Goal: Task Accomplishment & Management: Complete application form

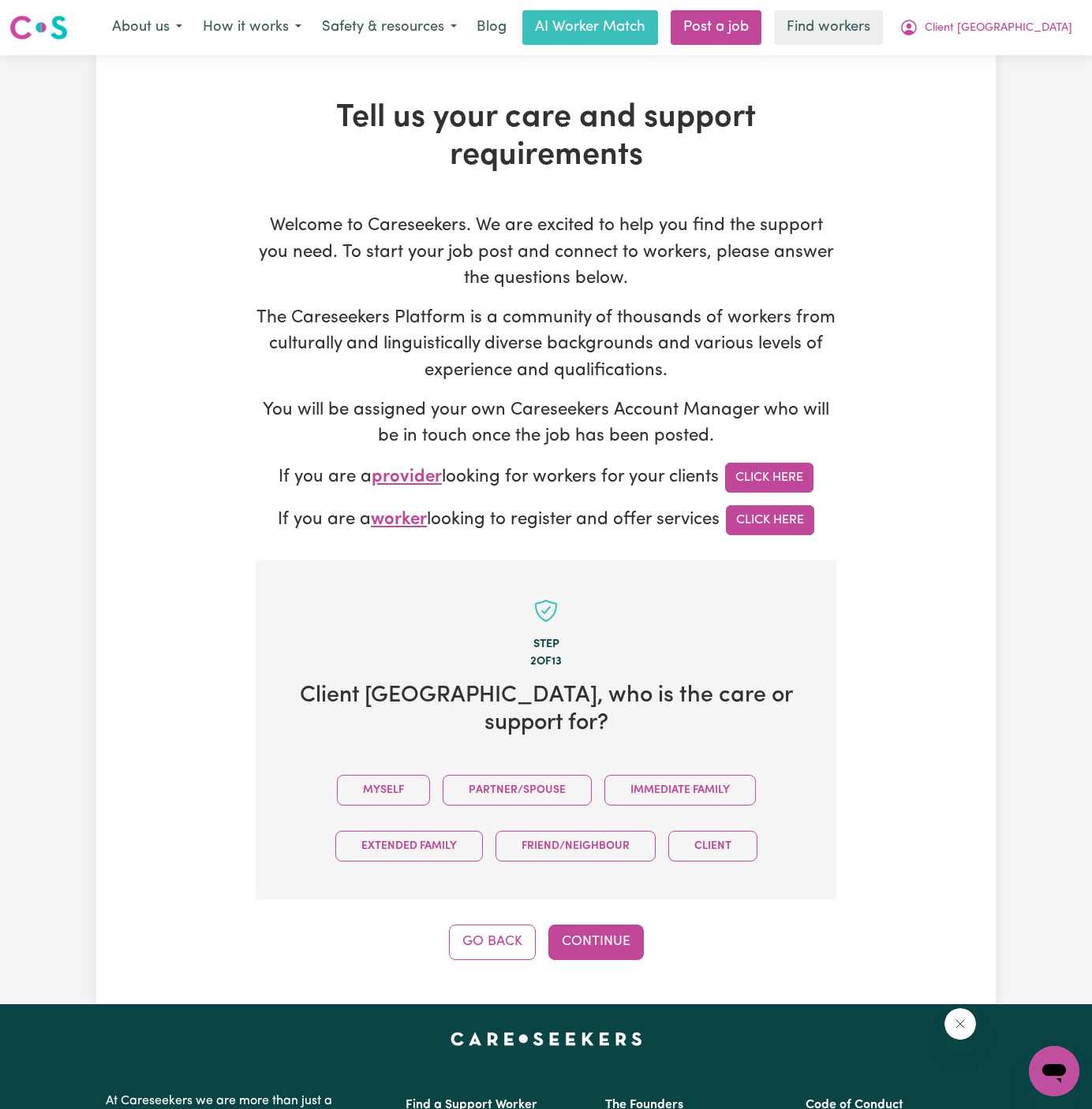
click at [412, 775] on button "Myself" at bounding box center [384, 790] width 93 height 31
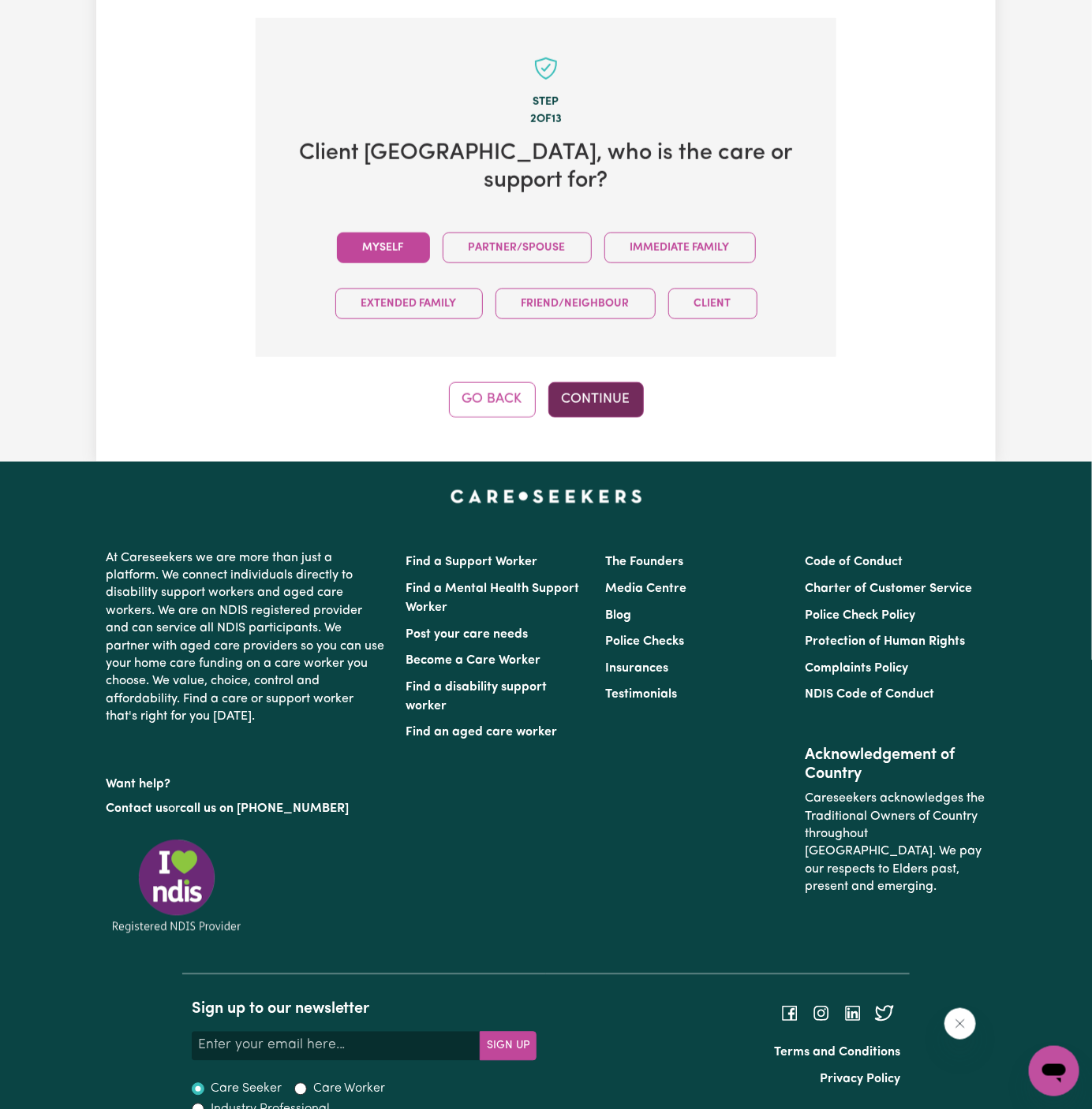
click at [588, 383] on button "Continue" at bounding box center [595, 400] width 95 height 35
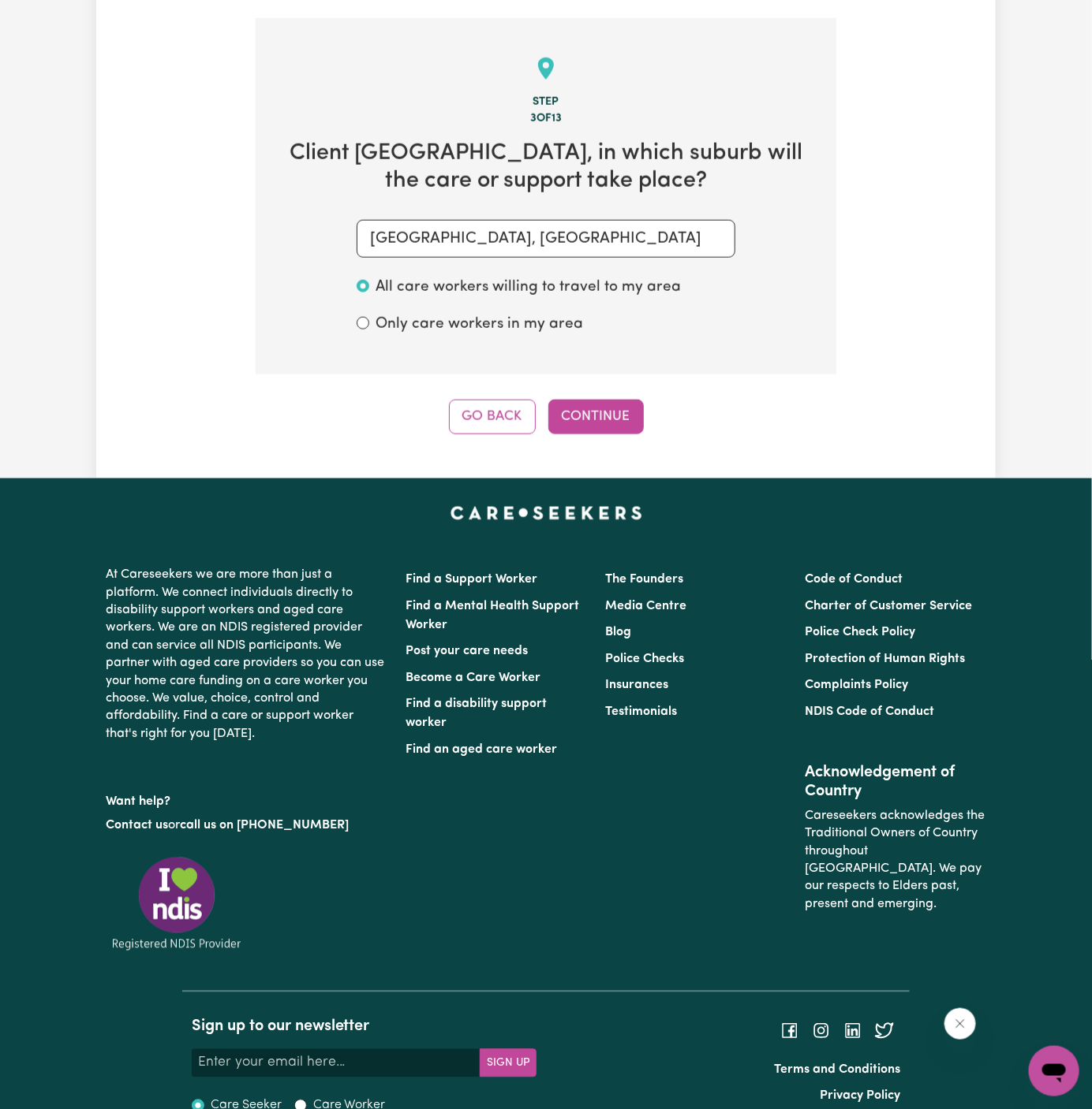
scroll to position [559, 0]
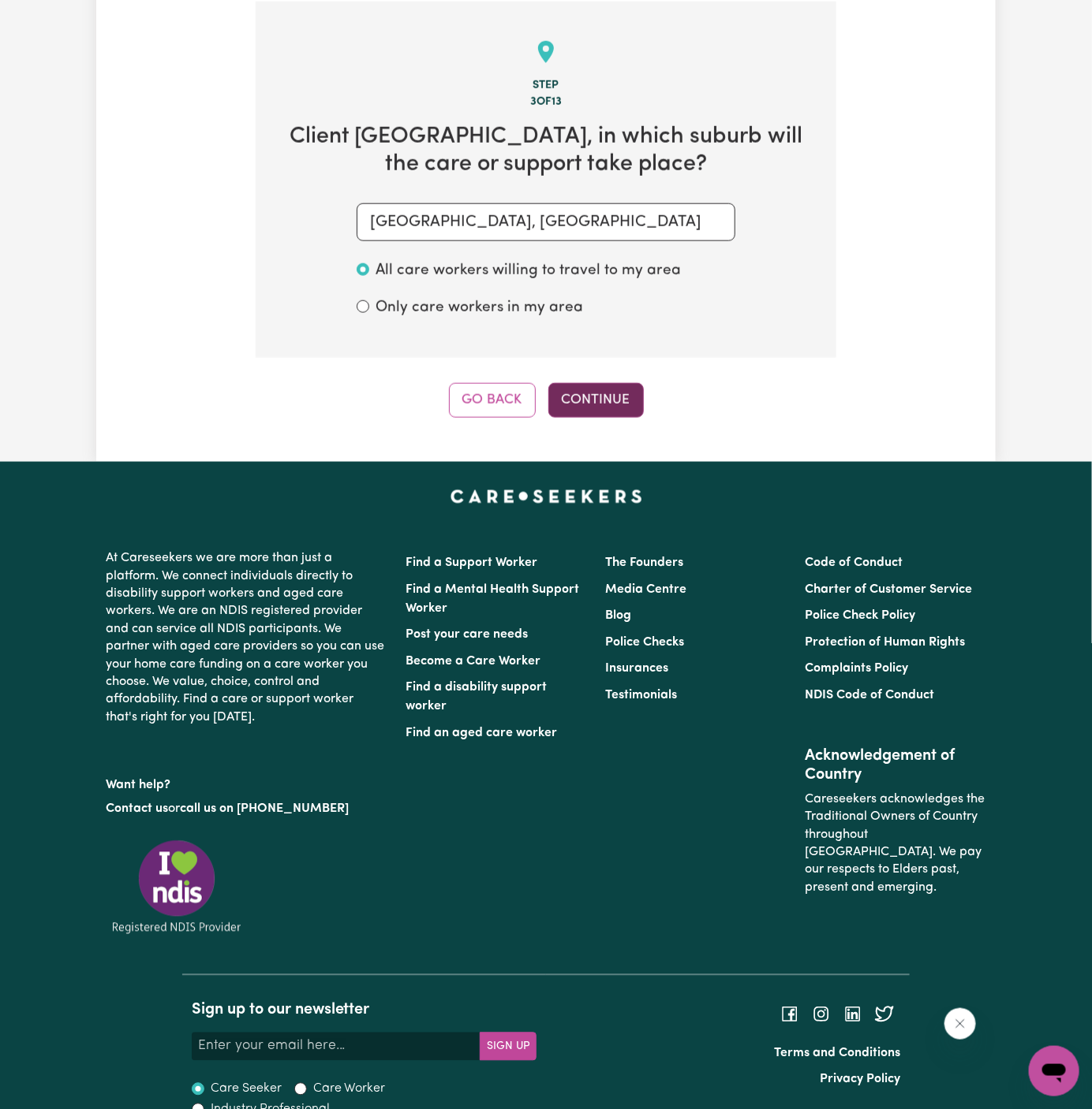
click at [600, 388] on button "Continue" at bounding box center [595, 400] width 95 height 35
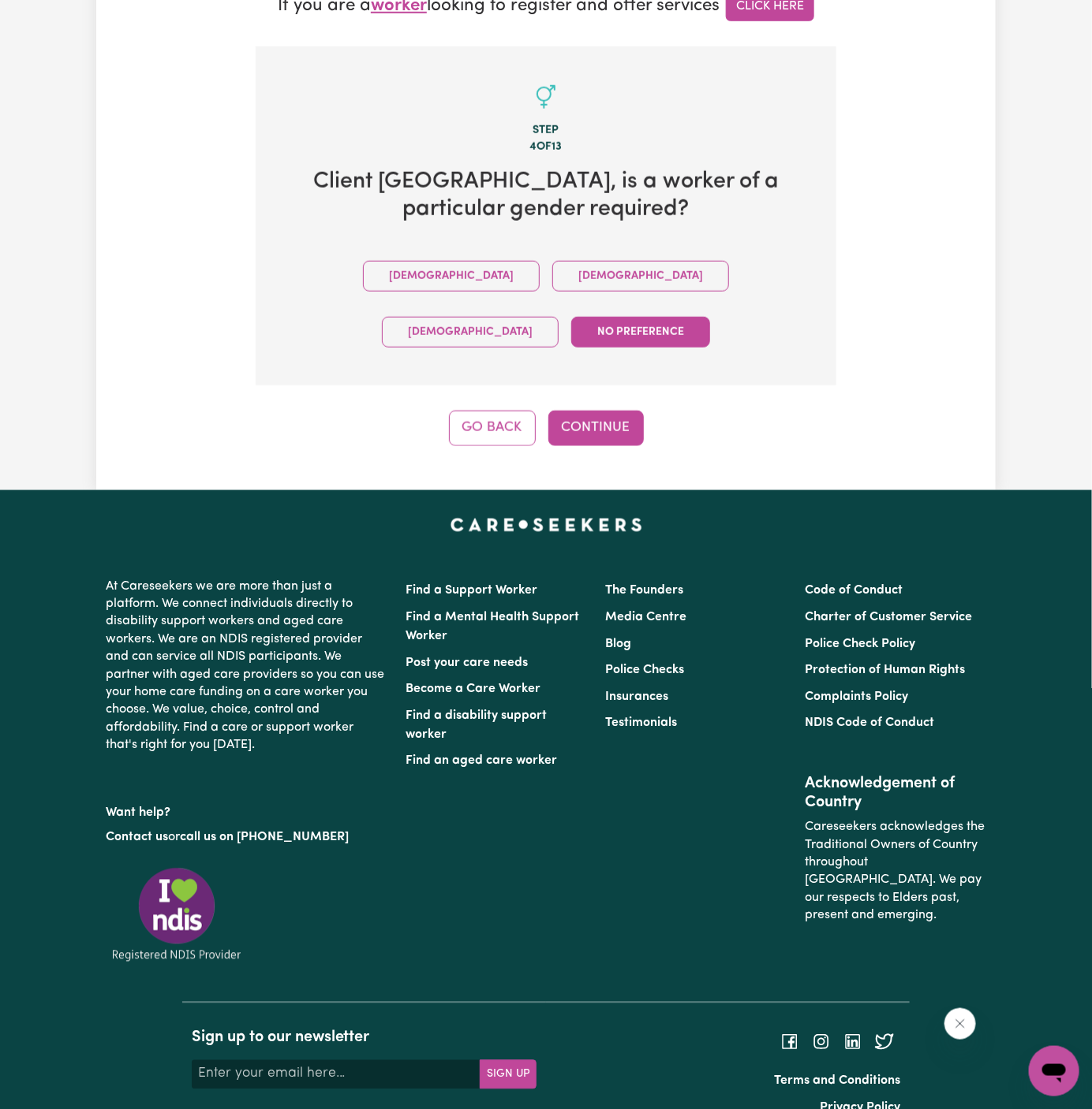
click at [612, 352] on div "Step 4 of 13 Client Victoria Point , is a worker of a particular gender require…" at bounding box center [546, 246] width 581 height 400
click at [605, 411] on button "Continue" at bounding box center [595, 429] width 95 height 35
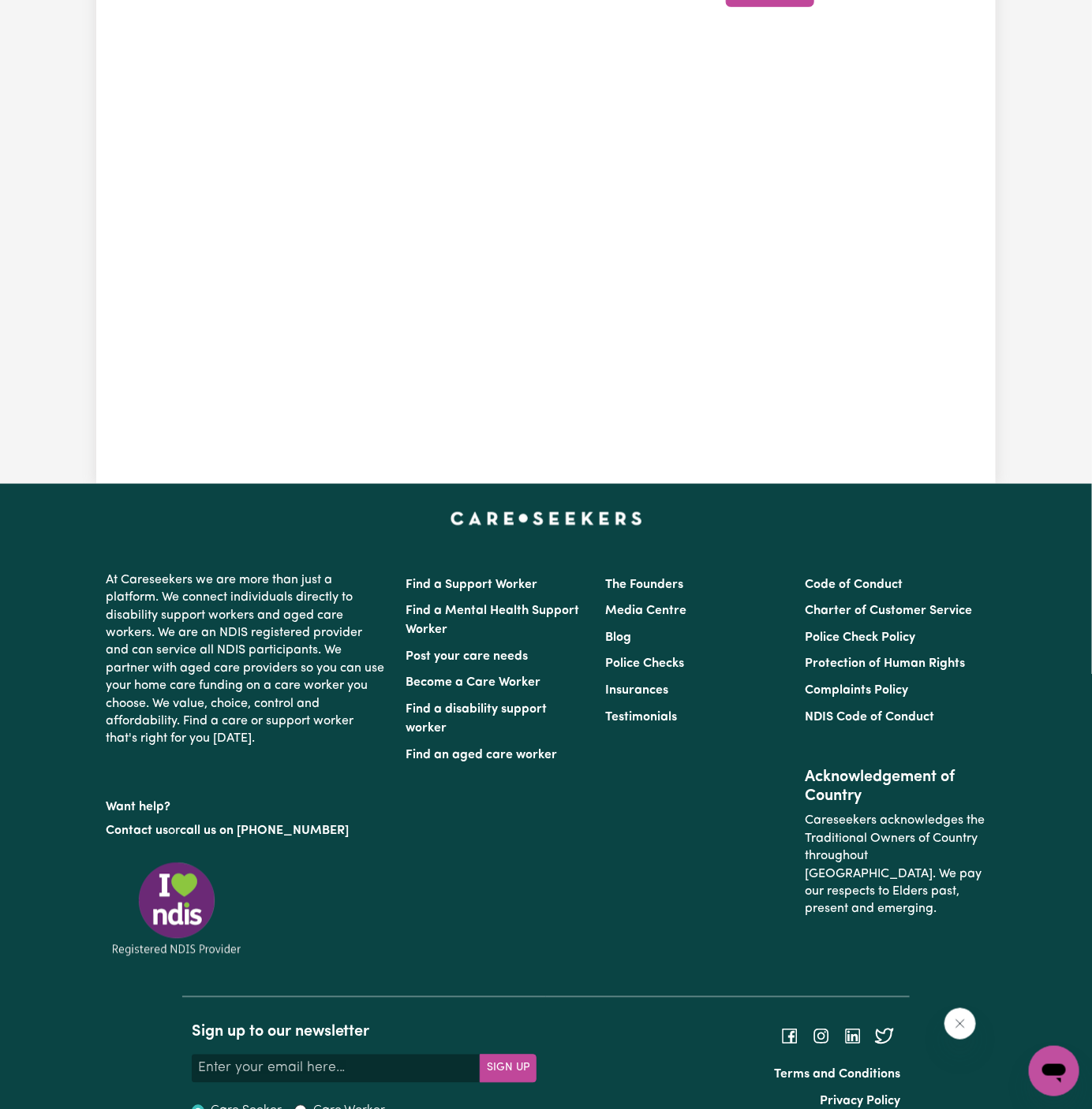
scroll to position [559, 0]
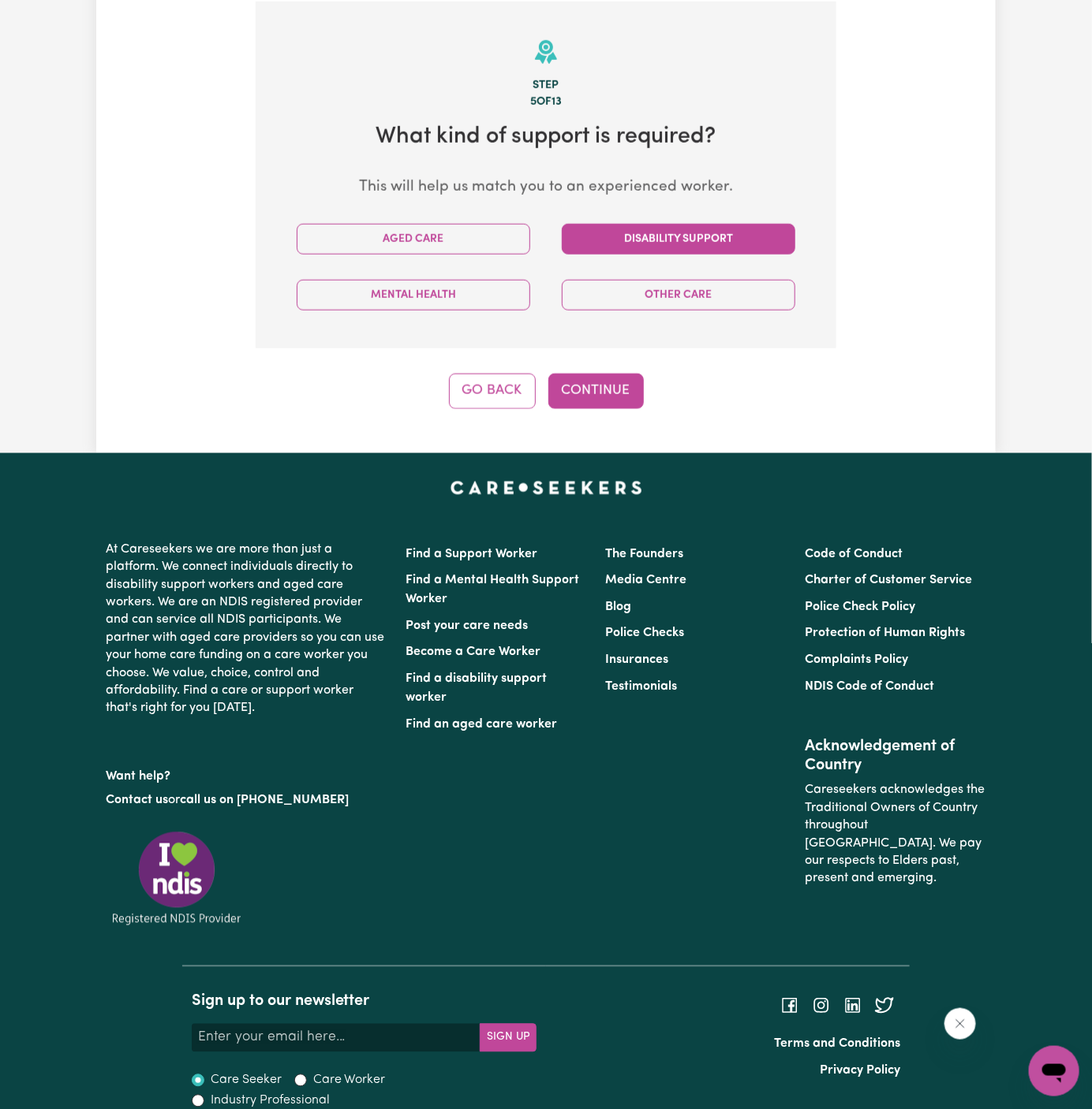
click at [625, 230] on button "Disability Support" at bounding box center [678, 240] width 234 height 31
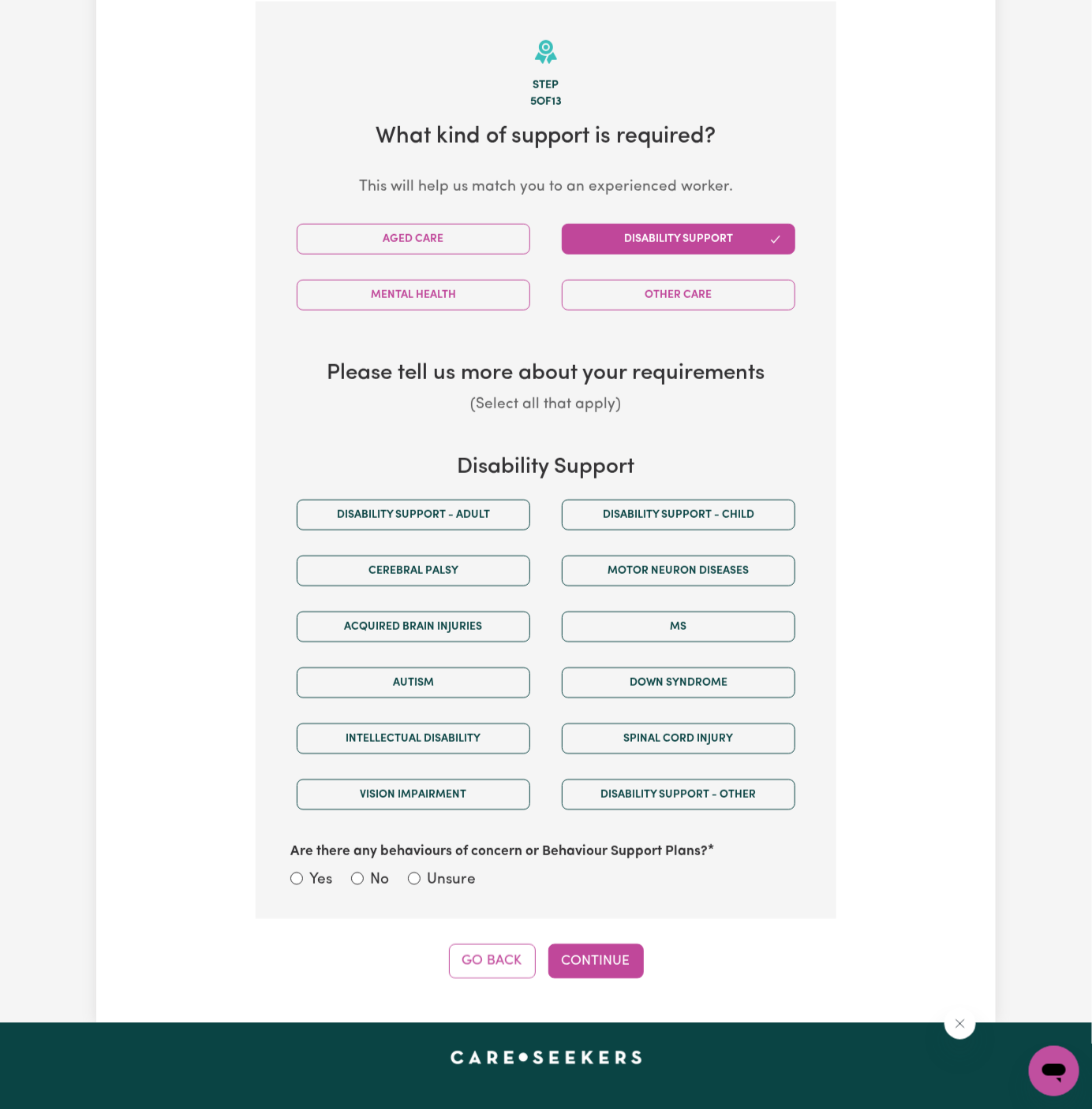
click at [494, 494] on div "Disability support - Adult" at bounding box center [413, 515] width 265 height 56
click at [493, 509] on button "Disability support - Adult" at bounding box center [413, 516] width 234 height 31
click at [465, 882] on label "Unsure" at bounding box center [451, 881] width 49 height 23
click at [420, 882] on input "Unsure" at bounding box center [414, 879] width 13 height 13
radio input "true"
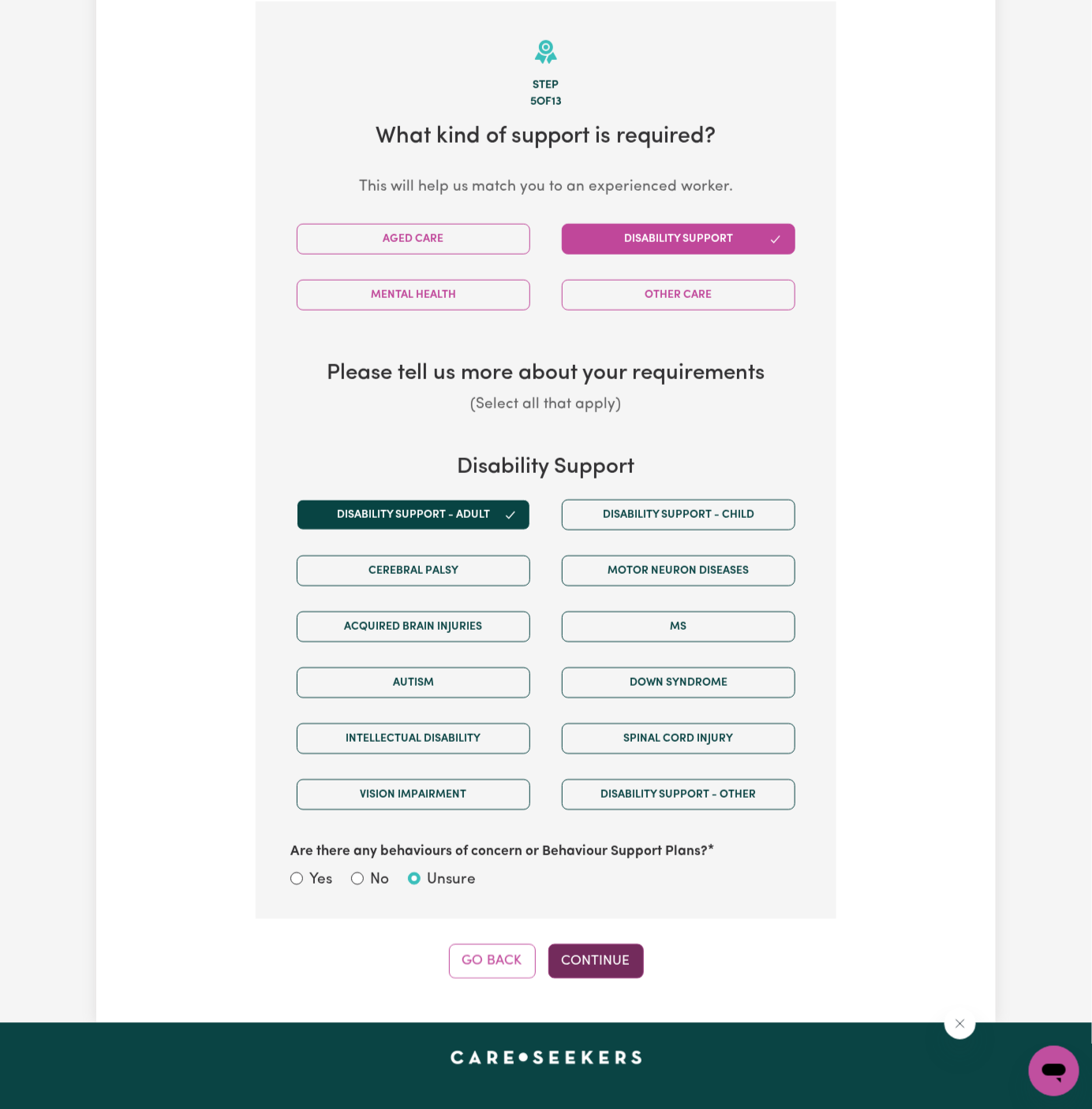
click at [592, 944] on button "Continue" at bounding box center [595, 962] width 95 height 35
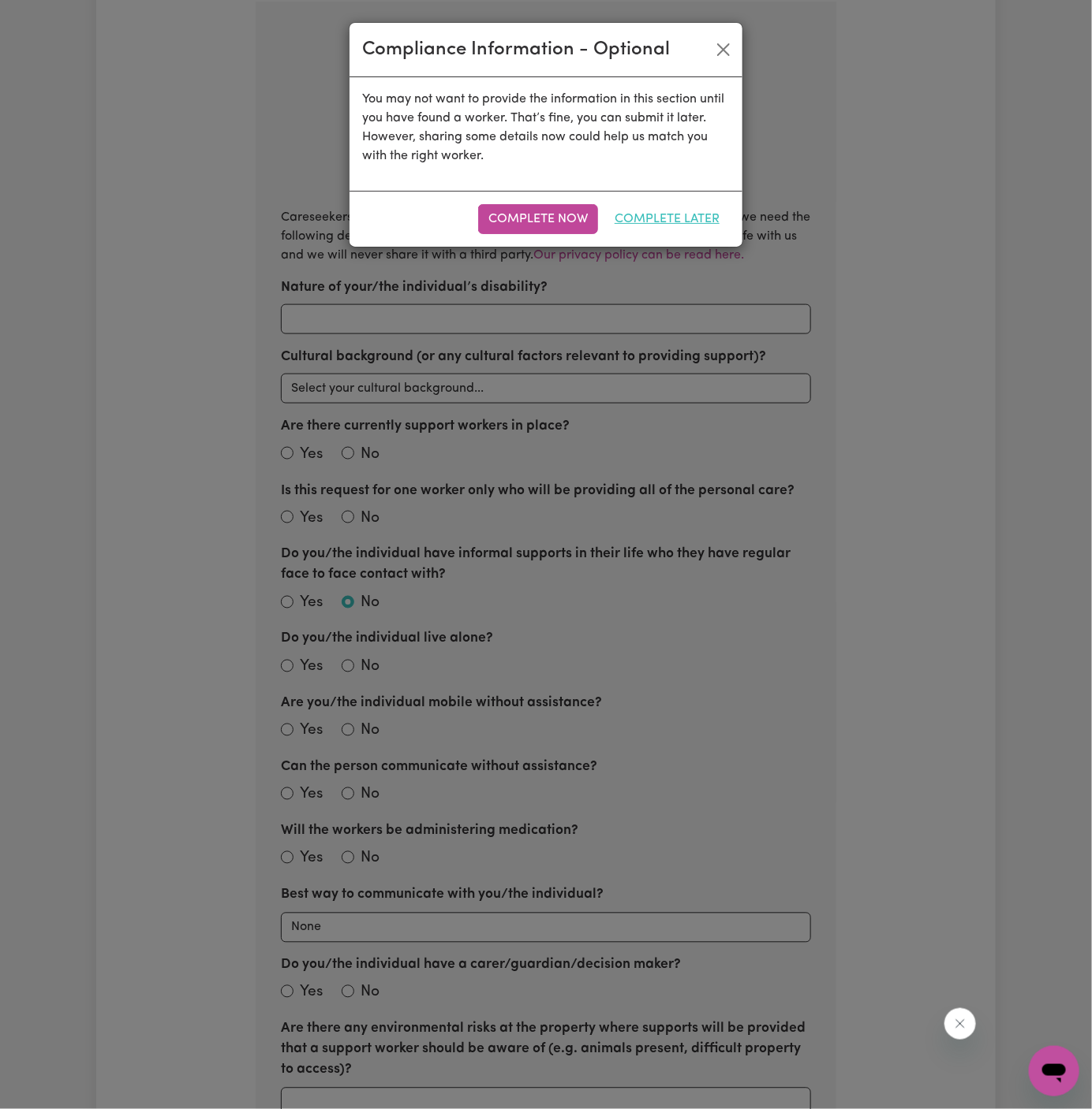
click at [688, 219] on button "Complete Later" at bounding box center [666, 219] width 126 height 30
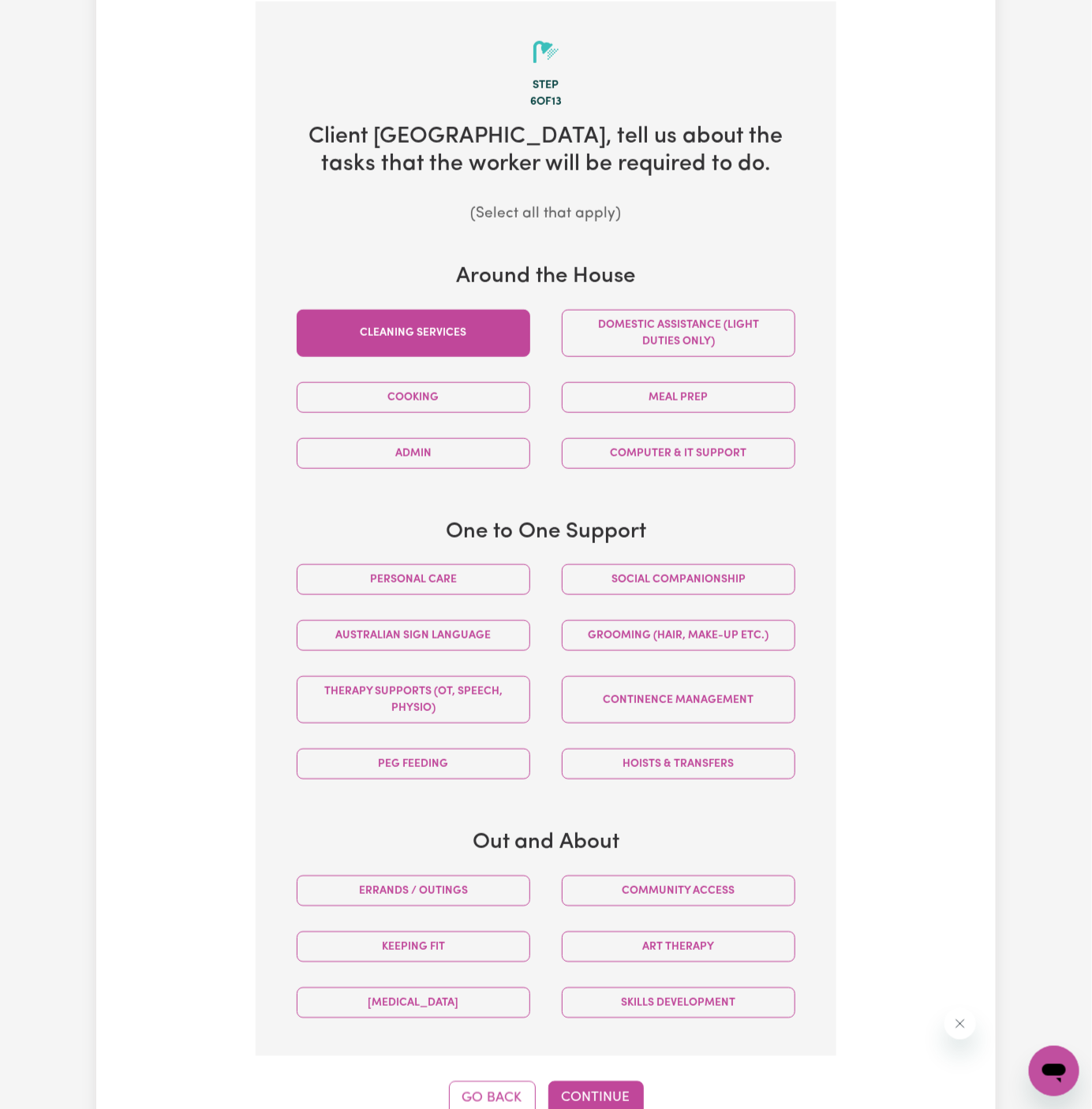
click at [468, 336] on button "Cleaning services" at bounding box center [413, 333] width 234 height 48
click at [583, 336] on button "Domestic assistance (light duties only)" at bounding box center [678, 333] width 234 height 48
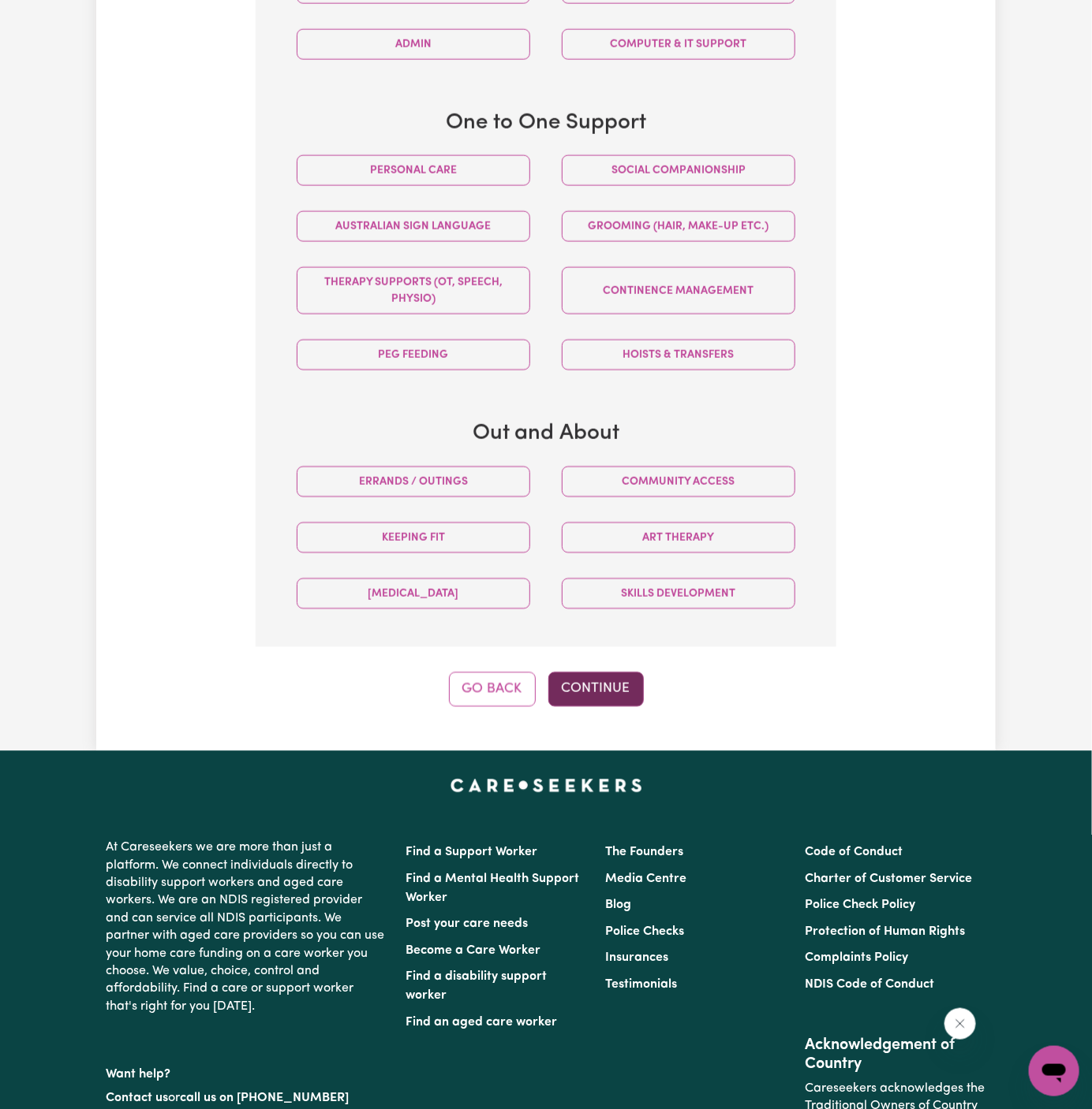
click at [598, 674] on button "Continue" at bounding box center [595, 690] width 95 height 35
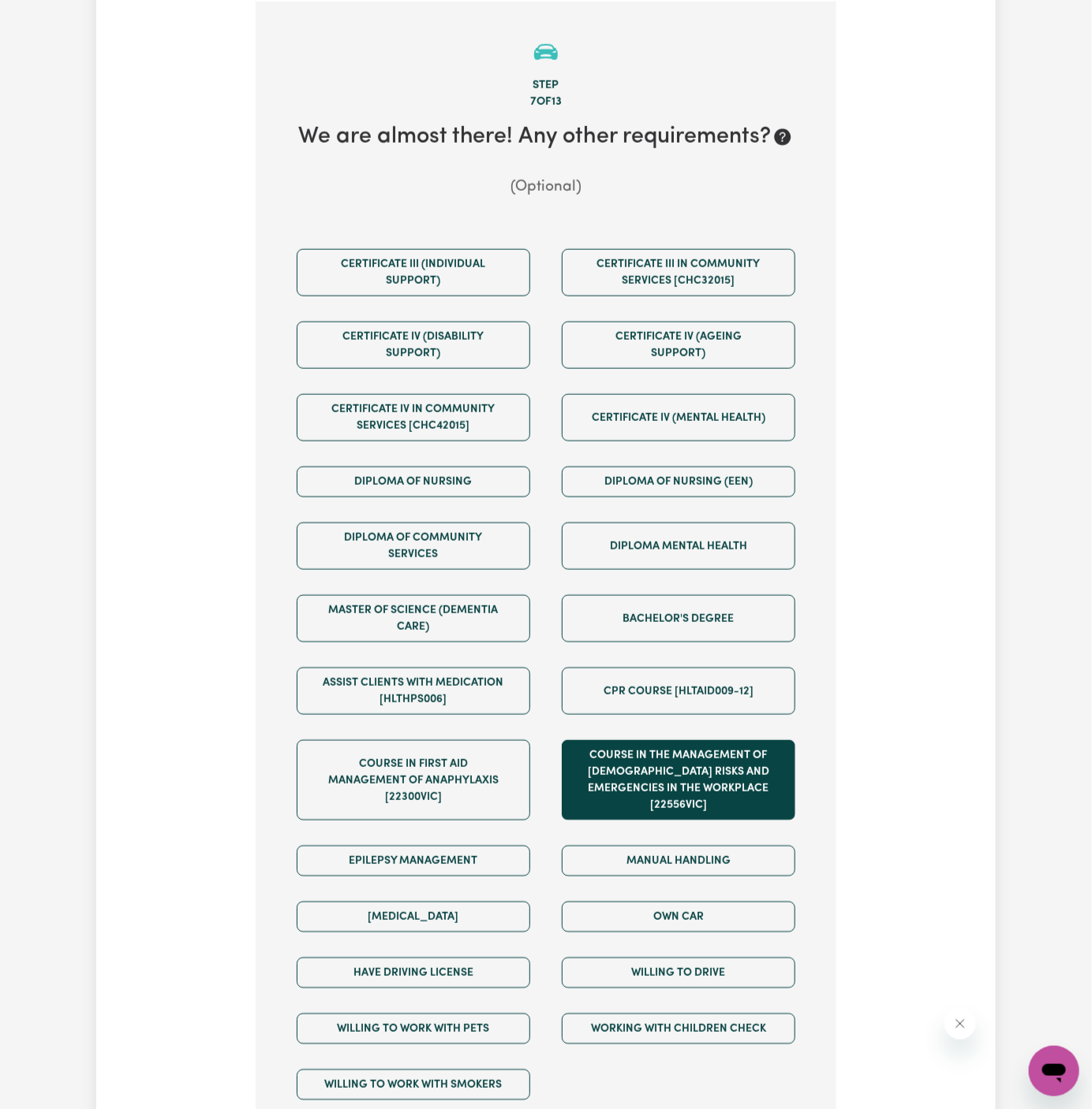
scroll to position [658, 0]
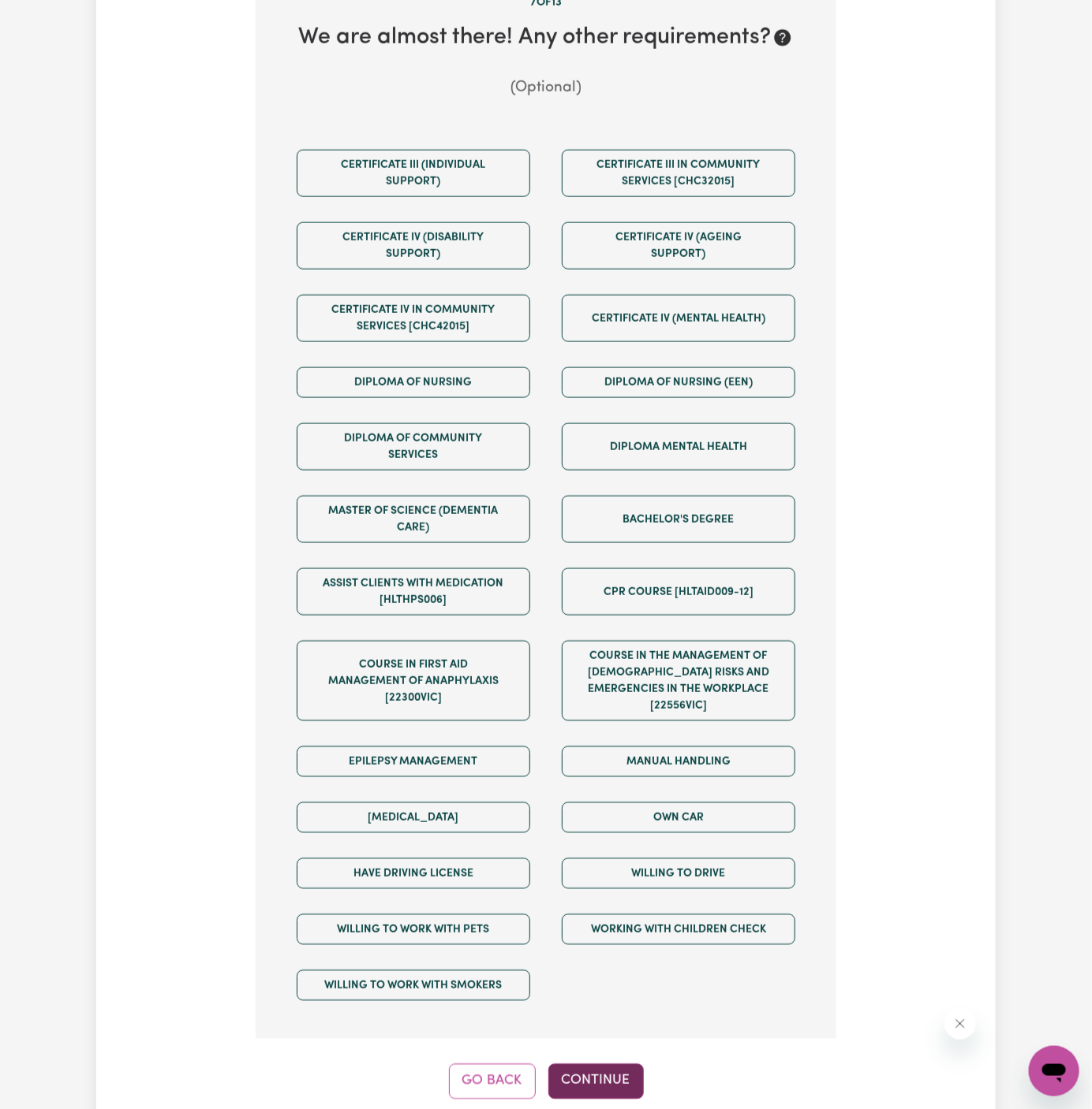
click at [612, 1064] on button "Continue" at bounding box center [595, 1082] width 95 height 35
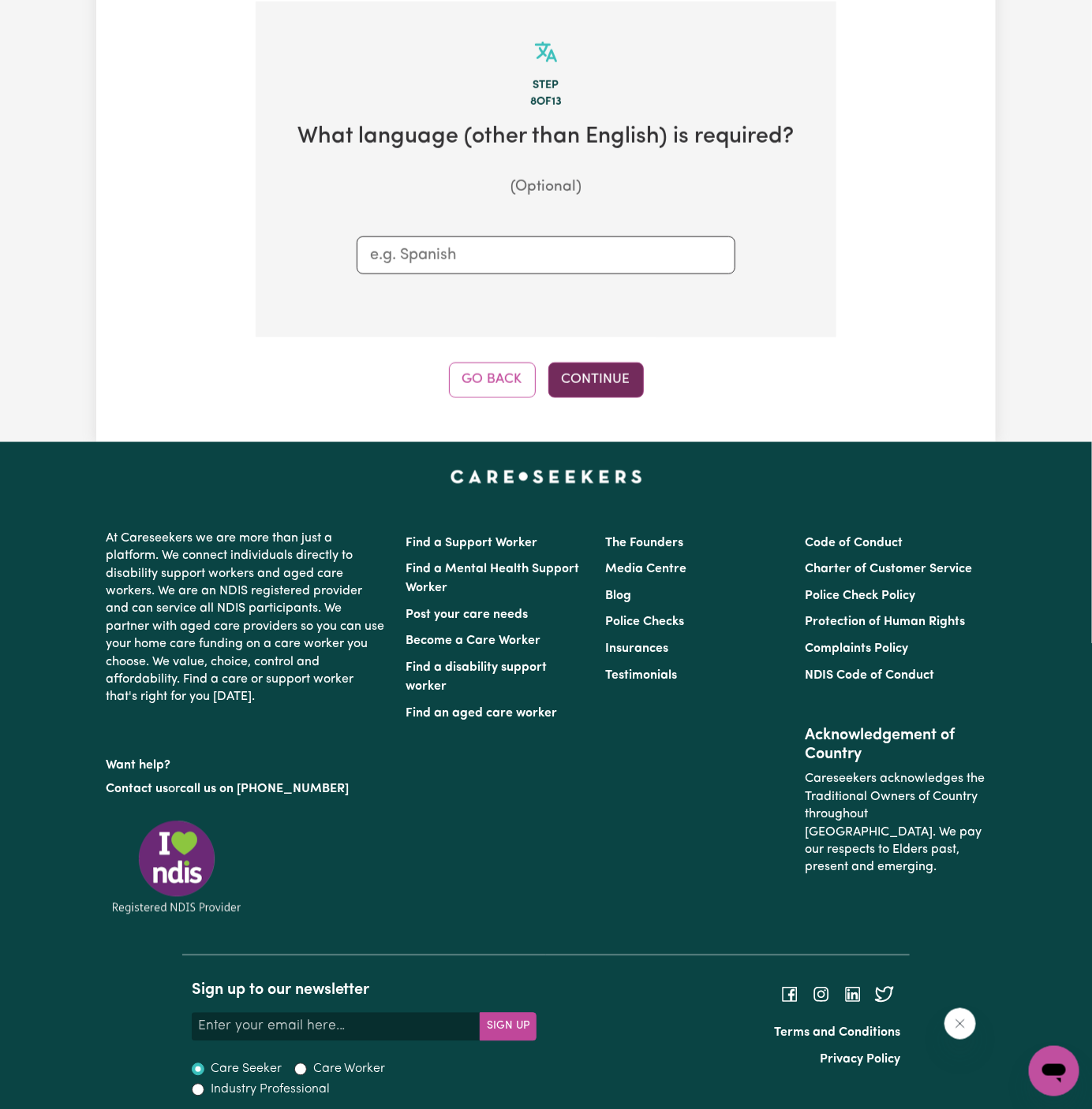
click at [580, 379] on button "Continue" at bounding box center [595, 380] width 95 height 35
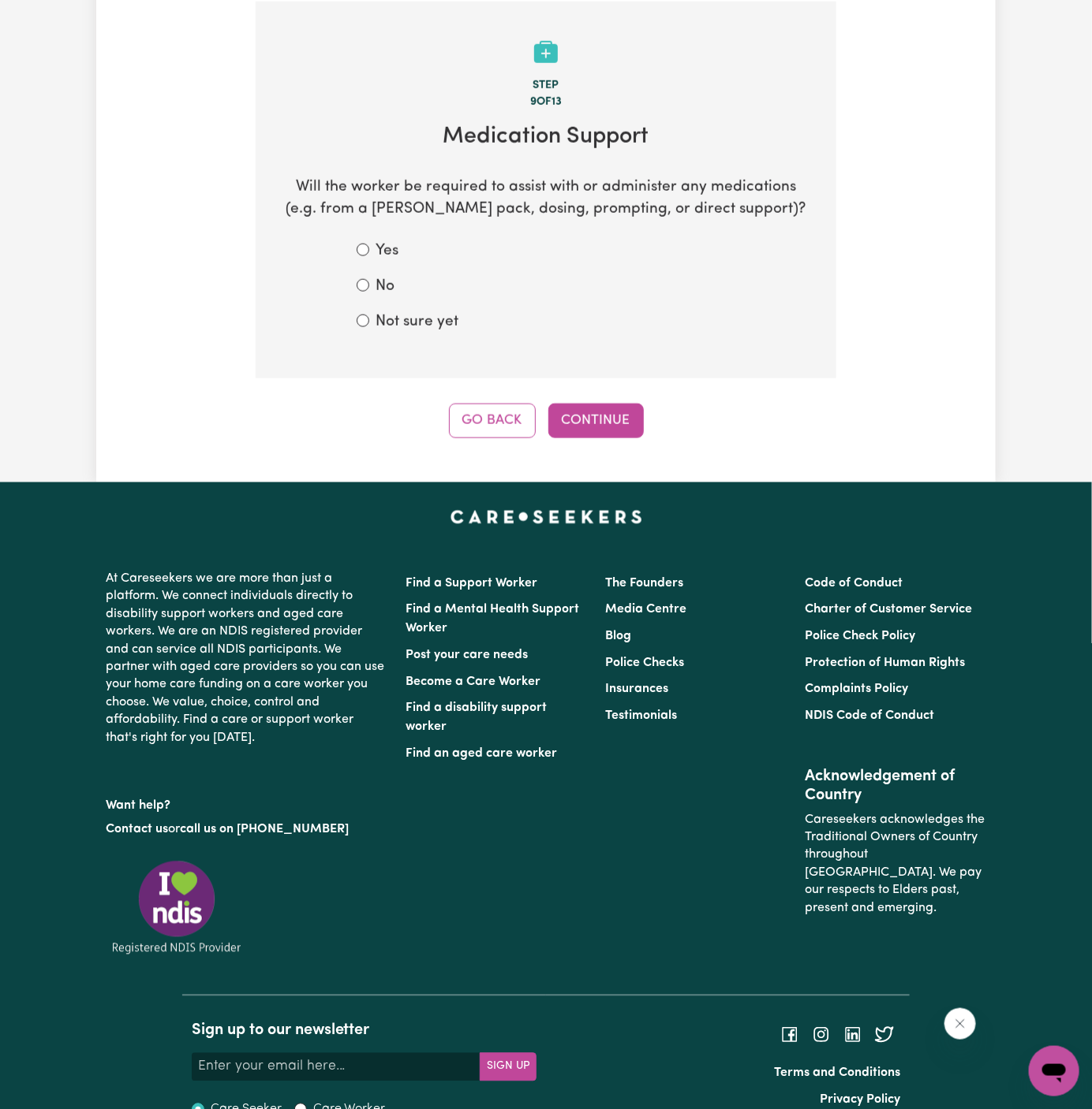
click at [390, 290] on label "No" at bounding box center [385, 287] width 19 height 23
click at [369, 290] on input "No" at bounding box center [363, 286] width 13 height 13
radio input "true"
click at [604, 423] on button "Continue" at bounding box center [595, 421] width 95 height 35
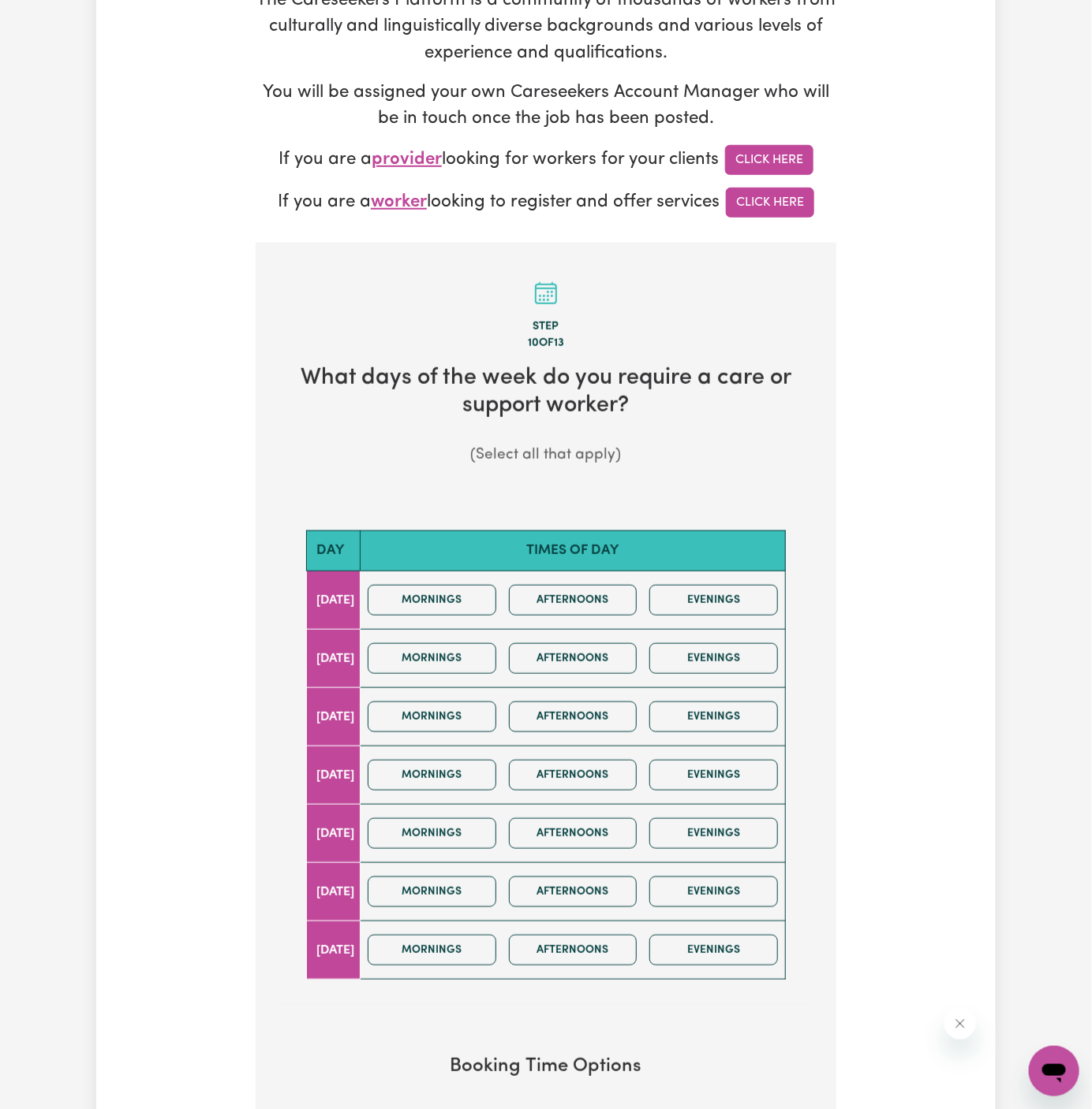
scroll to position [372, 0]
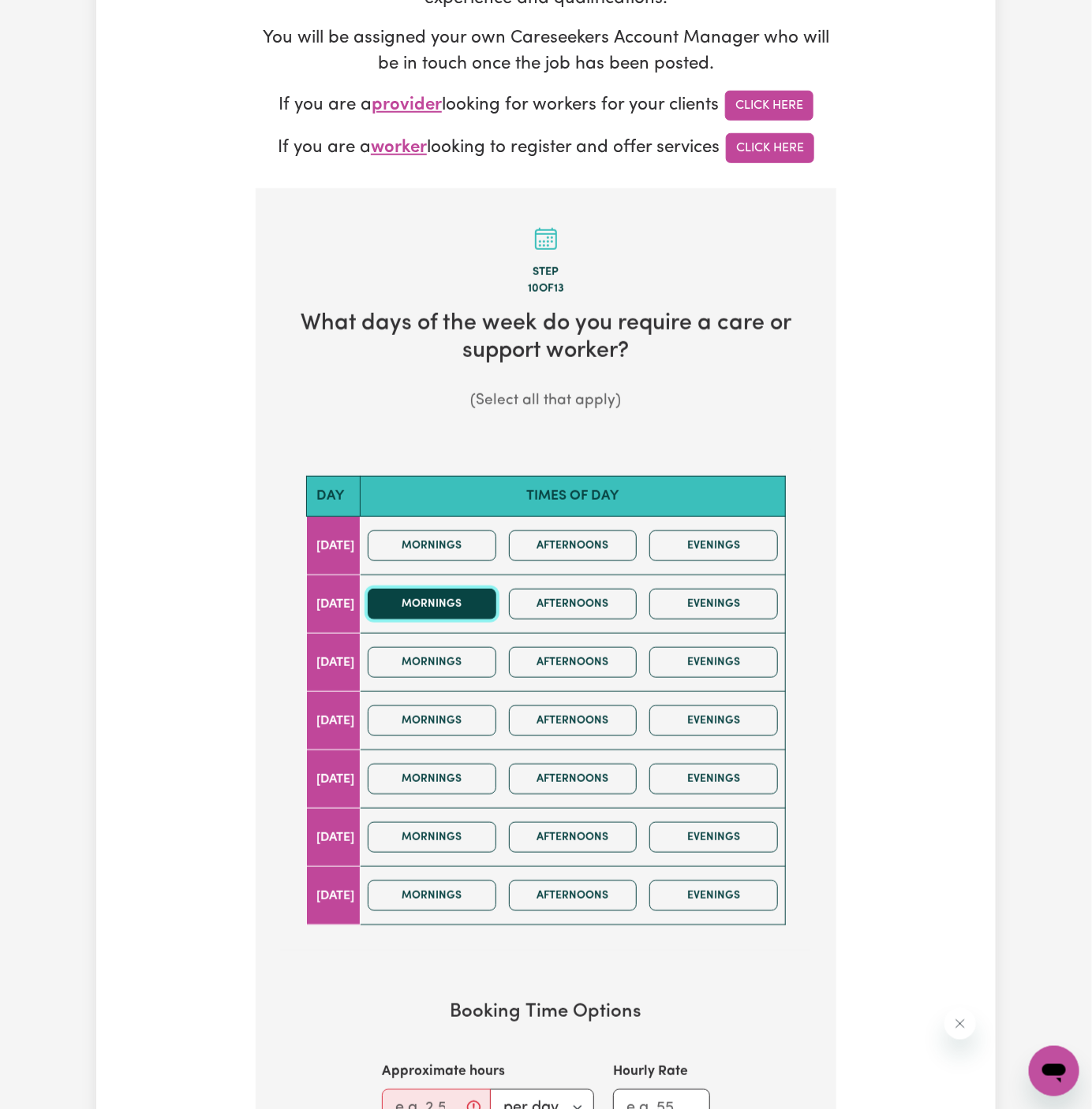
click at [472, 593] on button "Mornings" at bounding box center [431, 604] width 128 height 31
click at [584, 595] on button "Afternoons" at bounding box center [573, 604] width 128 height 31
click at [459, 756] on div "Mornings Afternoons Evenings" at bounding box center [572, 778] width 422 height 56
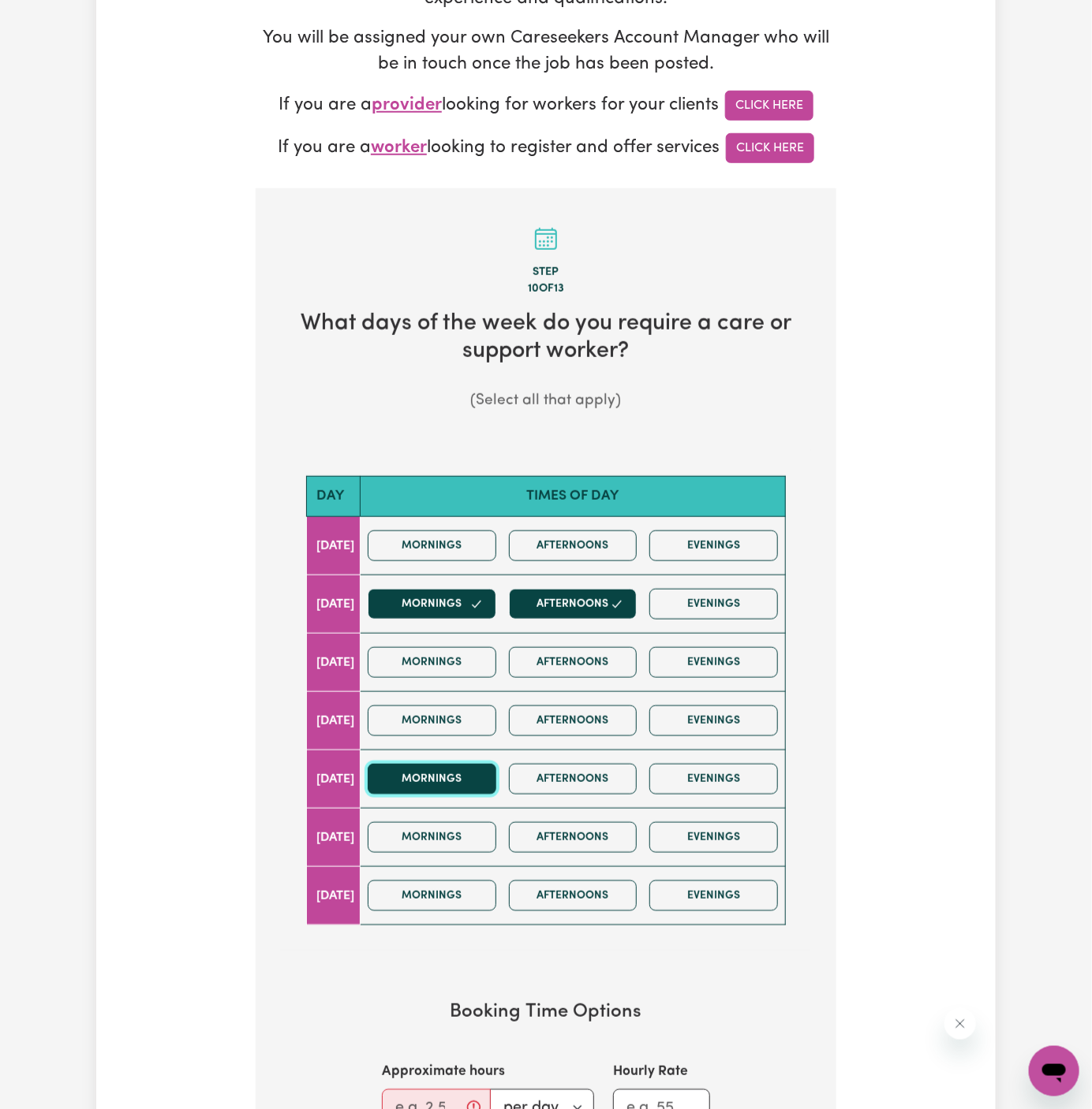
click at [456, 764] on button "Mornings" at bounding box center [431, 779] width 128 height 31
click at [636, 781] on button "Afternoons" at bounding box center [573, 779] width 128 height 31
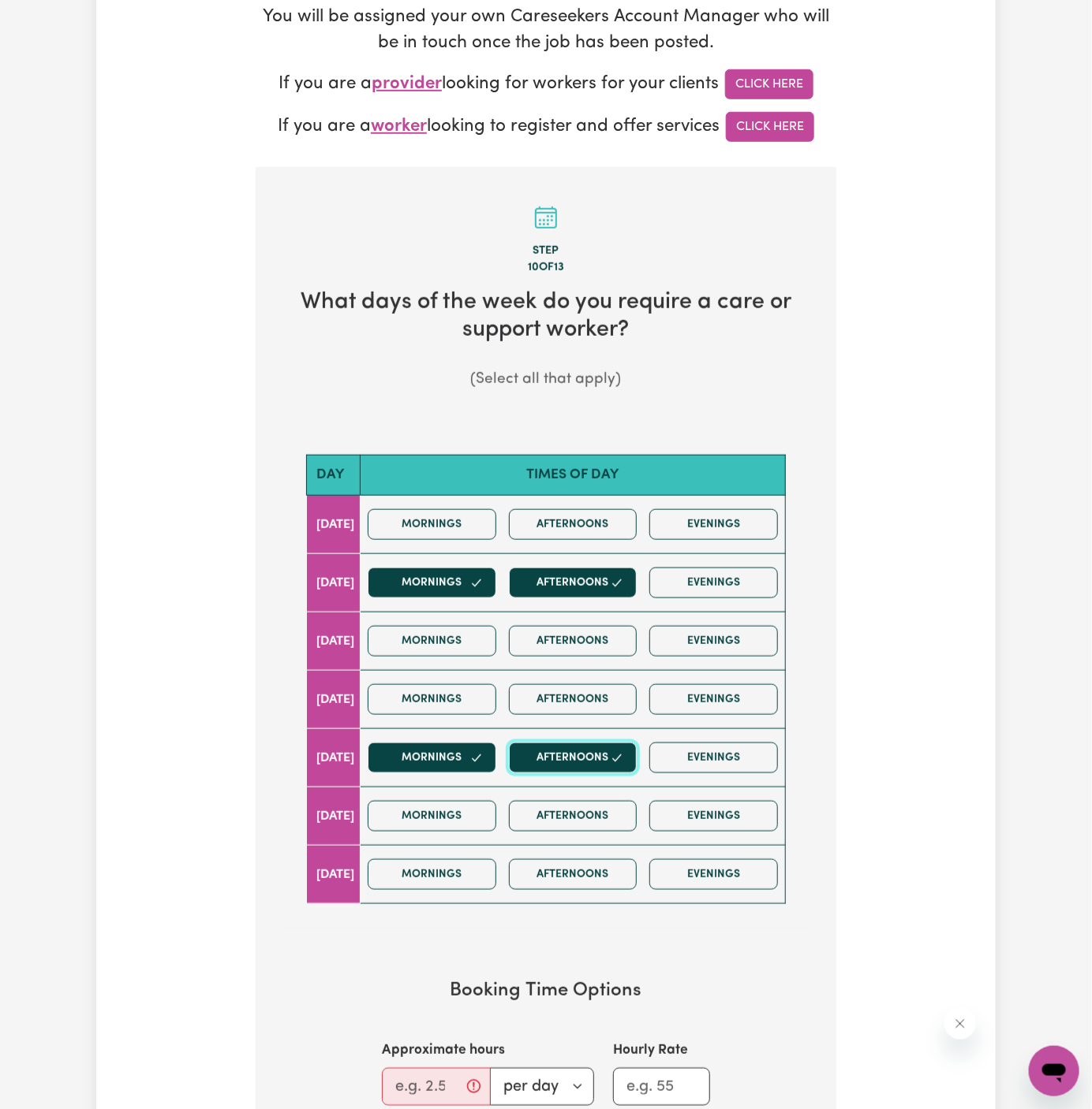
scroll to position [464, 0]
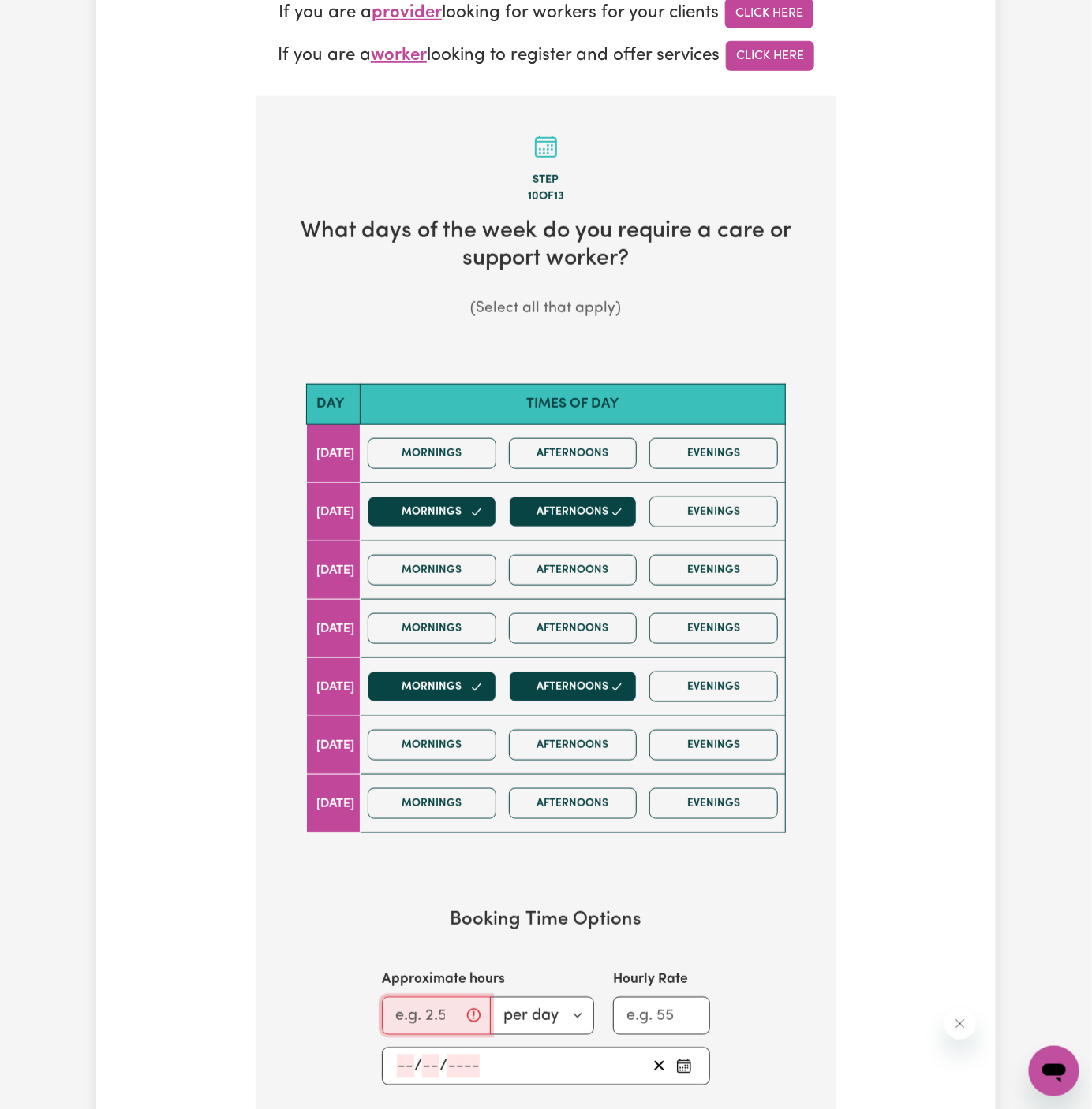
click at [423, 1005] on input "Approximate hours" at bounding box center [436, 1016] width 109 height 38
type input "3"
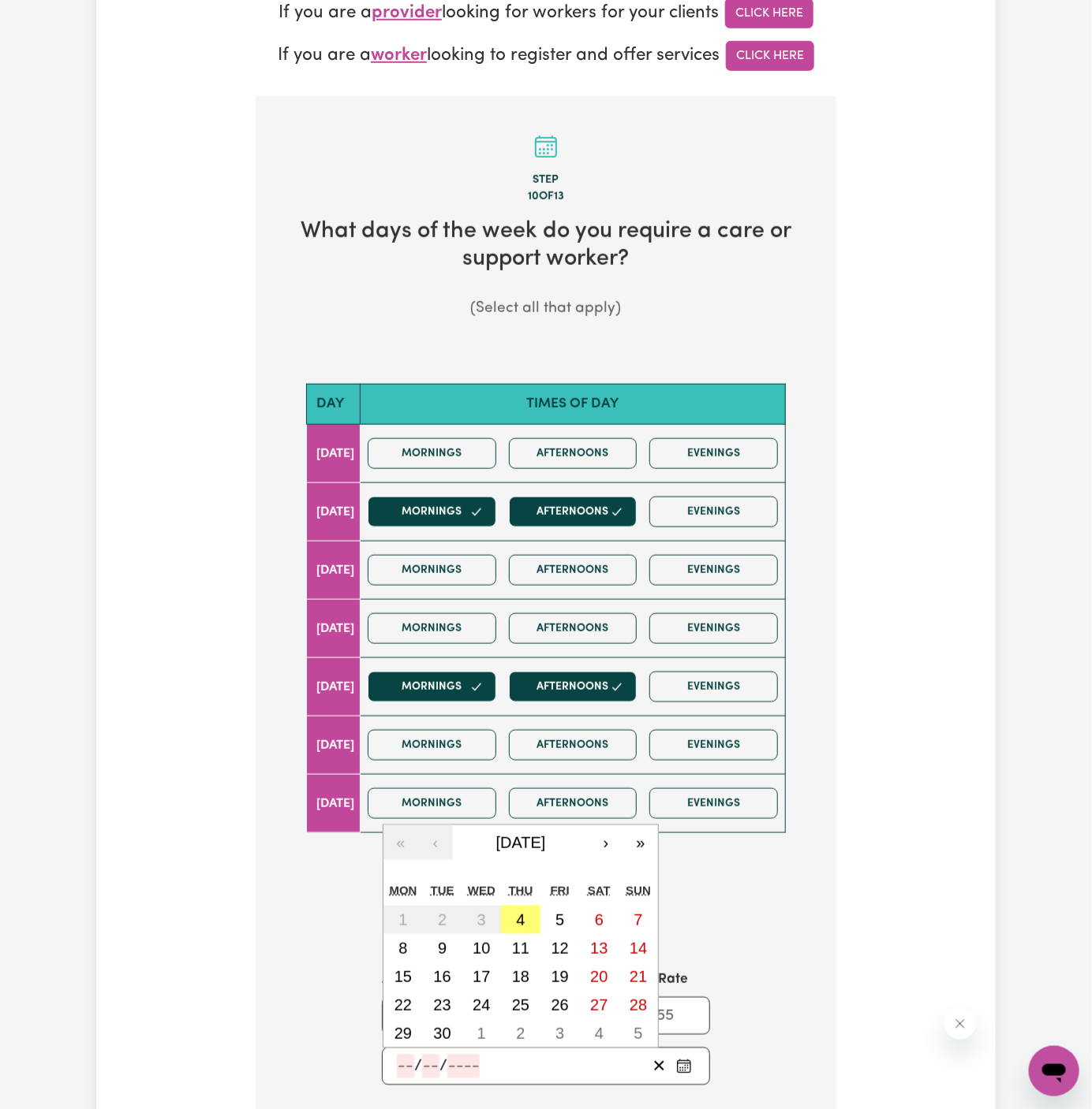
click at [406, 1055] on input "number" at bounding box center [405, 1067] width 17 height 24
click at [543, 911] on button "5" at bounding box center [560, 919] width 39 height 28
type input "2025-09-05"
type input "5"
type input "9"
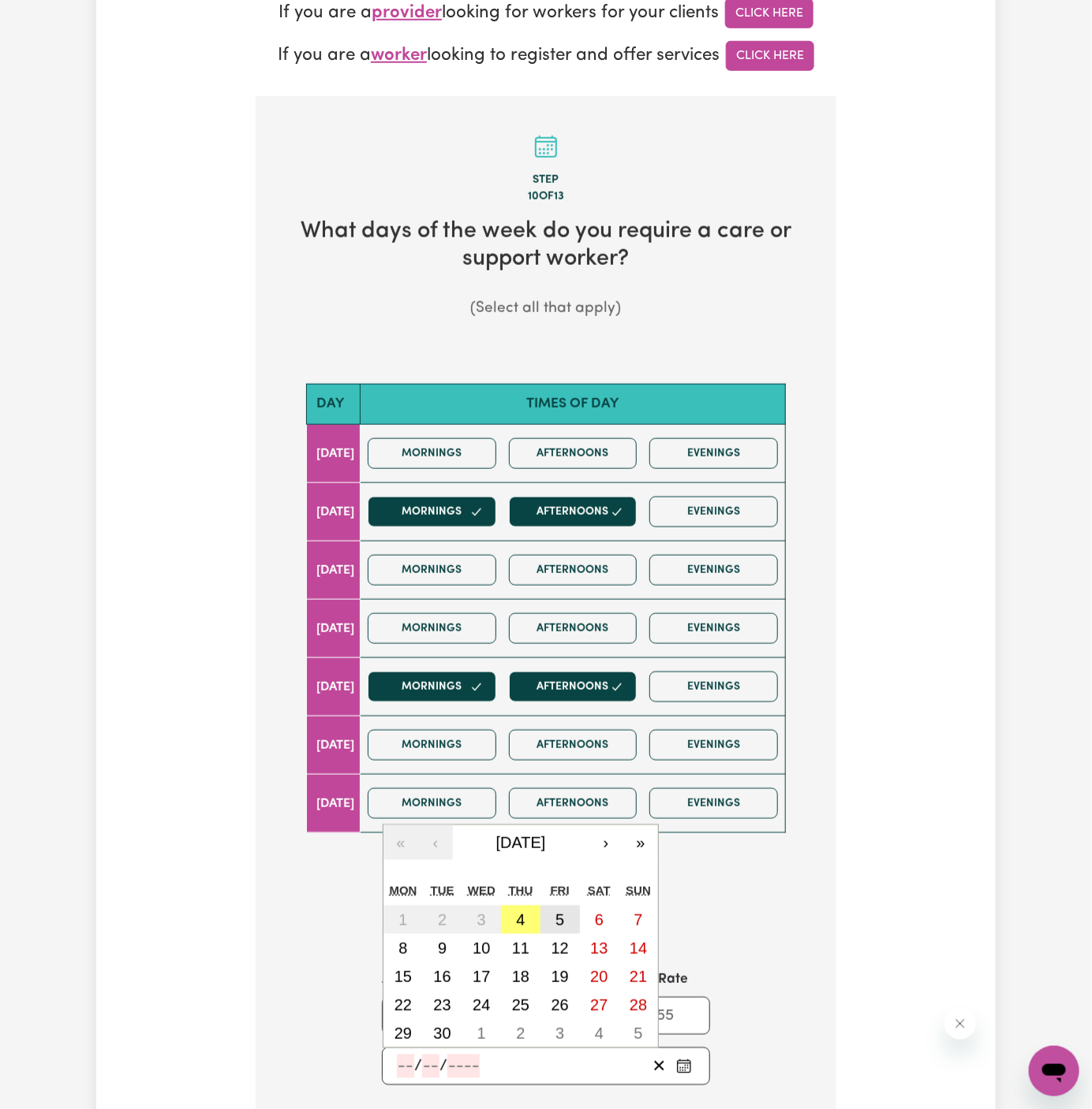
type input "2025"
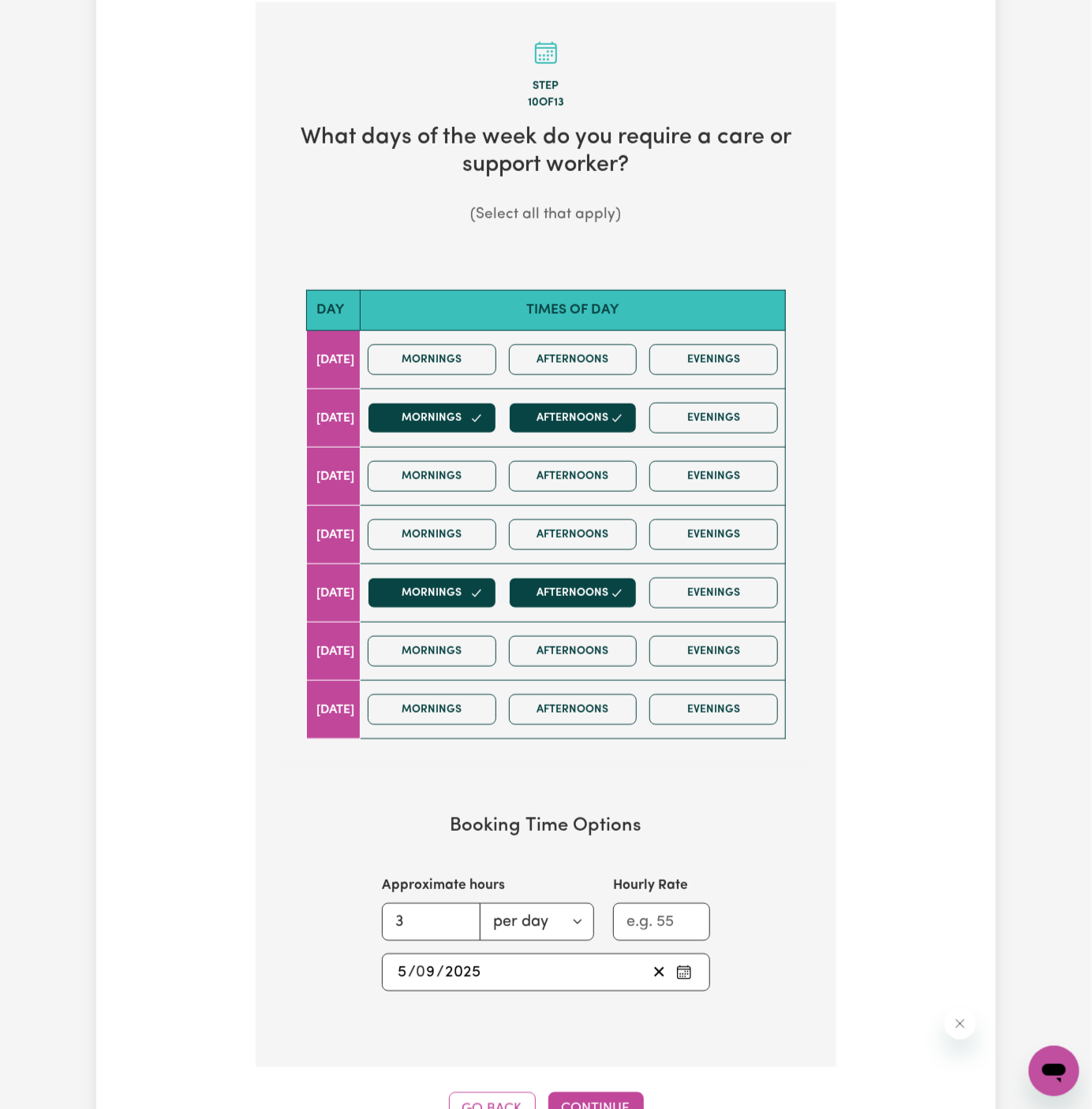
scroll to position [613, 0]
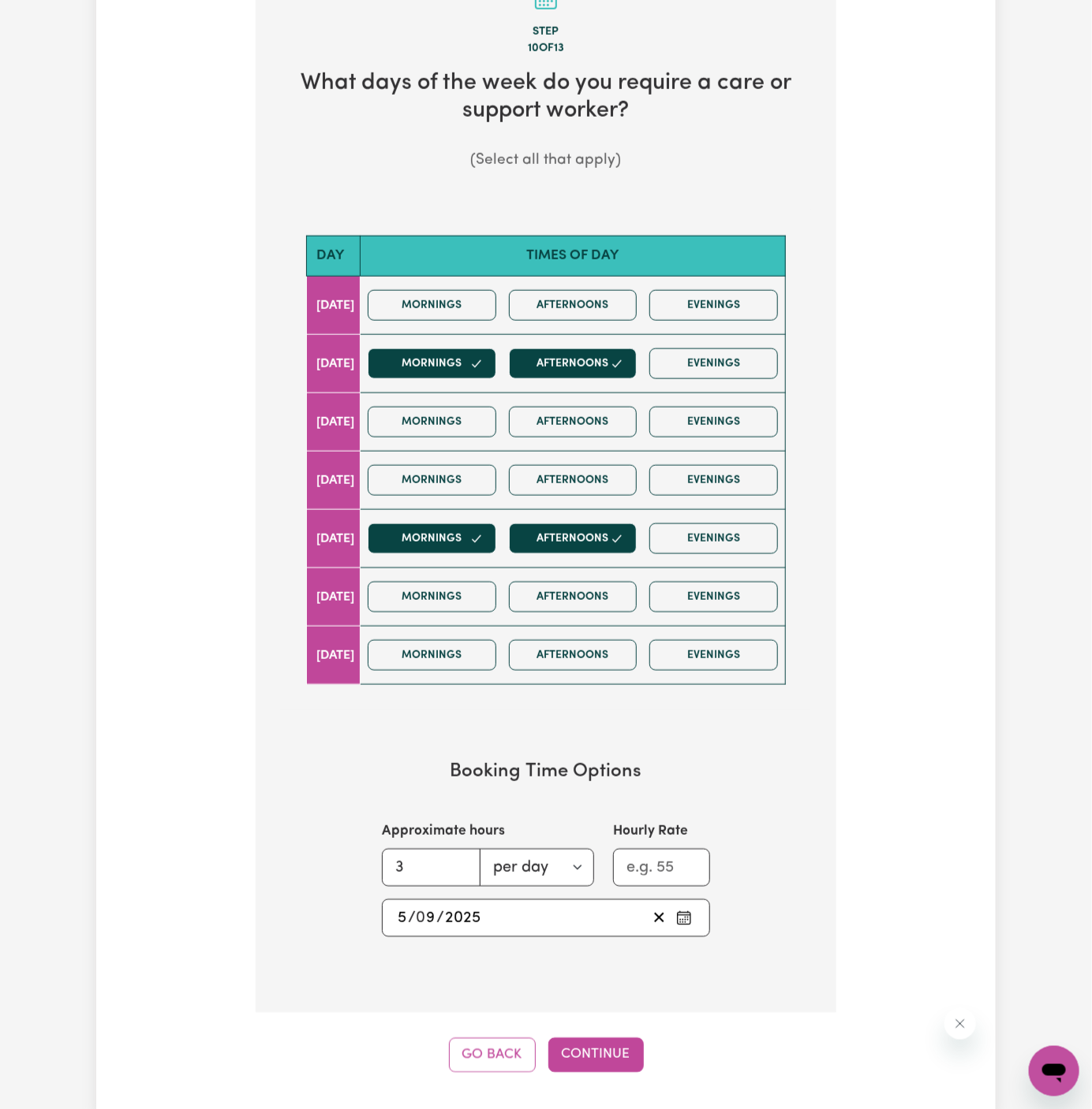
click at [614, 1068] on div "Tell us your care and support requirements Welcome to Careseekers. We are excit…" at bounding box center [546, 279] width 900 height 1675
click at [613, 1045] on button "Continue" at bounding box center [595, 1056] width 95 height 35
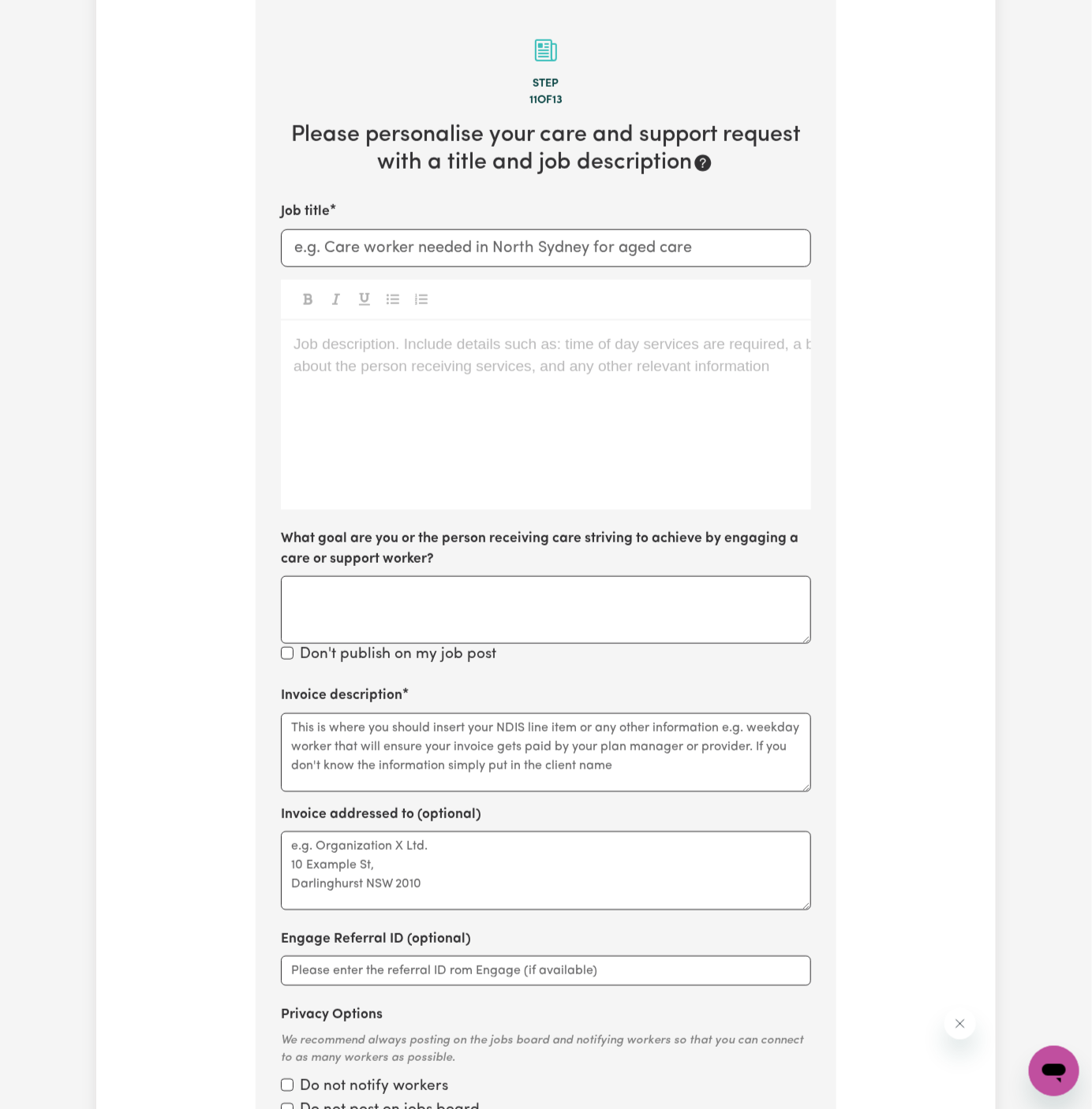
scroll to position [559, 0]
click at [535, 375] on div "Job description. Include details such as: time of day services are required, a …" at bounding box center [546, 417] width 530 height 190
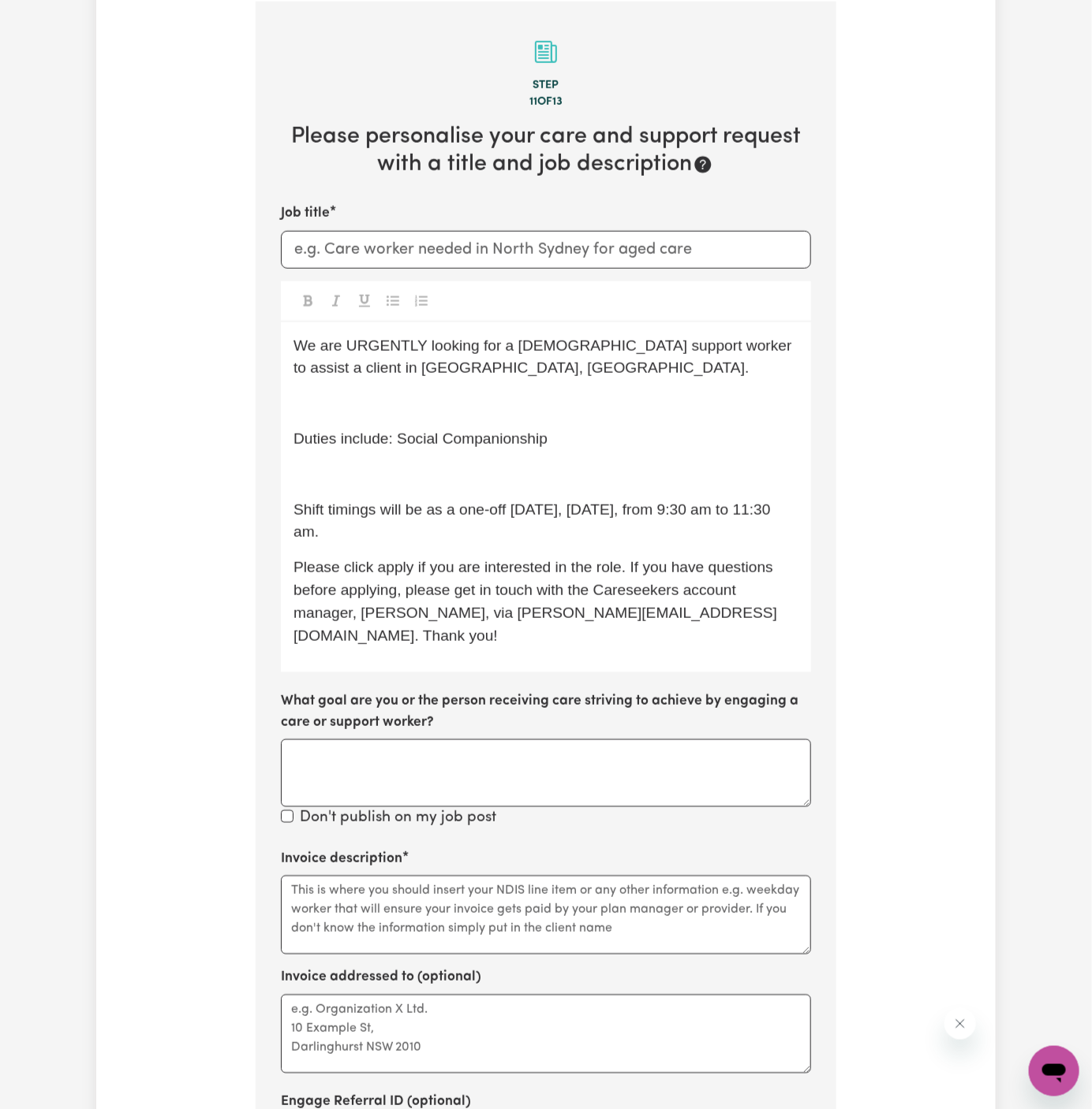
click at [298, 511] on span "Shift timings will be as a one-off tomorrow, Friday, 05/09, from 9:30 am to 11:…" at bounding box center [533, 521] width 481 height 39
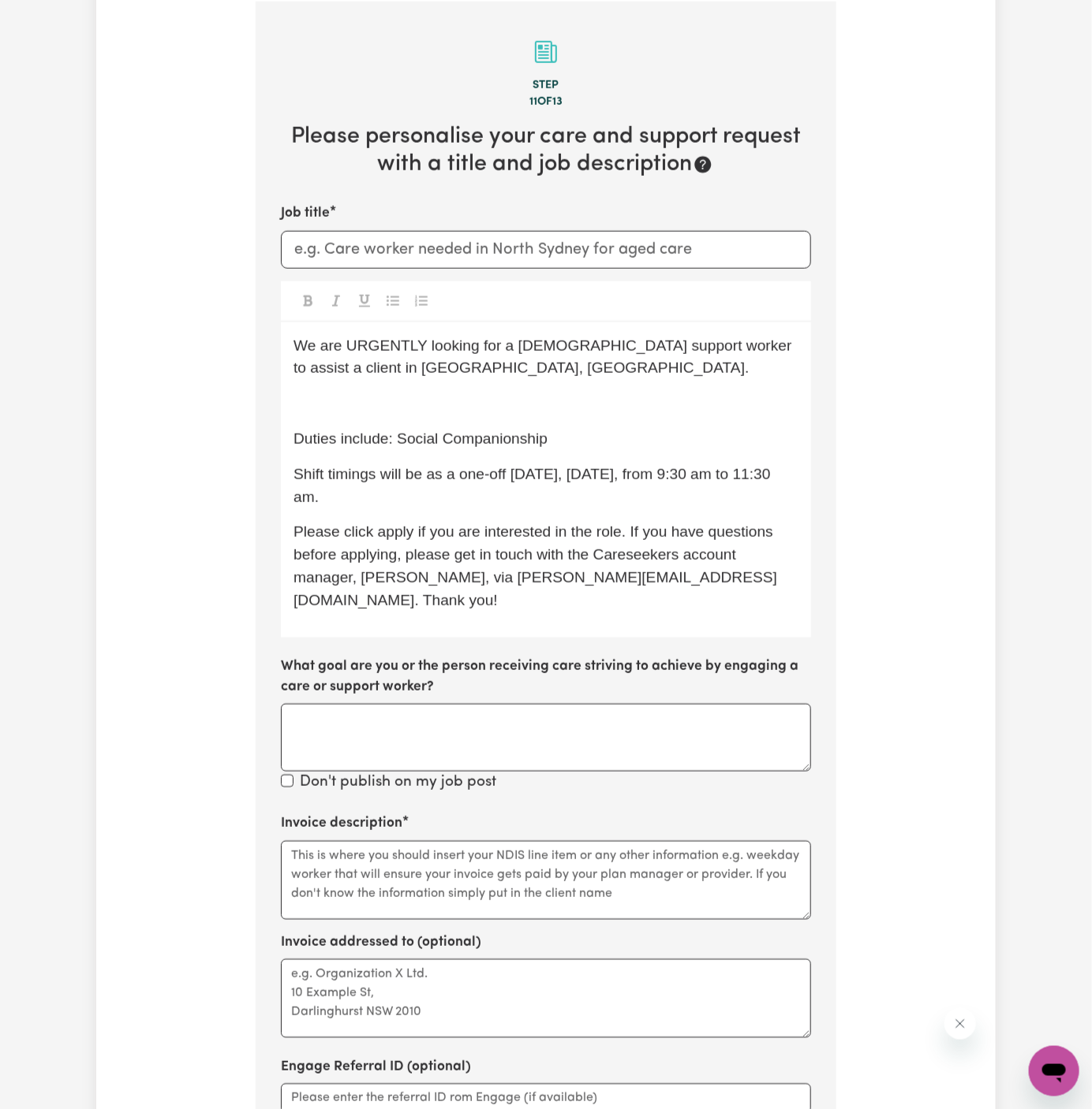
click at [333, 413] on p "﻿" at bounding box center [545, 404] width 505 height 23
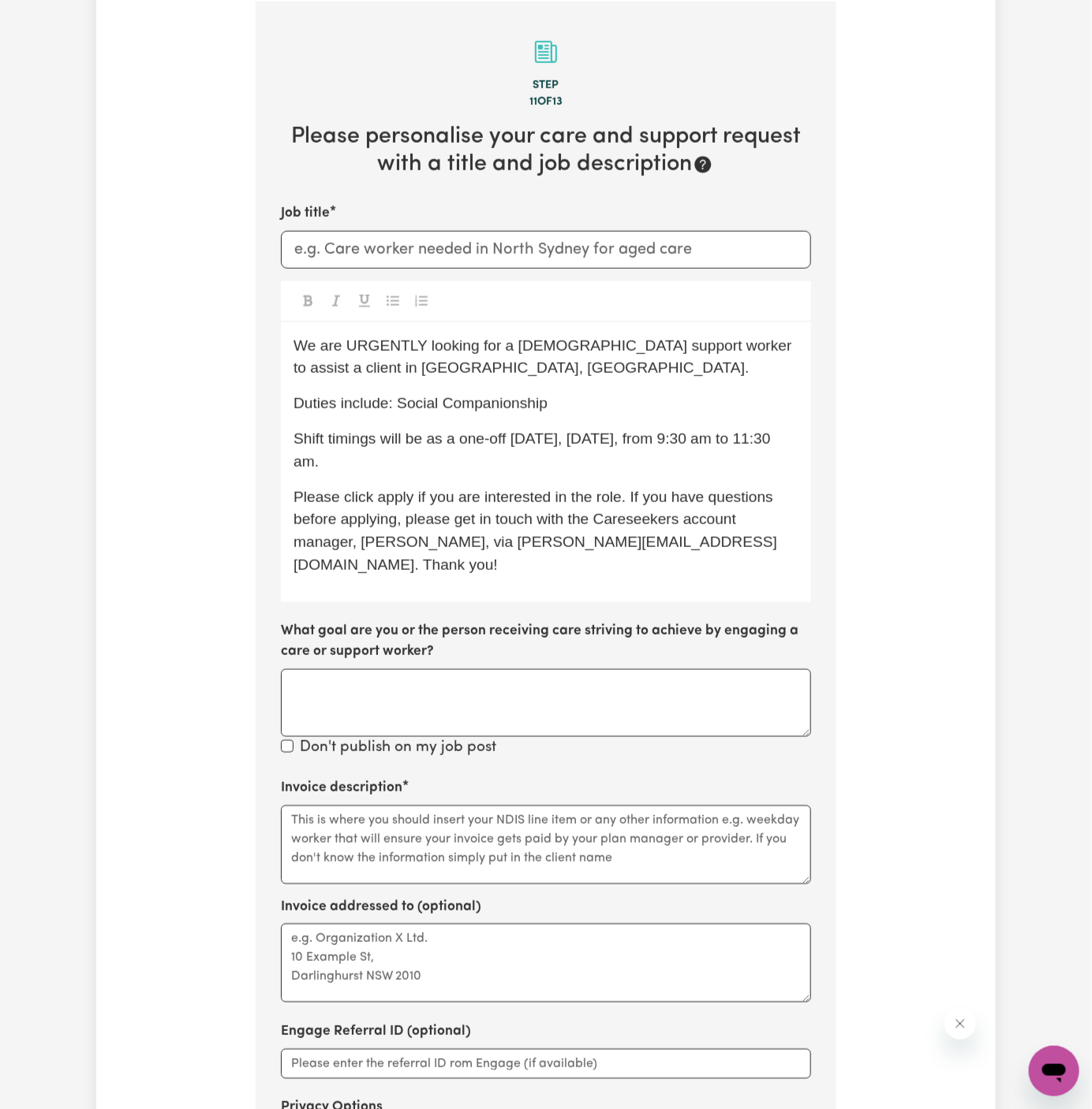
click at [394, 338] on span "We are URGENTLY looking for a female support worker to assist a client in Smith…" at bounding box center [544, 356] width 502 height 39
click at [424, 357] on p "We are looking for a female support worker to assist a client in Smithfield, NS…" at bounding box center [545, 358] width 505 height 46
click at [464, 347] on span "We are looking for a female support worker to assist a client in Smithfield, NS…" at bounding box center [538, 356] width 490 height 39
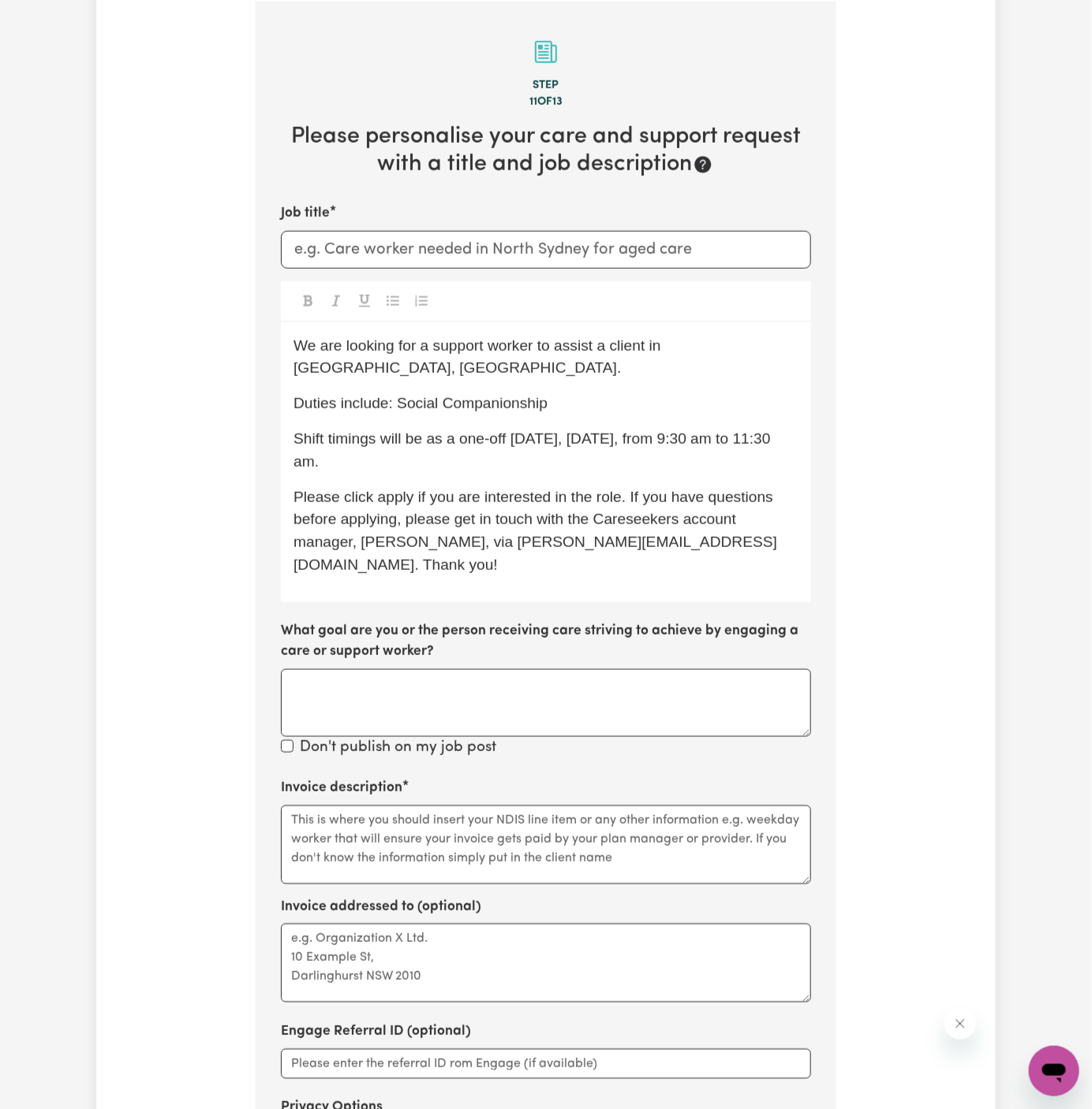
click at [574, 348] on span "We are looking for a support worker to assist a client in Smithfield, NSW." at bounding box center [479, 356] width 372 height 39
click at [633, 349] on span "We are looking for a support worker to assist a client in Smithfield, NSW." at bounding box center [479, 356] width 372 height 39
click at [696, 364] on div "We are looking for a support worker to assist a client in Smithfield, NSW. Duti…" at bounding box center [546, 462] width 530 height 280
drag, startPoint x: 661, startPoint y: 349, endPoint x: 771, endPoint y: 343, distance: 110.2
click at [665, 343] on span "We are looking for a support worker to assist a client in Smithfield, NSW." at bounding box center [479, 356] width 372 height 39
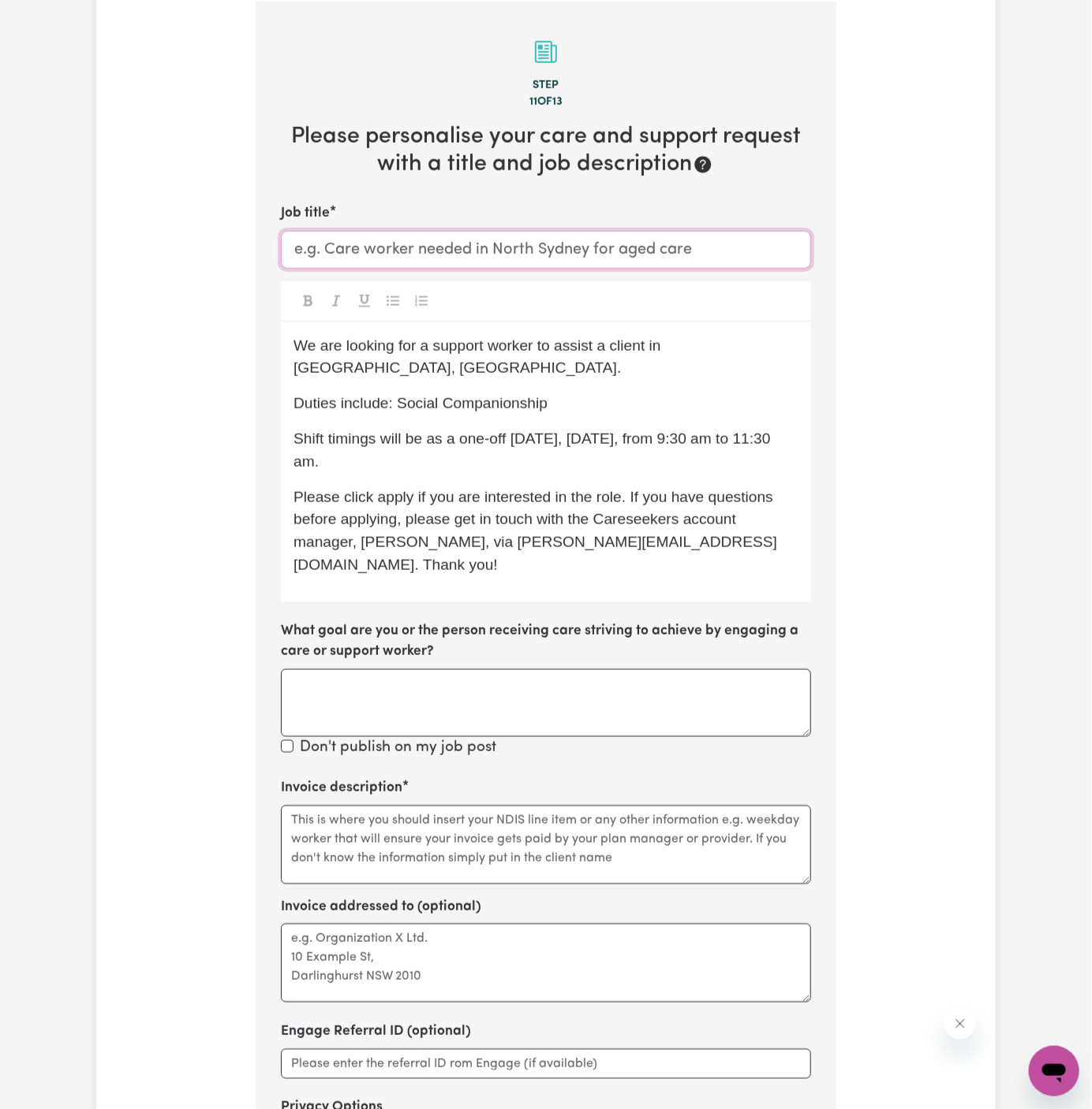
click at [508, 256] on input "Job title" at bounding box center [546, 249] width 530 height 38
click at [701, 393] on p "Duties include: Social Companionship" at bounding box center [545, 404] width 505 height 23
drag, startPoint x: 665, startPoint y: 343, endPoint x: 782, endPoint y: 342, distance: 117.0
click at [665, 342] on span "We are looking for a support worker to assist a client in Victoria Point, QLD." at bounding box center [479, 356] width 372 height 39
copy span "Victoria Point, QL"
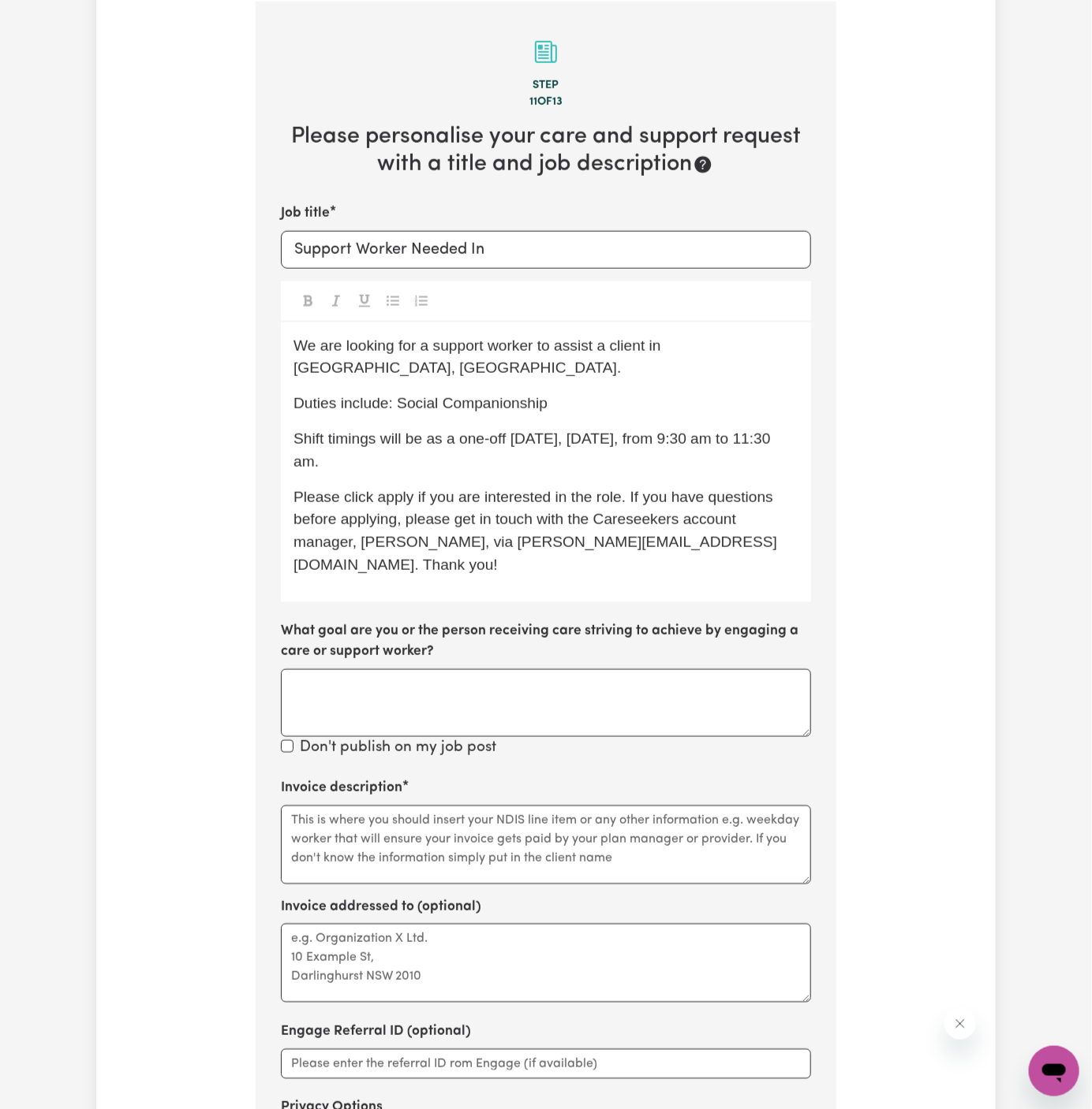
click at [792, 393] on p "Duties include: Social Companionship" at bounding box center [545, 404] width 505 height 23
drag, startPoint x: 791, startPoint y: 347, endPoint x: 667, endPoint y: 344, distance: 124.0
click at [665, 344] on span "We are looking for a support worker to assist a client in Victoria Point, QLD." at bounding box center [479, 356] width 372 height 39
copy span "Victoria Point, QLD"
click at [499, 239] on input "Support Worker Needed In" at bounding box center [546, 249] width 530 height 38
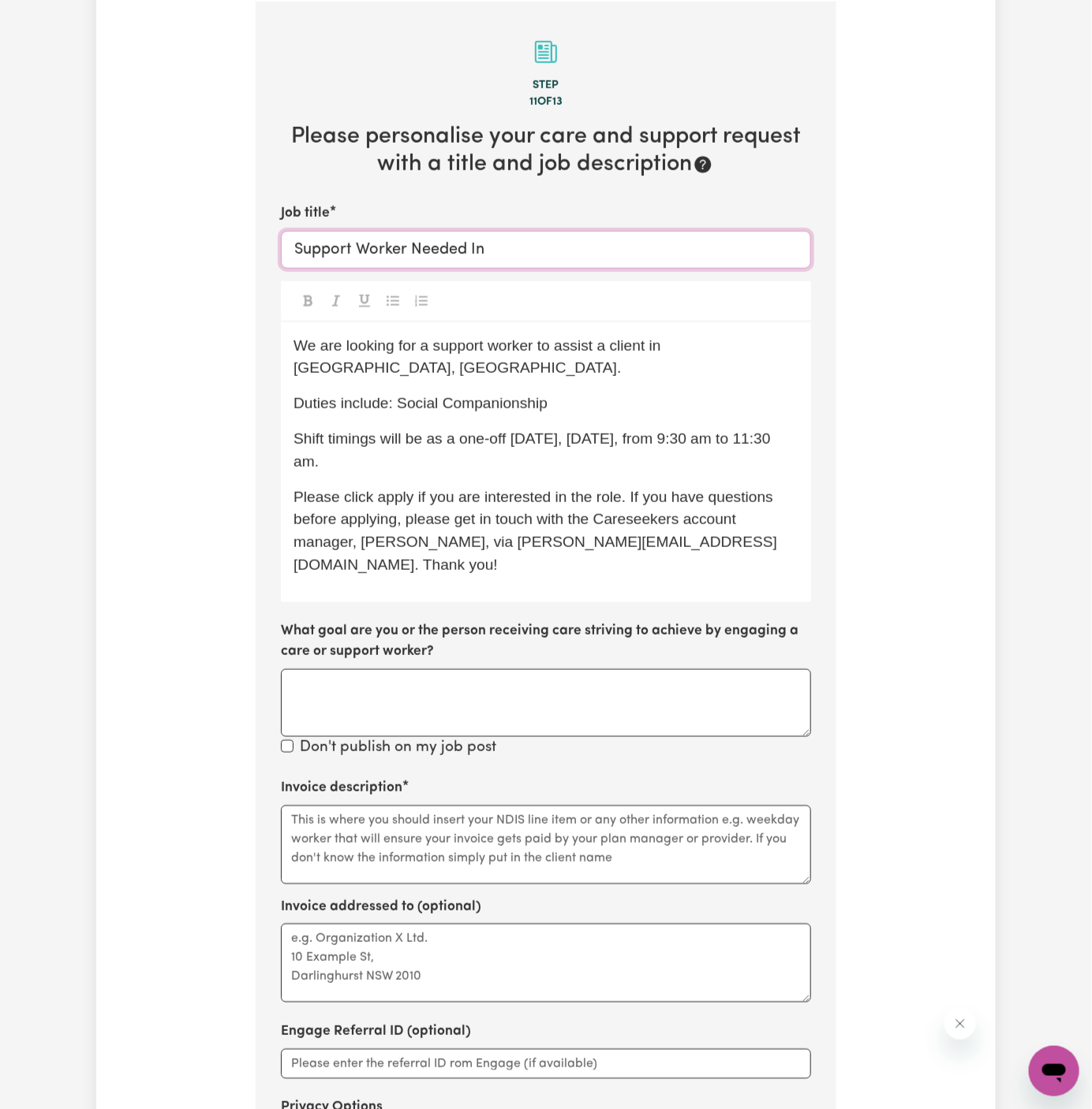
click at [499, 239] on input "Support Worker Needed In" at bounding box center [546, 249] width 530 height 38
paste input "Victoria Point, QLD"
type input "Support Worker Needed In Victoria Point, QLD"
click at [526, 307] on div at bounding box center [546, 301] width 530 height 41
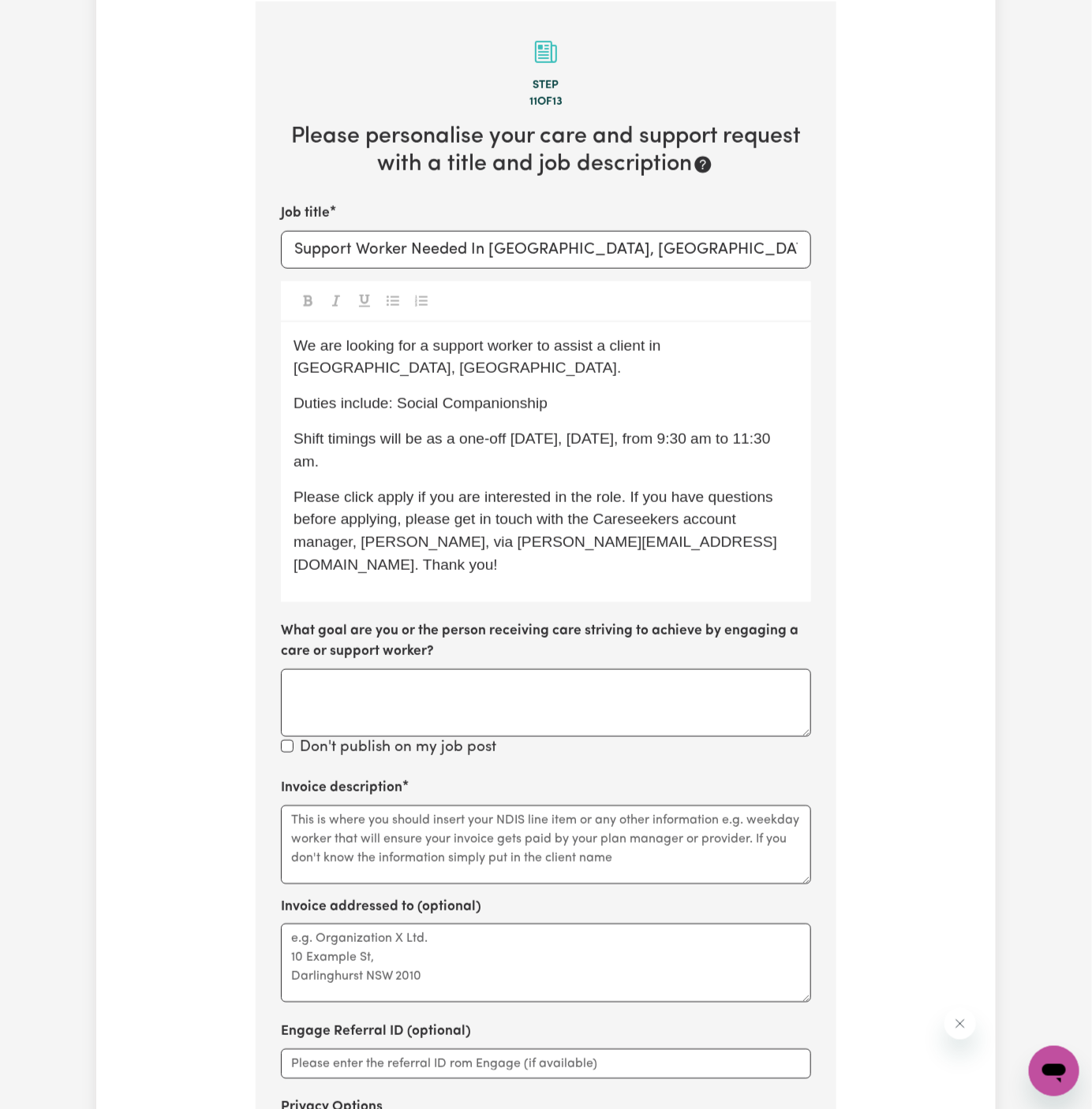
click at [585, 429] on p "Shift timings will be as a one-off tomorrow, Friday, 05/09, from 9:30 am to 11:…" at bounding box center [545, 451] width 505 height 46
drag, startPoint x: 397, startPoint y: 382, endPoint x: 703, endPoint y: 381, distance: 306.0
click at [703, 393] on p "Duties include: Social Companionship" at bounding box center [545, 404] width 505 height 23
click at [355, 395] on span "Duties include: cleaning and other household tasks" at bounding box center [464, 403] width 342 height 16
click at [507, 440] on p "Shift timings will be as a one-off tomorrow, Friday, 05/09, from 9:30 am to 11:…" at bounding box center [545, 451] width 505 height 46
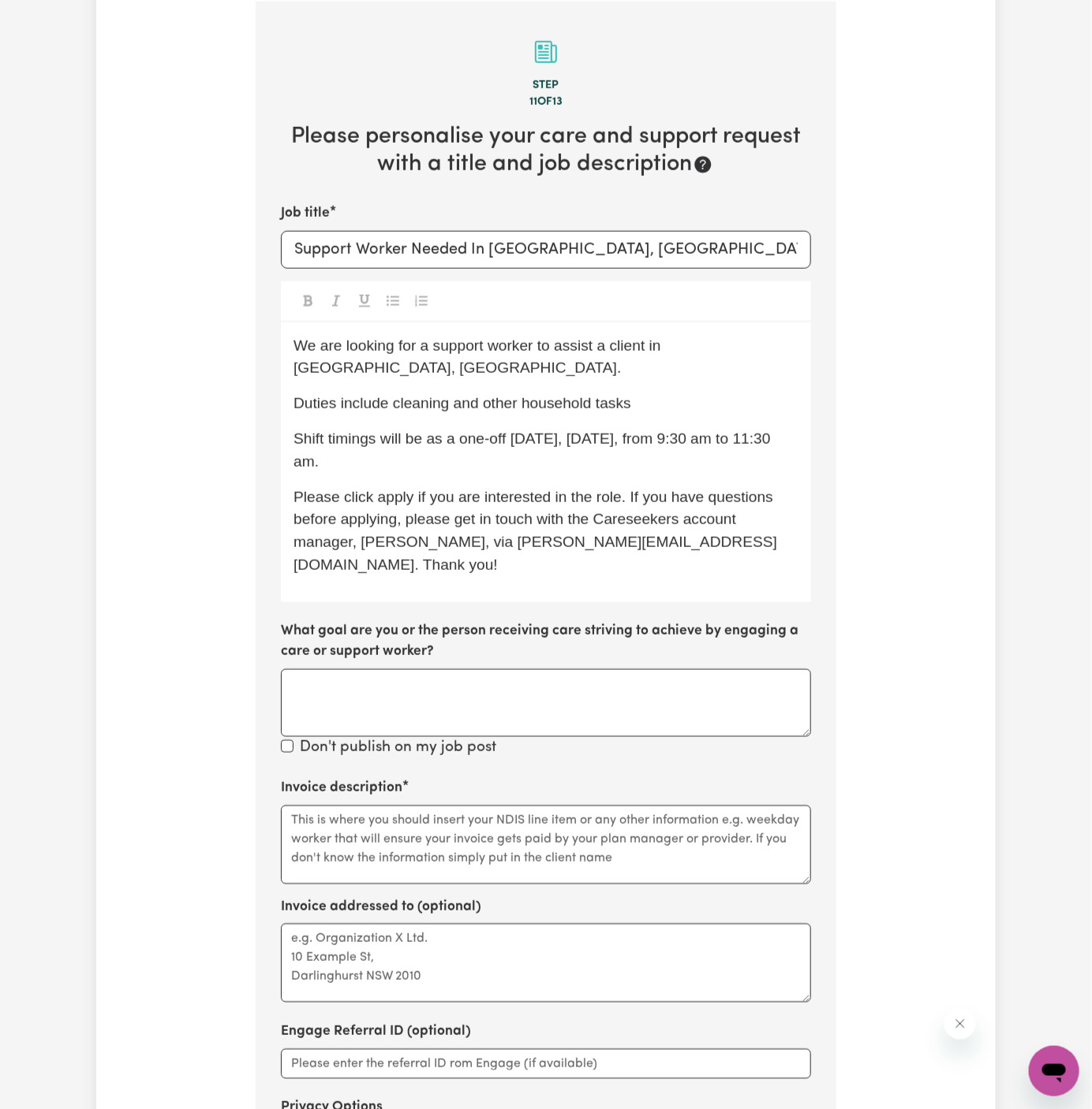
click at [593, 429] on p "Shift timings will be as a one-off tomorrow, Friday, 05/09, from 9:30 am to 11:…" at bounding box center [545, 451] width 505 height 46
click at [696, 393] on p "Duties include cleaning and other household tasks" at bounding box center [545, 404] width 505 height 23
click at [712, 397] on div "We are looking for a support worker to assist a client in Victoria Point, QLD. …" at bounding box center [546, 462] width 530 height 280
click at [478, 395] on span "Duties include cleaning and other household tasks." at bounding box center [464, 403] width 342 height 16
click at [394, 489] on span "Please click apply if you are interested in the role. If you have questions bef…" at bounding box center [535, 531] width 484 height 84
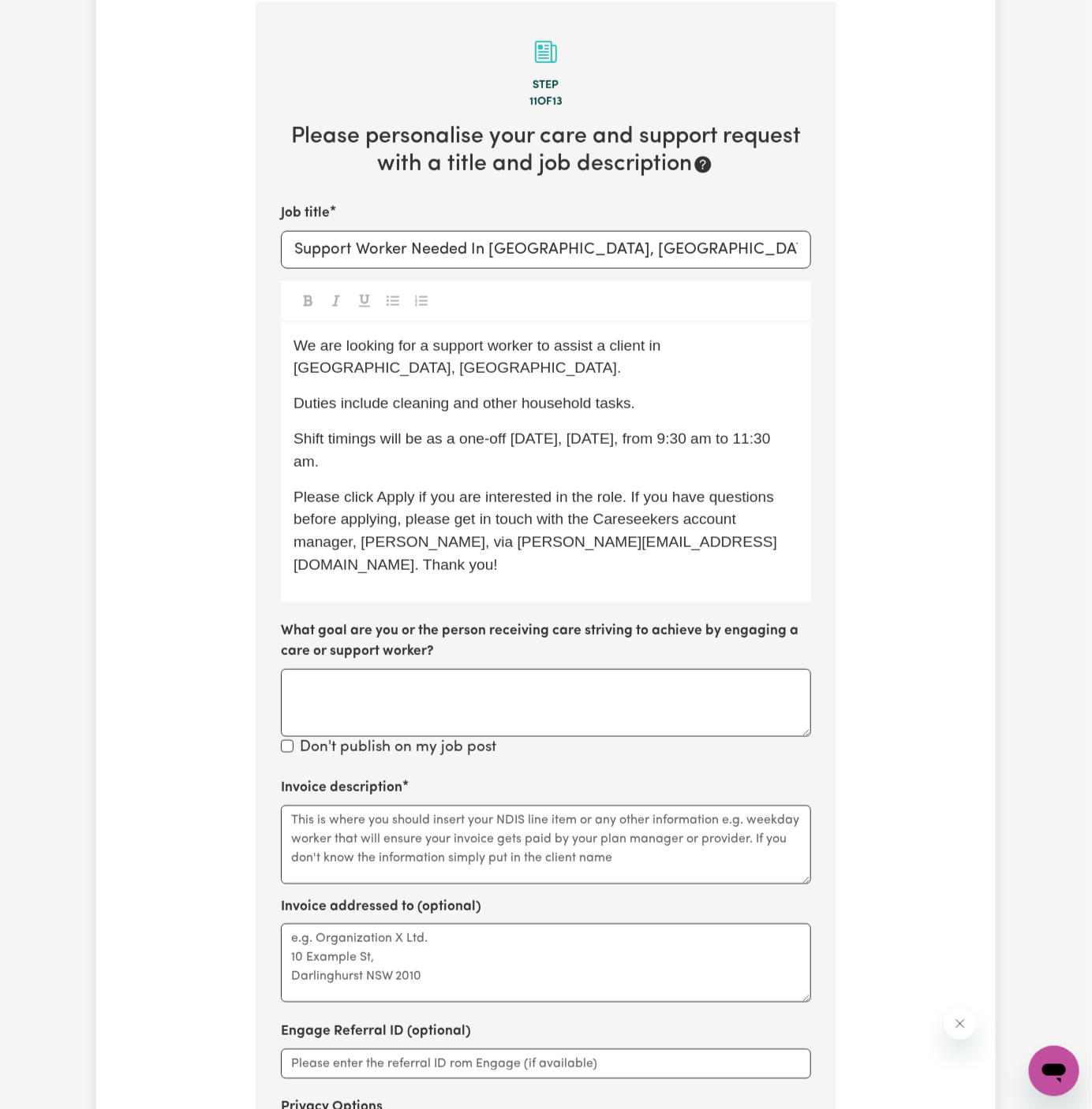
click at [479, 456] on div "We are looking for a support worker to assist a client in Victoria Point, QLD. …" at bounding box center [546, 462] width 530 height 280
click at [541, 393] on p "Duties include cleaning and other household tasks." at bounding box center [545, 404] width 505 height 23
drag, startPoint x: 448, startPoint y: 417, endPoint x: 792, endPoint y: 424, distance: 344.1
click at [792, 429] on p "Shift timings will be as a one-off tomorrow, Friday, 05/09, from 9:30 am to 11:…" at bounding box center [545, 451] width 505 height 46
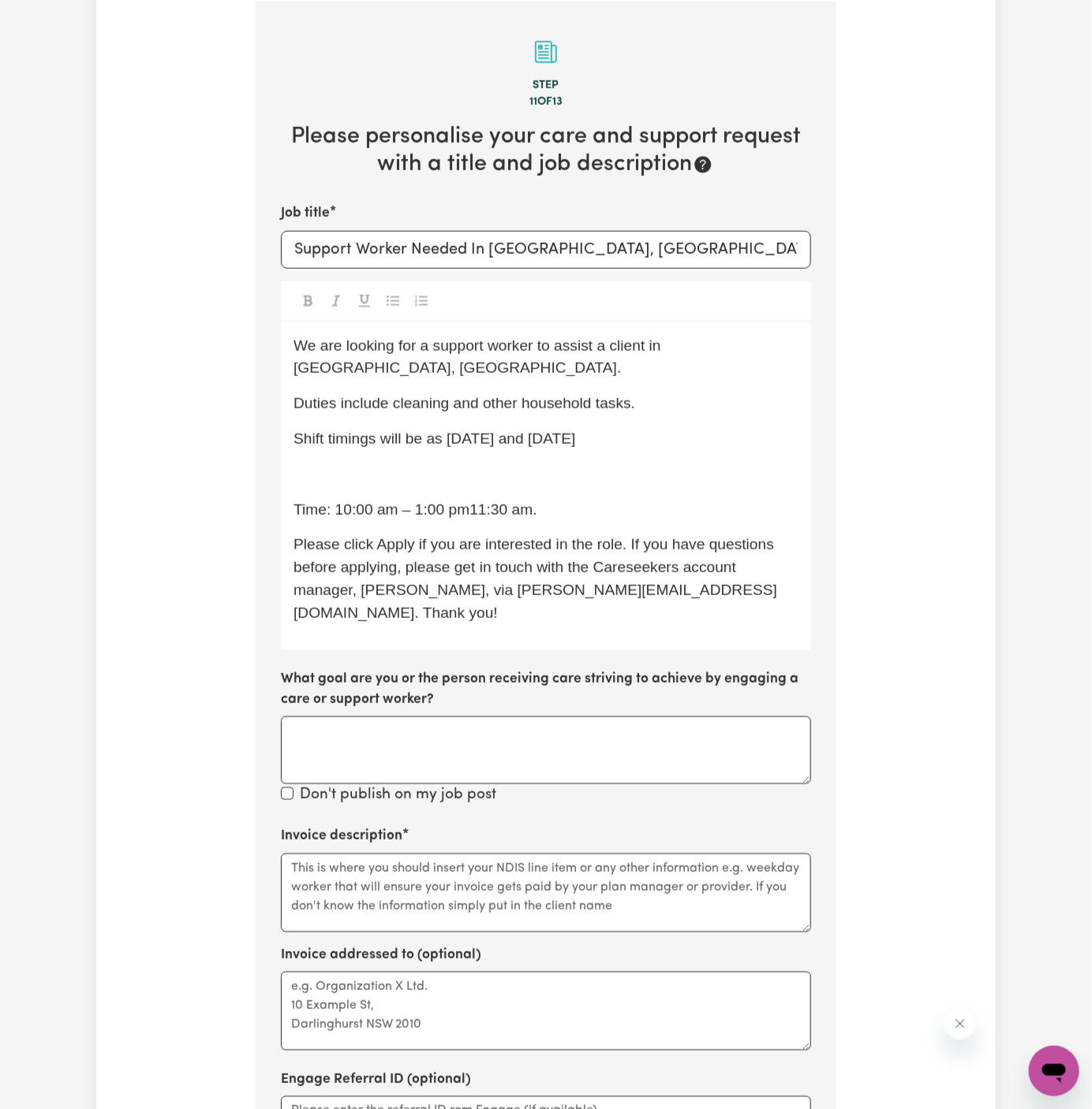
click at [444, 429] on p "Shift timings will be as Tuesday and Friday" at bounding box center [545, 440] width 505 height 23
click at [440, 429] on p "Shift timings will be as Tuesday and Friday" at bounding box center [545, 440] width 505 height 23
drag, startPoint x: 336, startPoint y: 487, endPoint x: 296, endPoint y: 455, distance: 51.2
click at [296, 455] on div "We are looking for a support worker to assist a client in Victoria Point, QLD. …" at bounding box center [546, 486] width 530 height 328
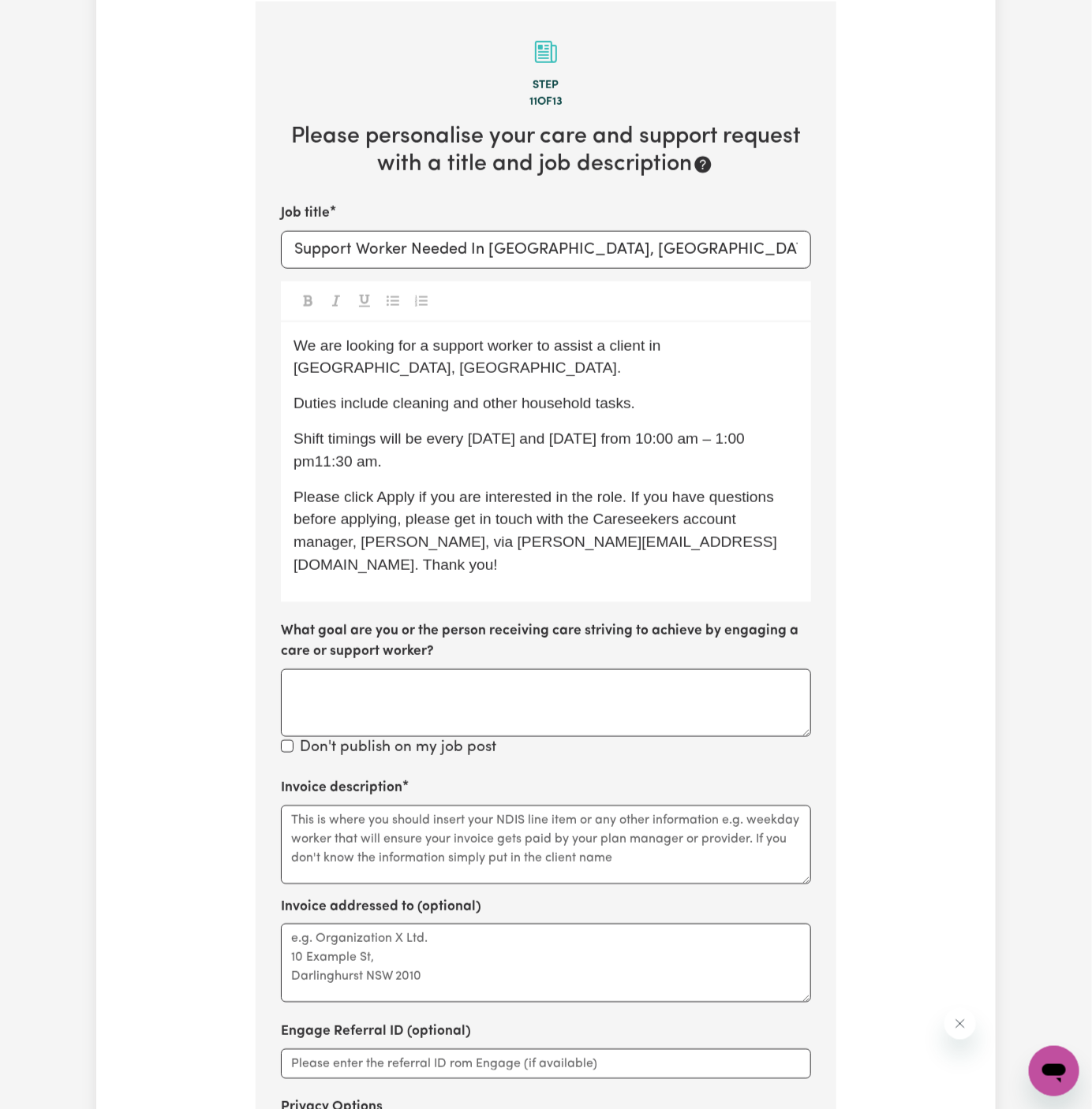
click at [710, 430] on span "Shift timings will be every Tuesday and Friday from 10:00 am – 1:00 pm11:30 am." at bounding box center [520, 450] width 455 height 39
click at [463, 432] on p "Shift timings will be every Tuesday and Friday from 10:00 am to 1:00 pm11:30 am." at bounding box center [545, 451] width 505 height 46
drag, startPoint x: 388, startPoint y: 443, endPoint x: 323, endPoint y: 439, distance: 65.1
click at [323, 439] on p "Shift timings will be every Tuesday and Friday from 10:00 am to 1:00 pm11:30 am." at bounding box center [545, 451] width 505 height 46
click at [595, 489] on span "Please click Apply if you are interested in the role. If you have questions bef…" at bounding box center [535, 531] width 485 height 84
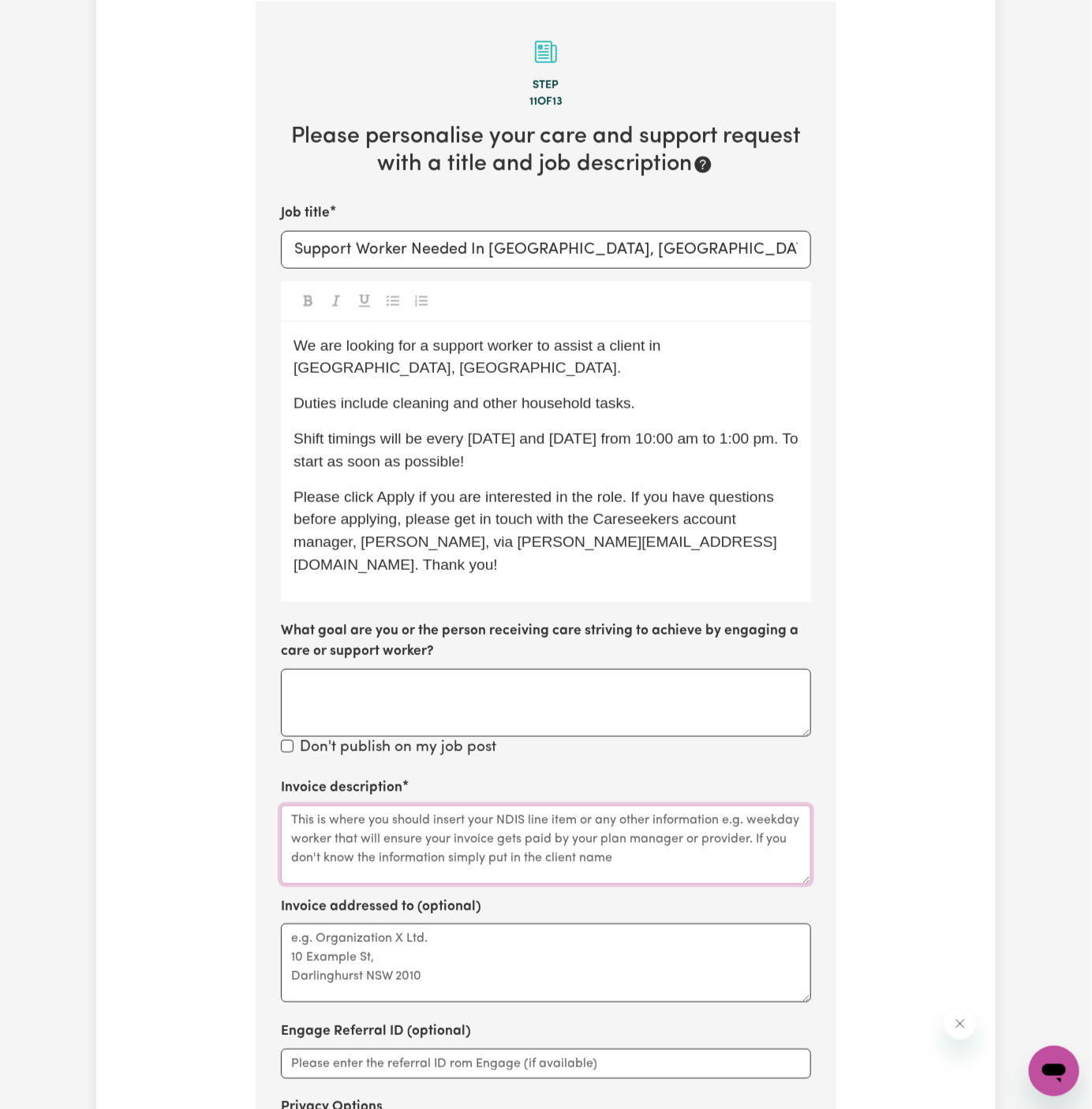
click at [420, 821] on textarea "Invoice description" at bounding box center [546, 845] width 530 height 79
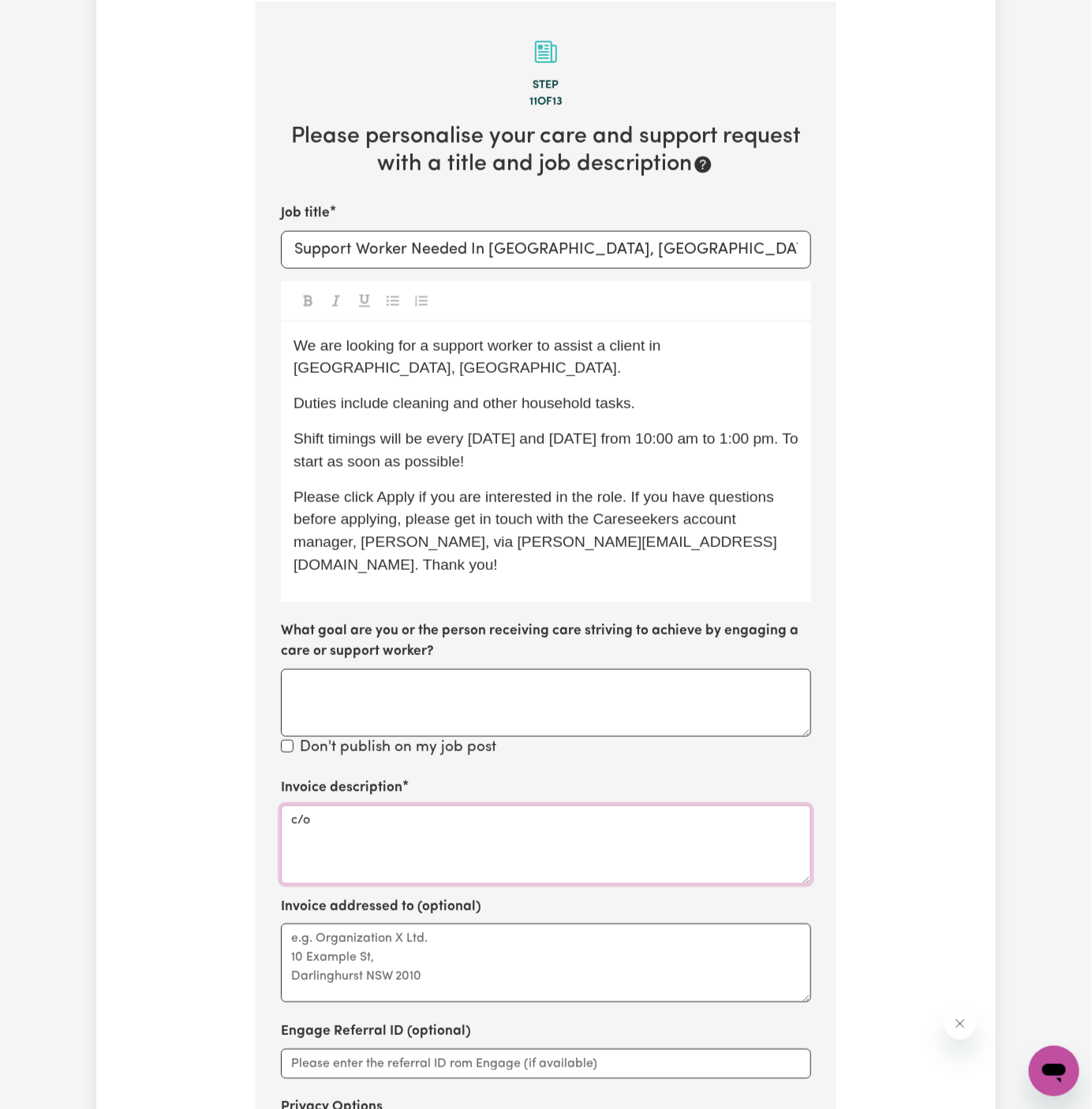
paste textarea "Chosen Family"
click at [355, 806] on textarea "c/o Chosen Family" at bounding box center [546, 845] width 530 height 79
type textarea "c/o Chosen Family"
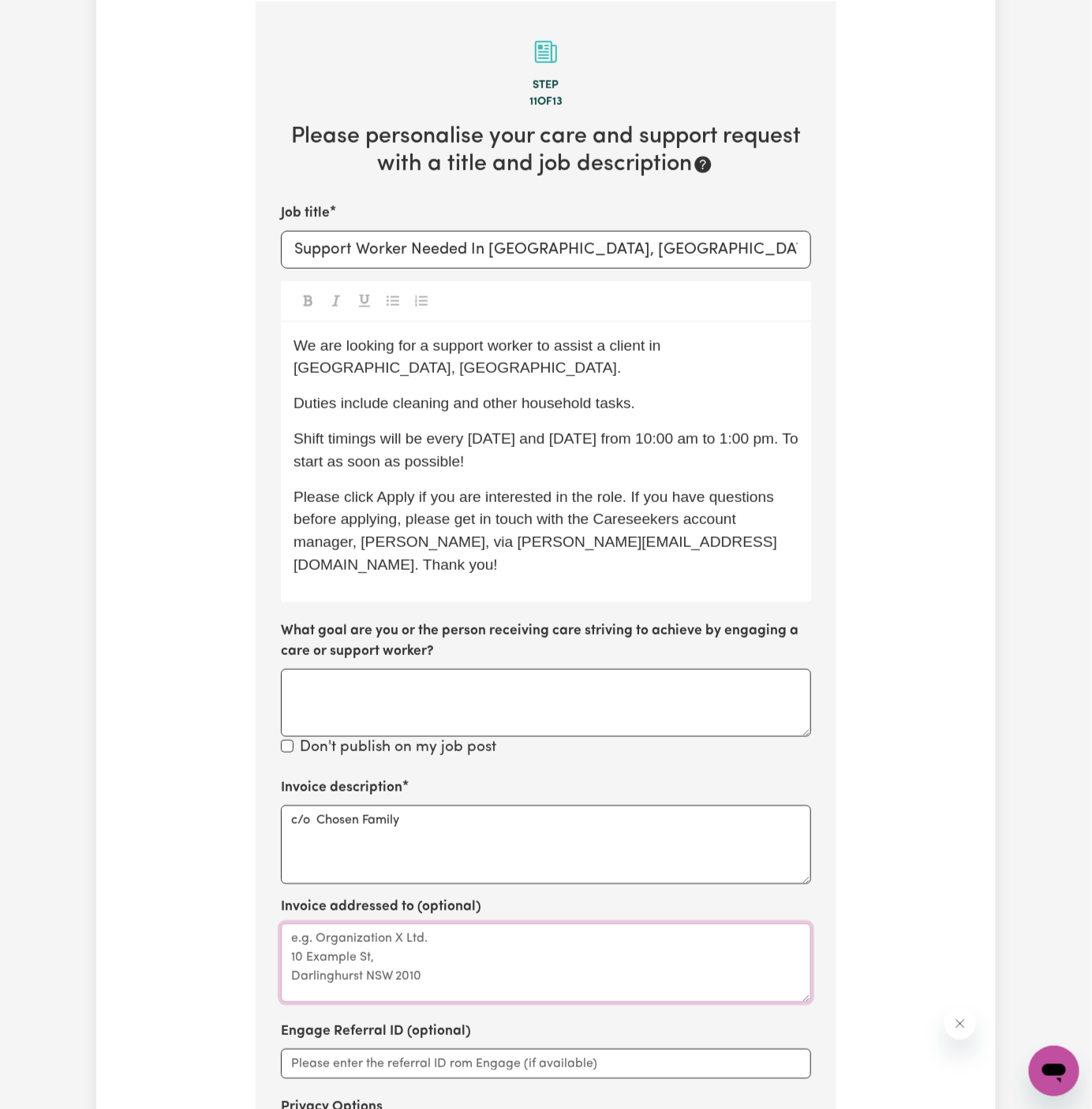
click at [388, 924] on textarea "Invoice addressed to (optional)" at bounding box center [546, 963] width 530 height 79
paste textarea "c/o Chosen Family"
type textarea "c/o Chosen Family"
click at [665, 362] on div "We are looking for a support worker to assist a client in Victoria Point, QLD. …" at bounding box center [546, 462] width 530 height 280
click at [646, 349] on span "We are looking for a support worker to assist a client in Victoria Point, QLD." at bounding box center [479, 356] width 372 height 39
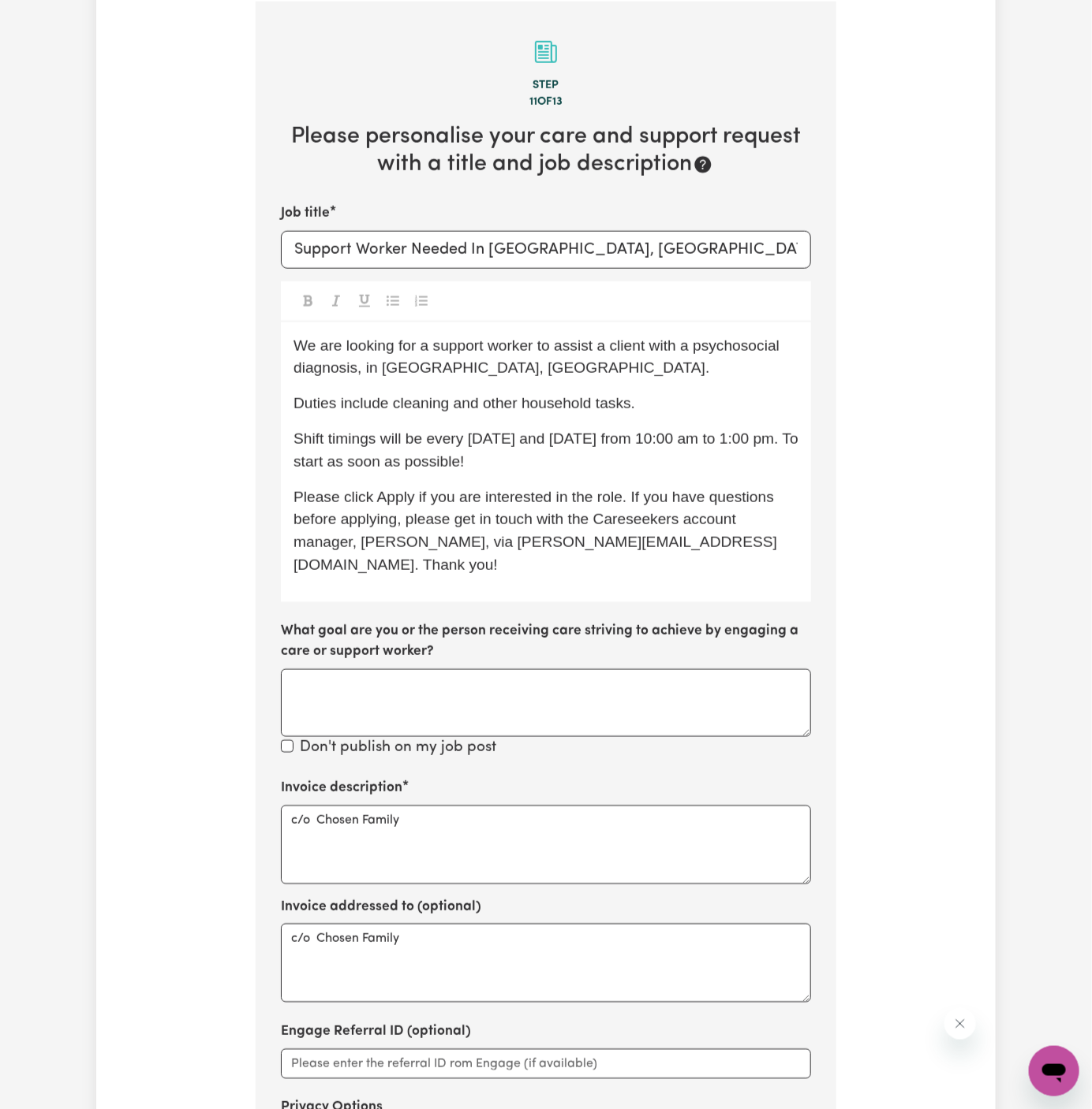
click at [744, 394] on p "Duties include cleaning and other household tasks." at bounding box center [545, 404] width 505 height 23
click at [625, 737] on div "Don't publish on my job post" at bounding box center [546, 748] width 530 height 23
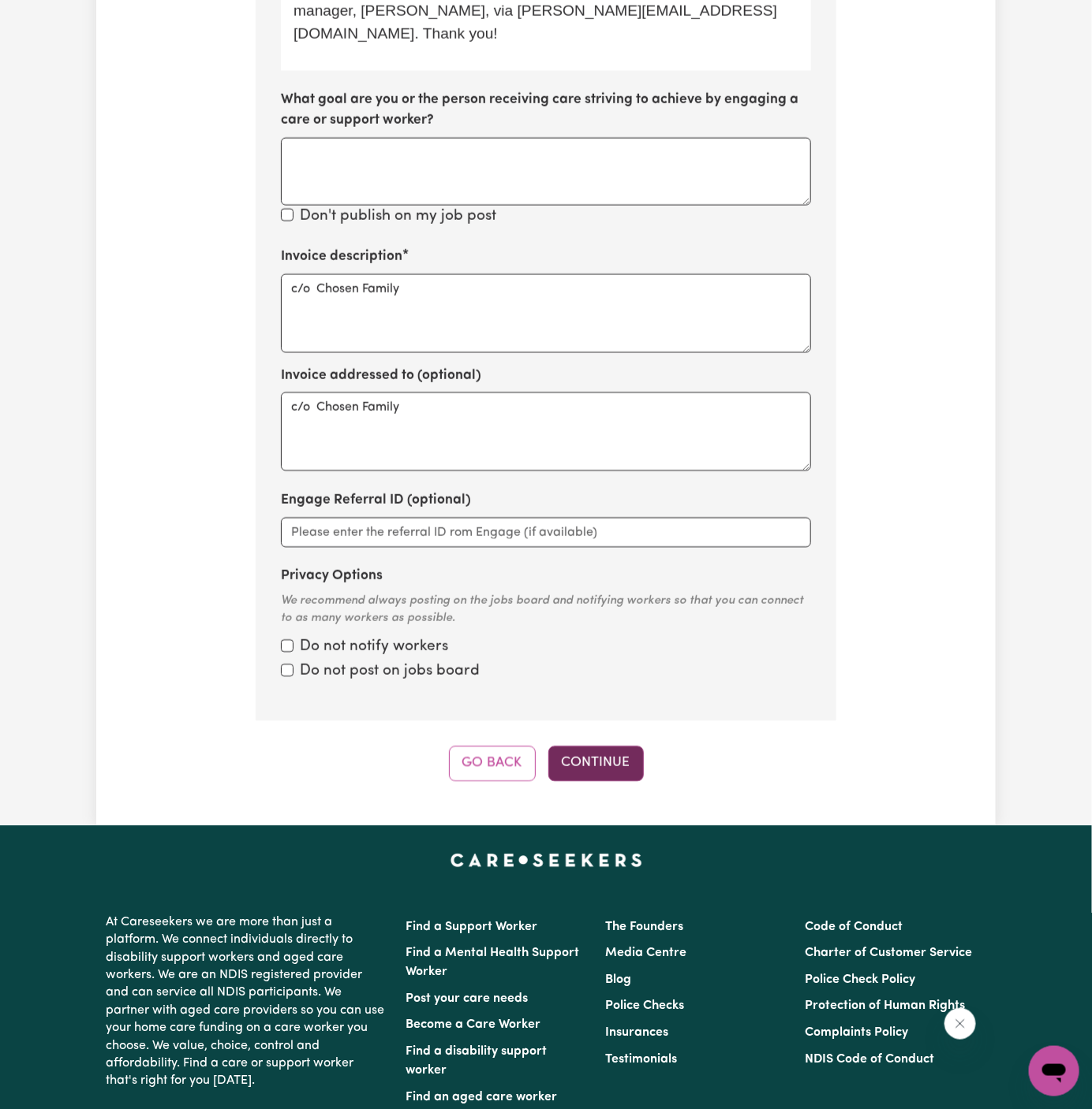
click at [607, 746] on button "Continue" at bounding box center [595, 764] width 95 height 35
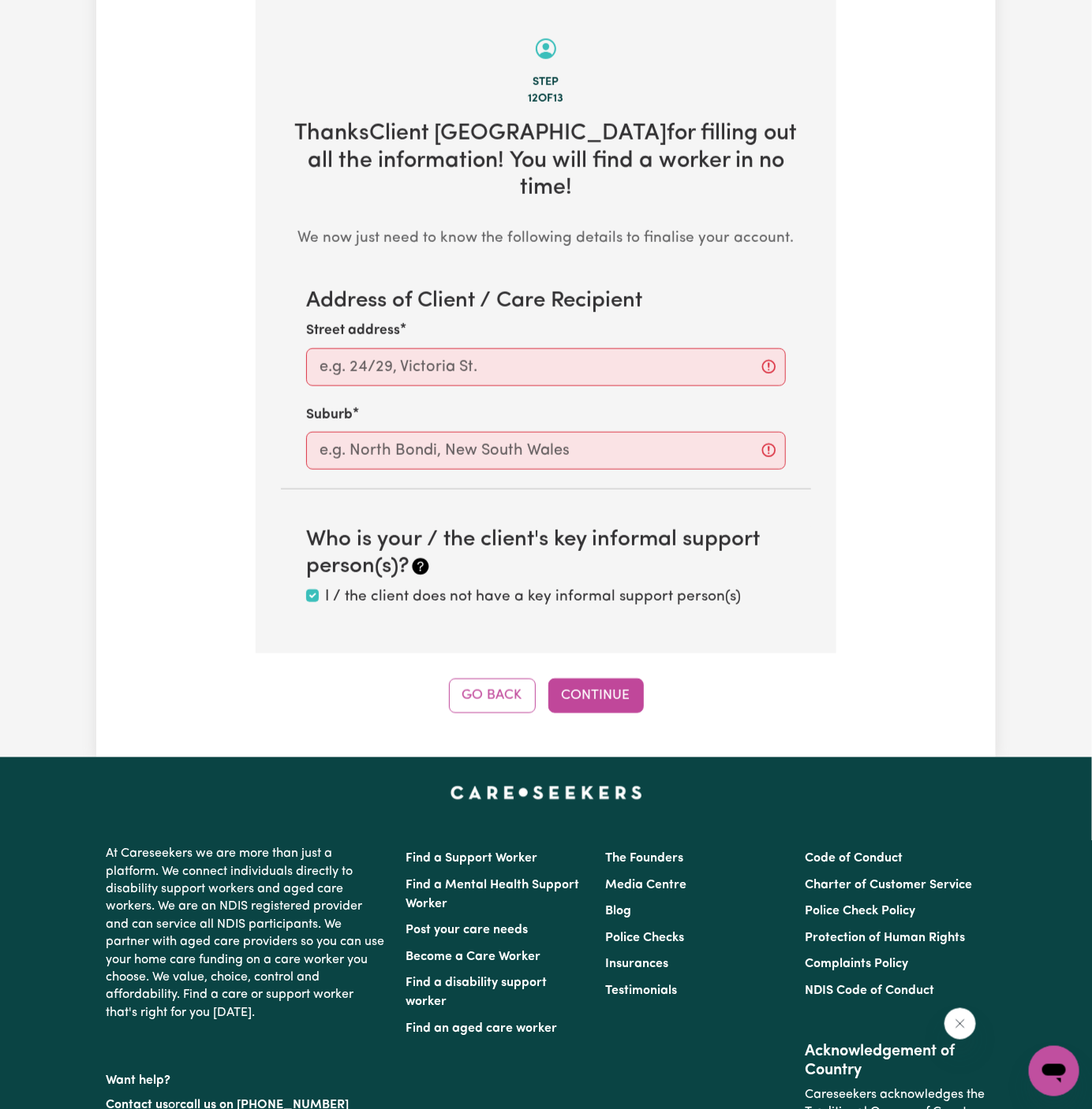
scroll to position [559, 0]
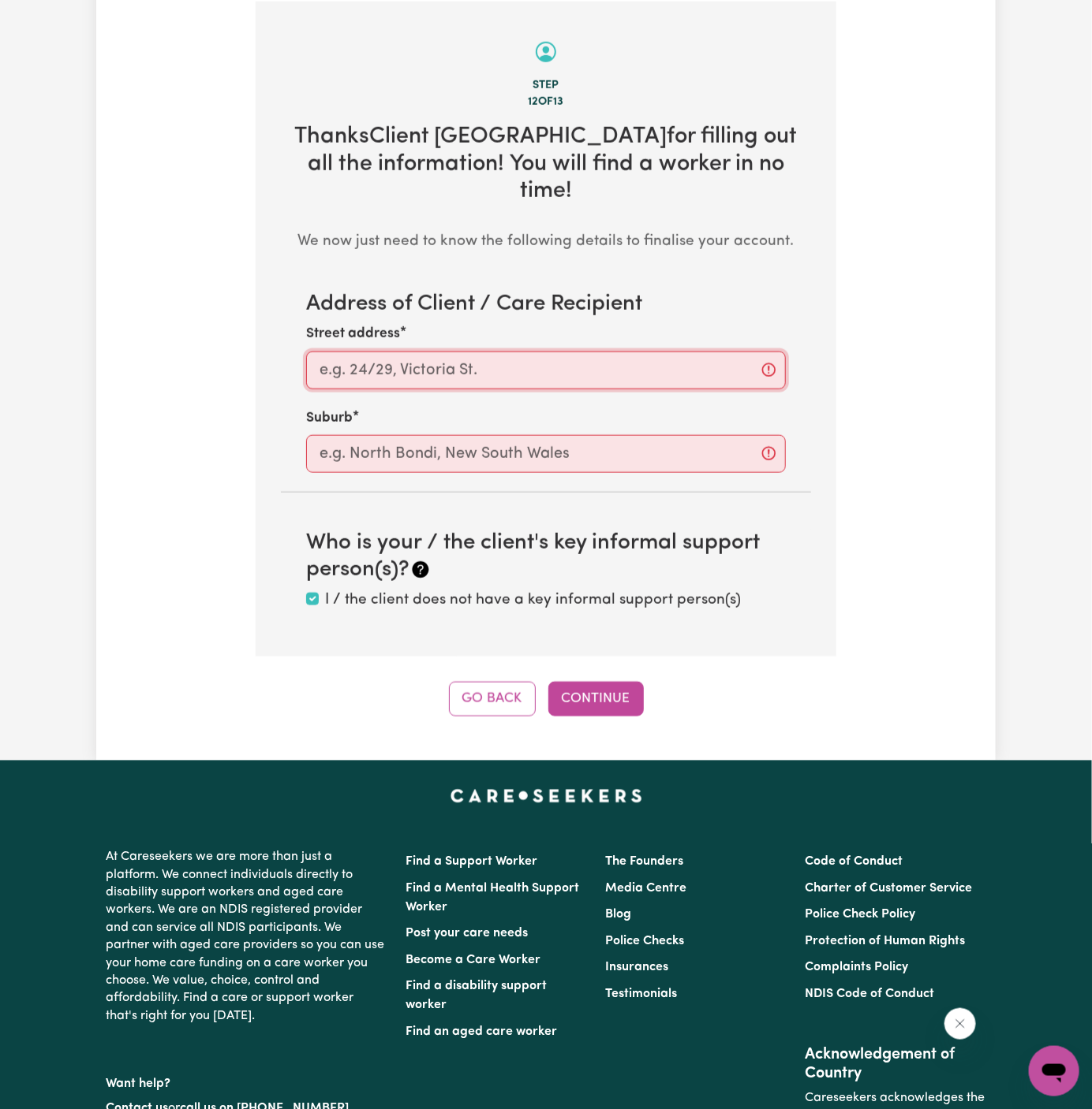
click at [687, 352] on input "Street address" at bounding box center [545, 370] width 479 height 38
paste input "Victoria Point"
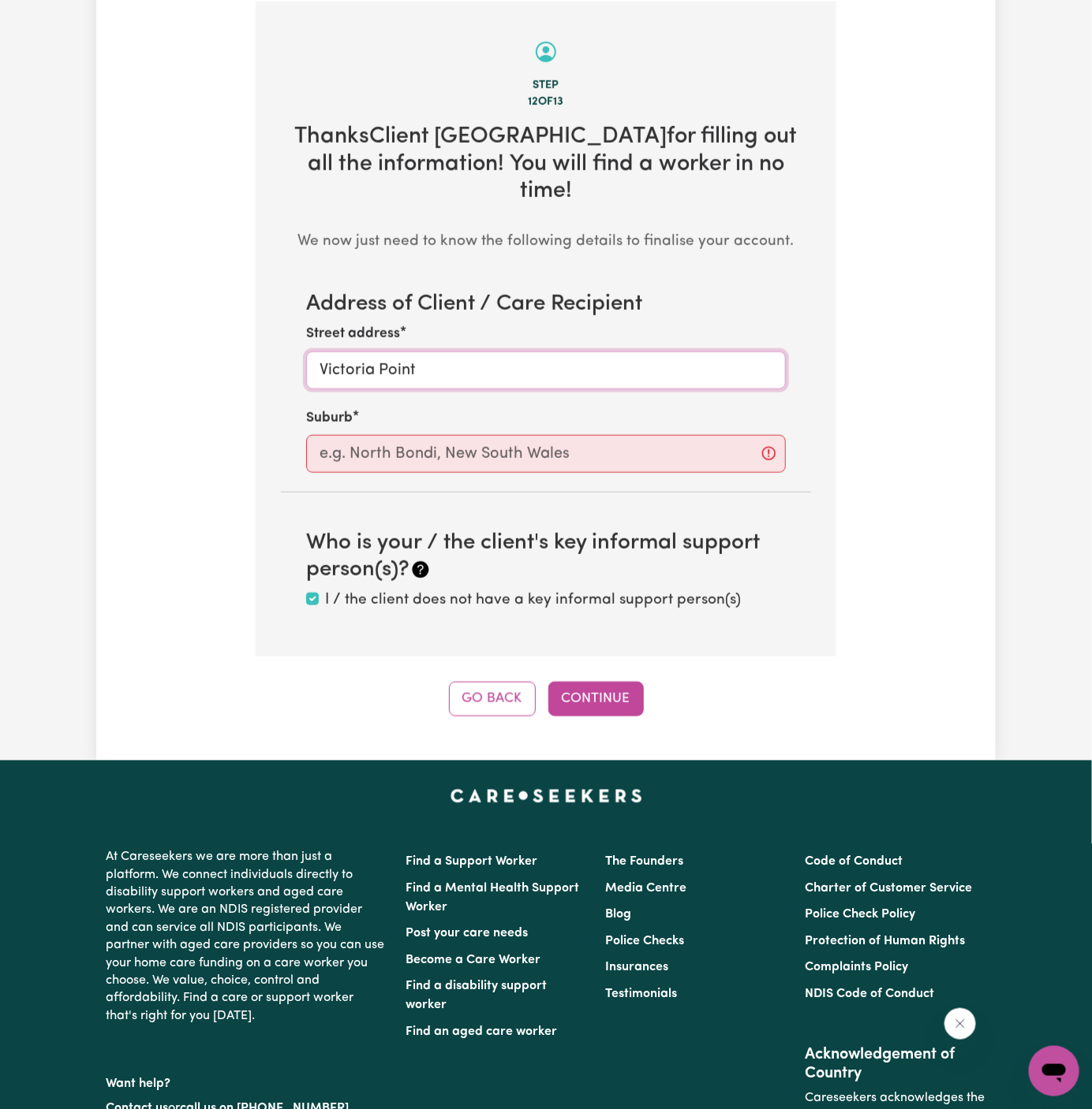
type input "Victoria Point"
click at [479, 435] on input "text" at bounding box center [545, 453] width 479 height 38
paste input "Victoria Point"
type input "Victoria Point"
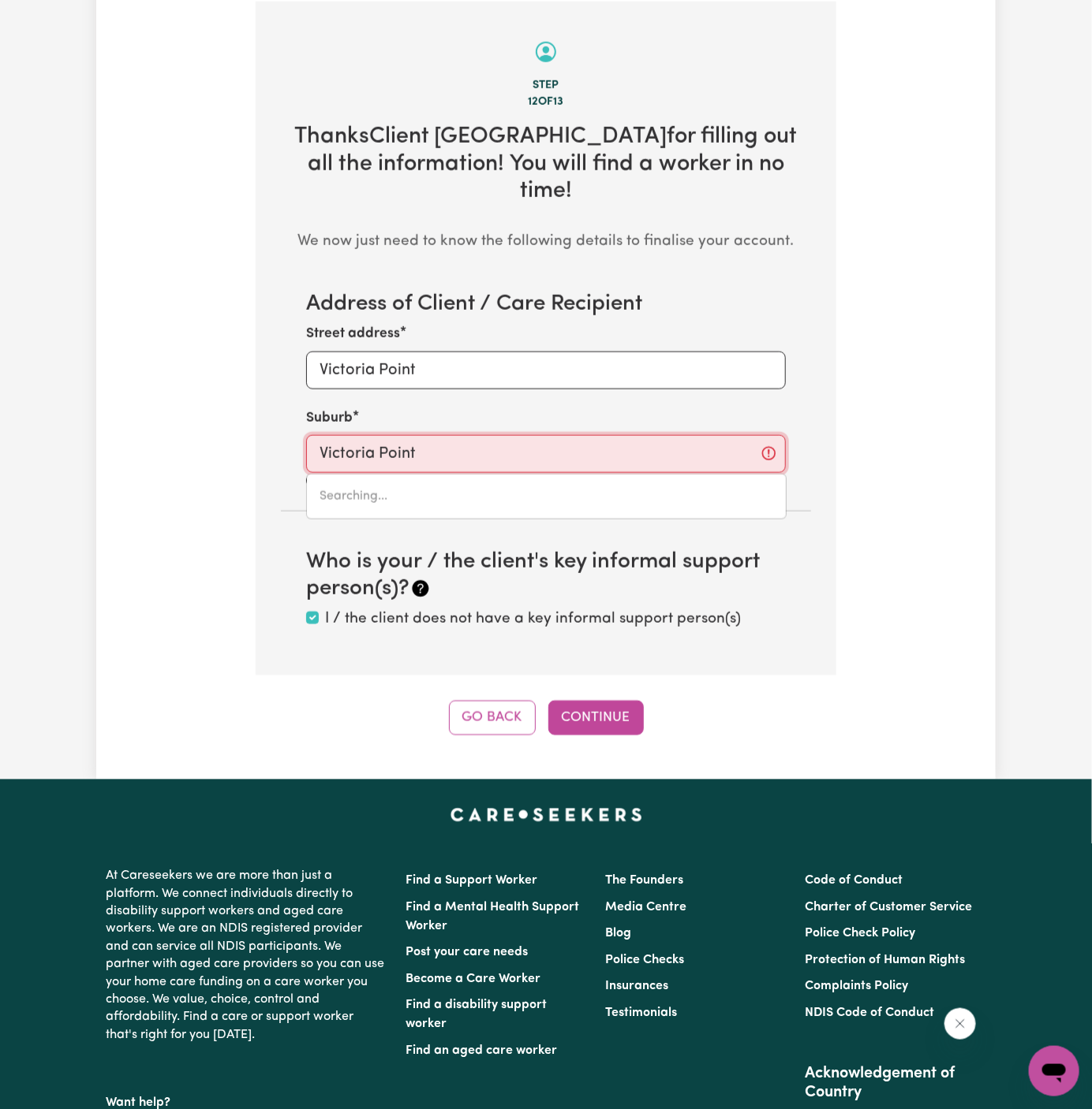
type input "Victoria Point, Queensland, 4165"
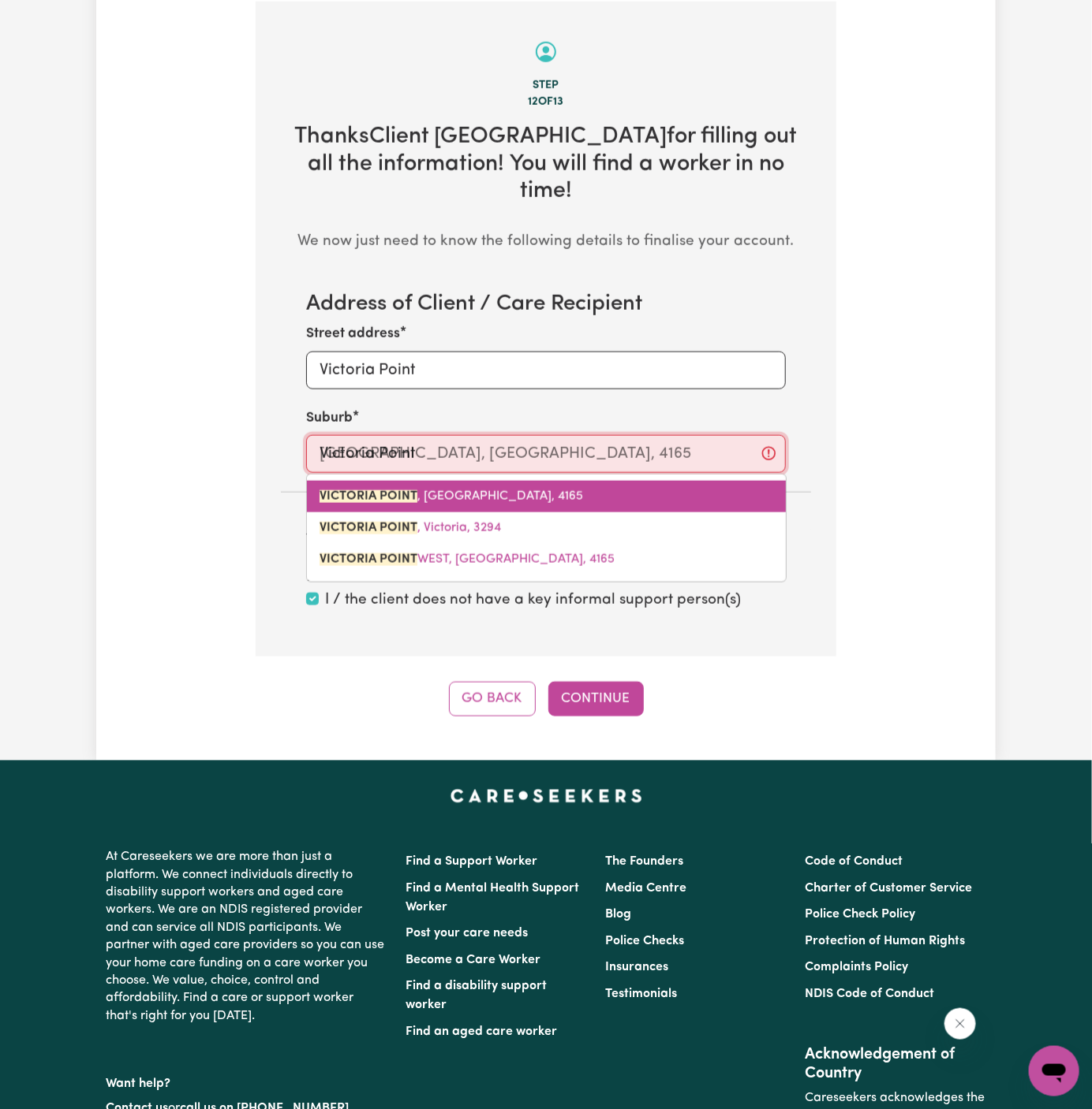
click at [520, 491] on span "VICTORIA POINT , Queensland, 4165" at bounding box center [452, 497] width 264 height 13
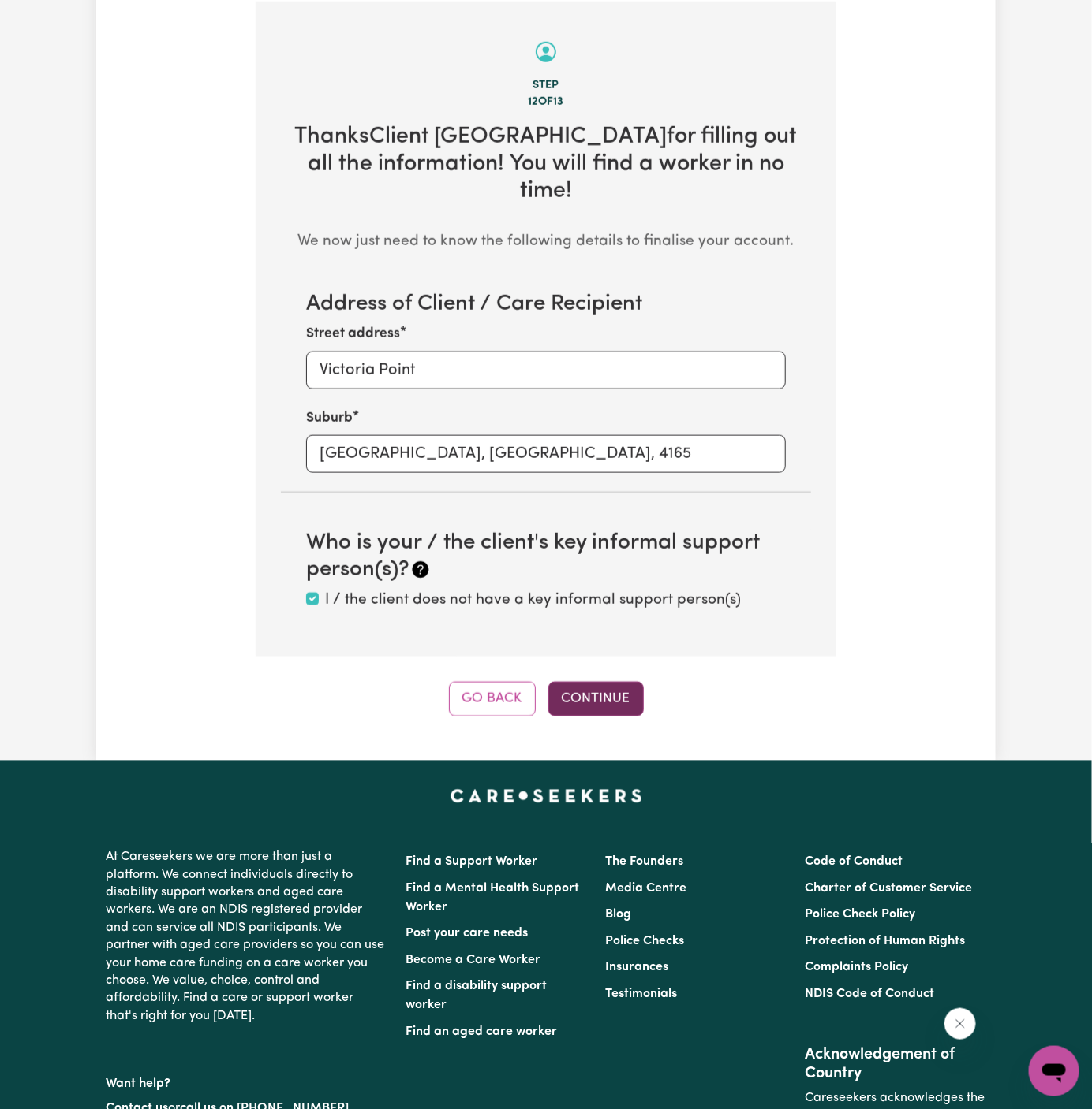
click at [632, 682] on button "Continue" at bounding box center [595, 700] width 95 height 35
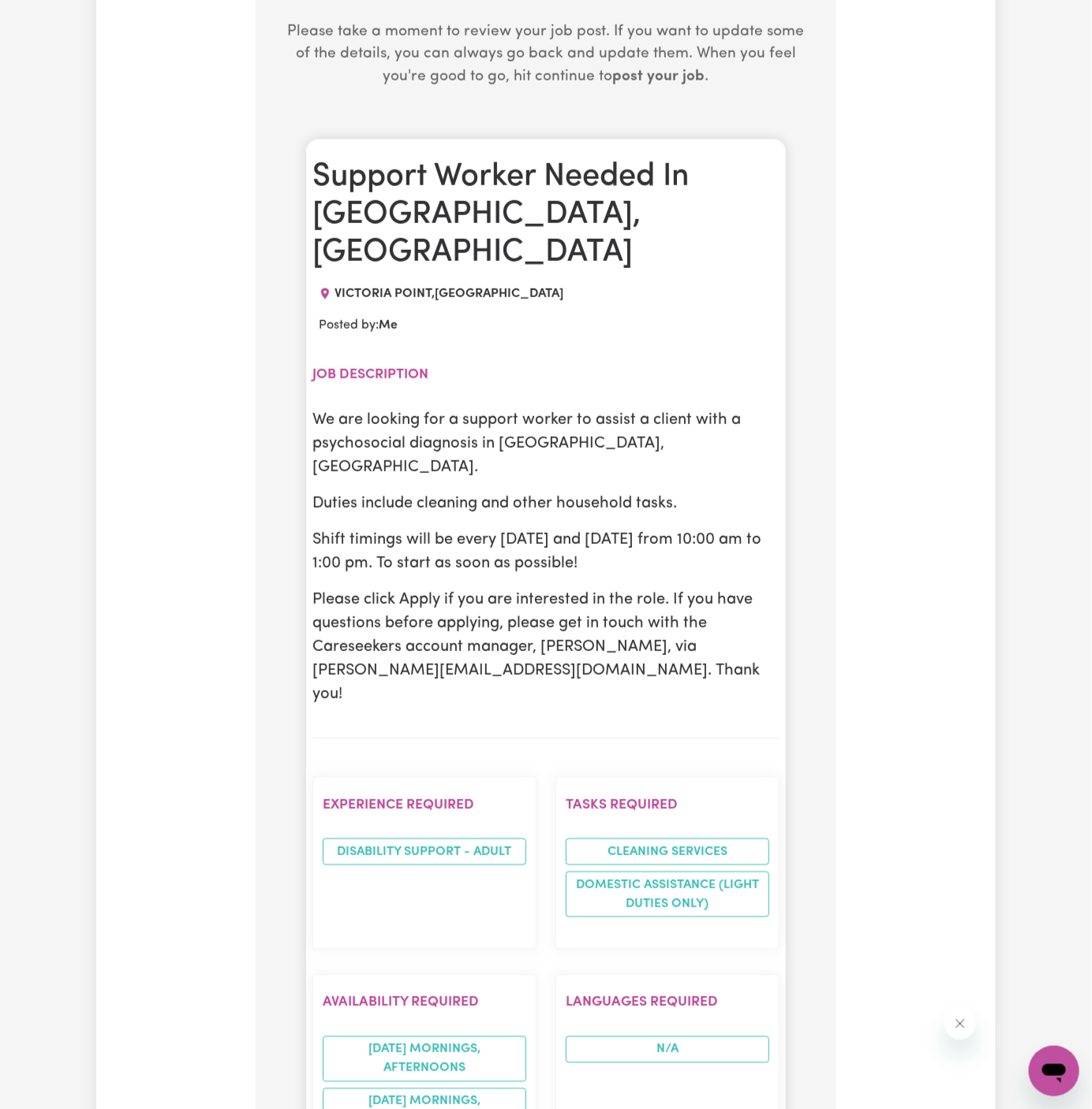
scroll to position [769, 0]
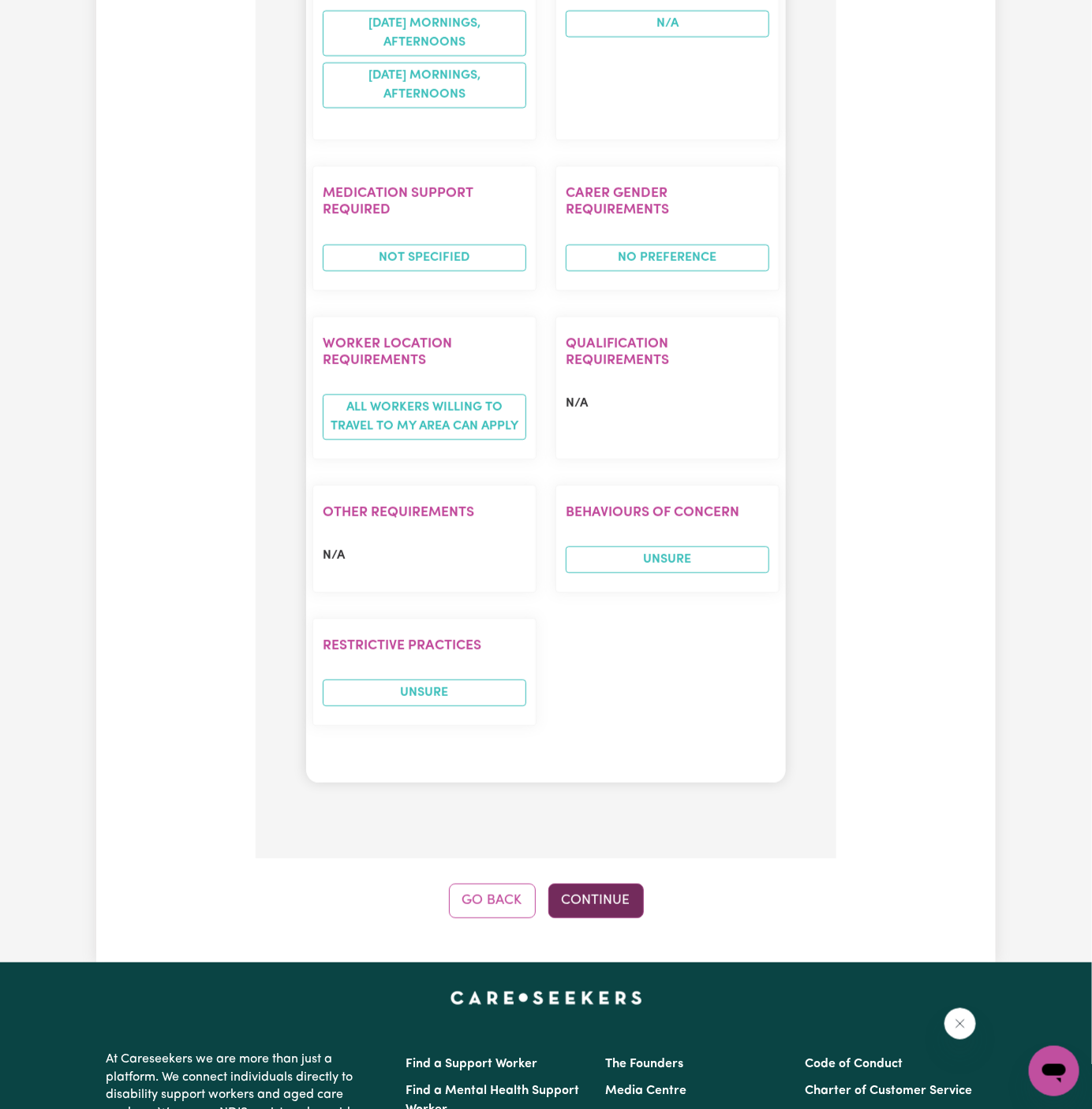
click at [595, 884] on button "Continue" at bounding box center [595, 901] width 95 height 35
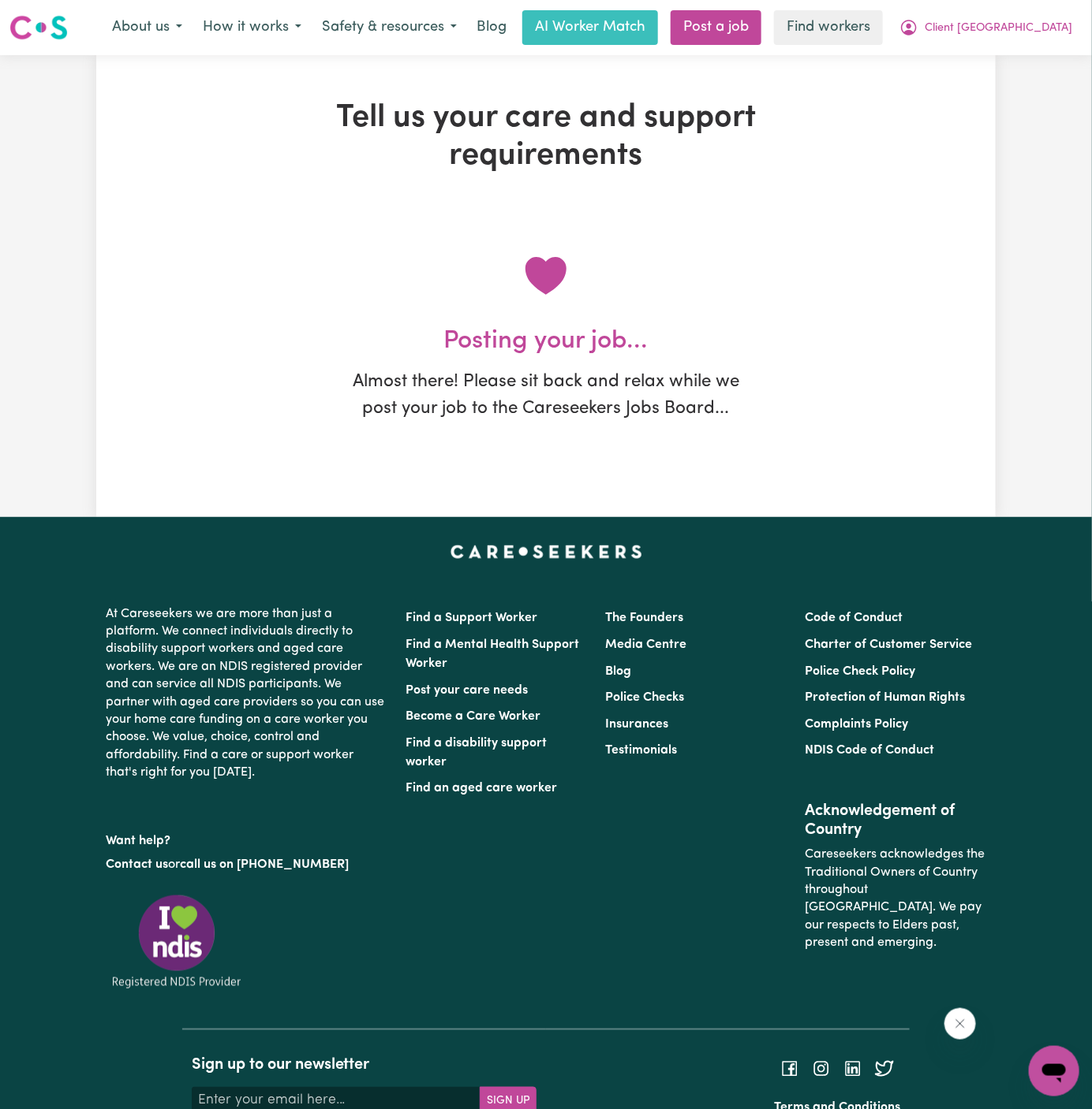
scroll to position [0, 0]
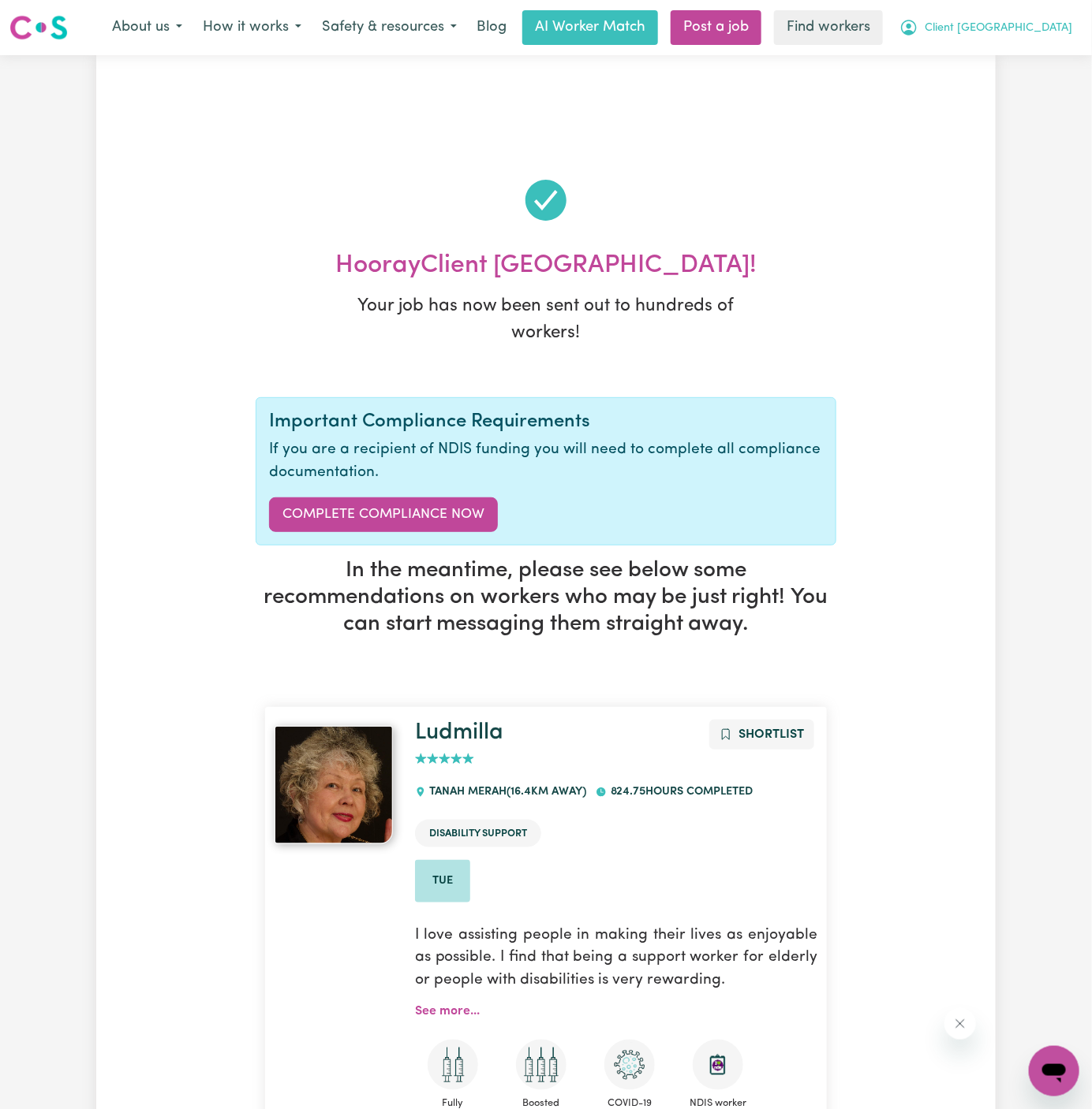
click at [1001, 34] on span "Client [GEOGRAPHIC_DATA]" at bounding box center [998, 28] width 147 height 17
click at [1001, 52] on link "My Dashboard" at bounding box center [1019, 61] width 125 height 30
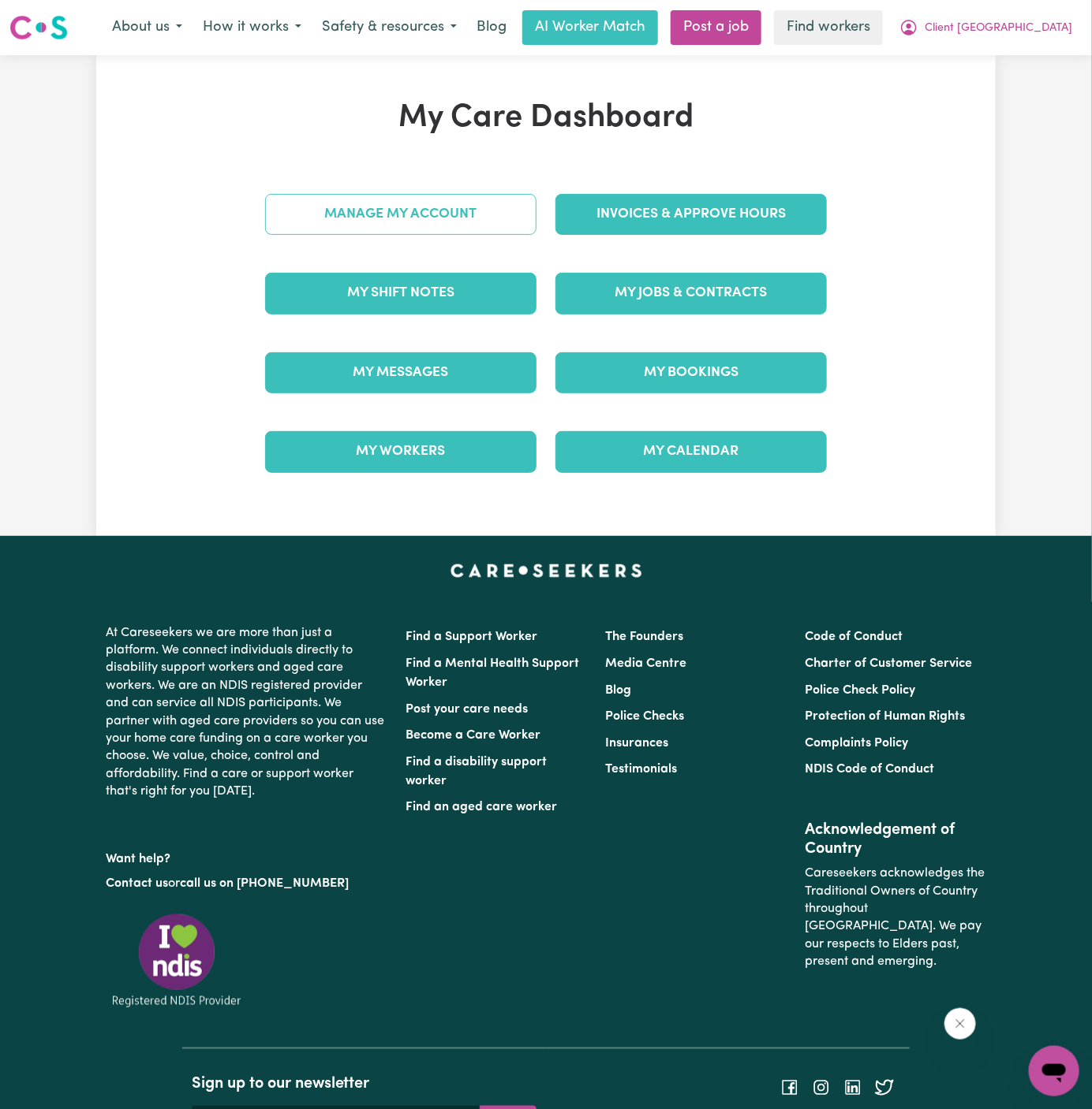
click at [530, 213] on link "Manage My Account" at bounding box center [400, 214] width 271 height 41
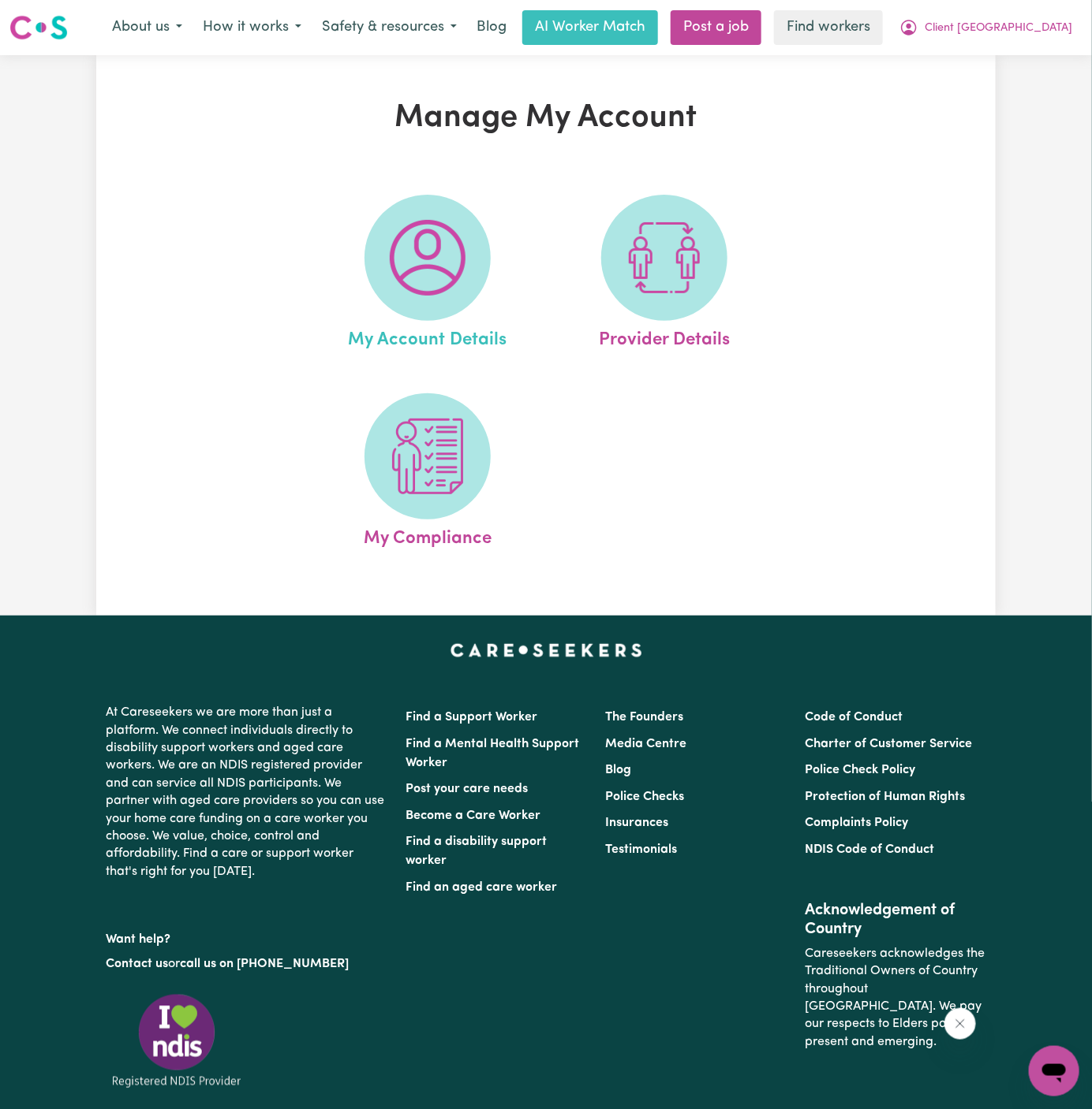
click at [525, 214] on link "My Account Details" at bounding box center [428, 275] width 227 height 159
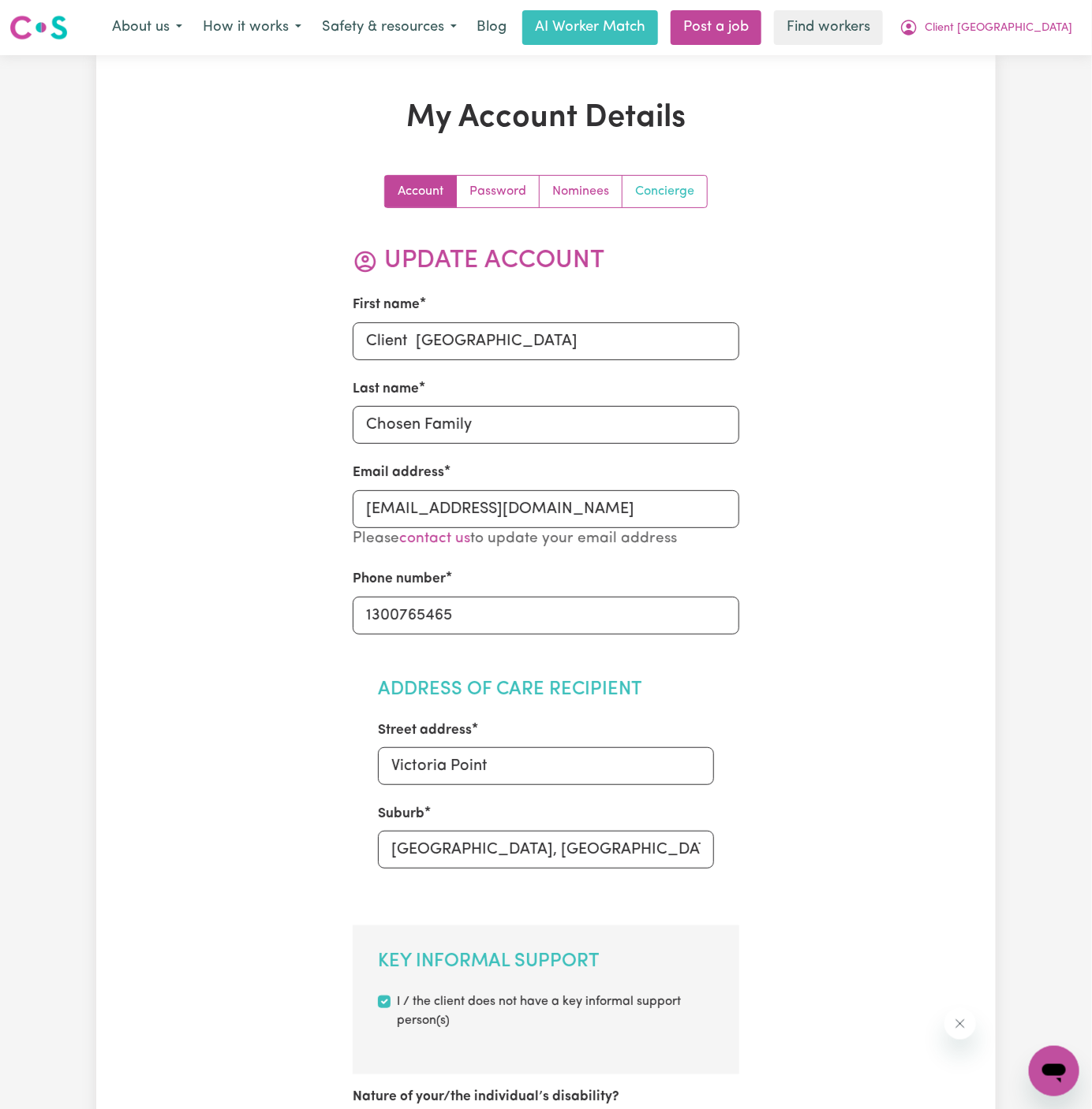
click at [675, 203] on link "Concierge" at bounding box center [664, 191] width 84 height 31
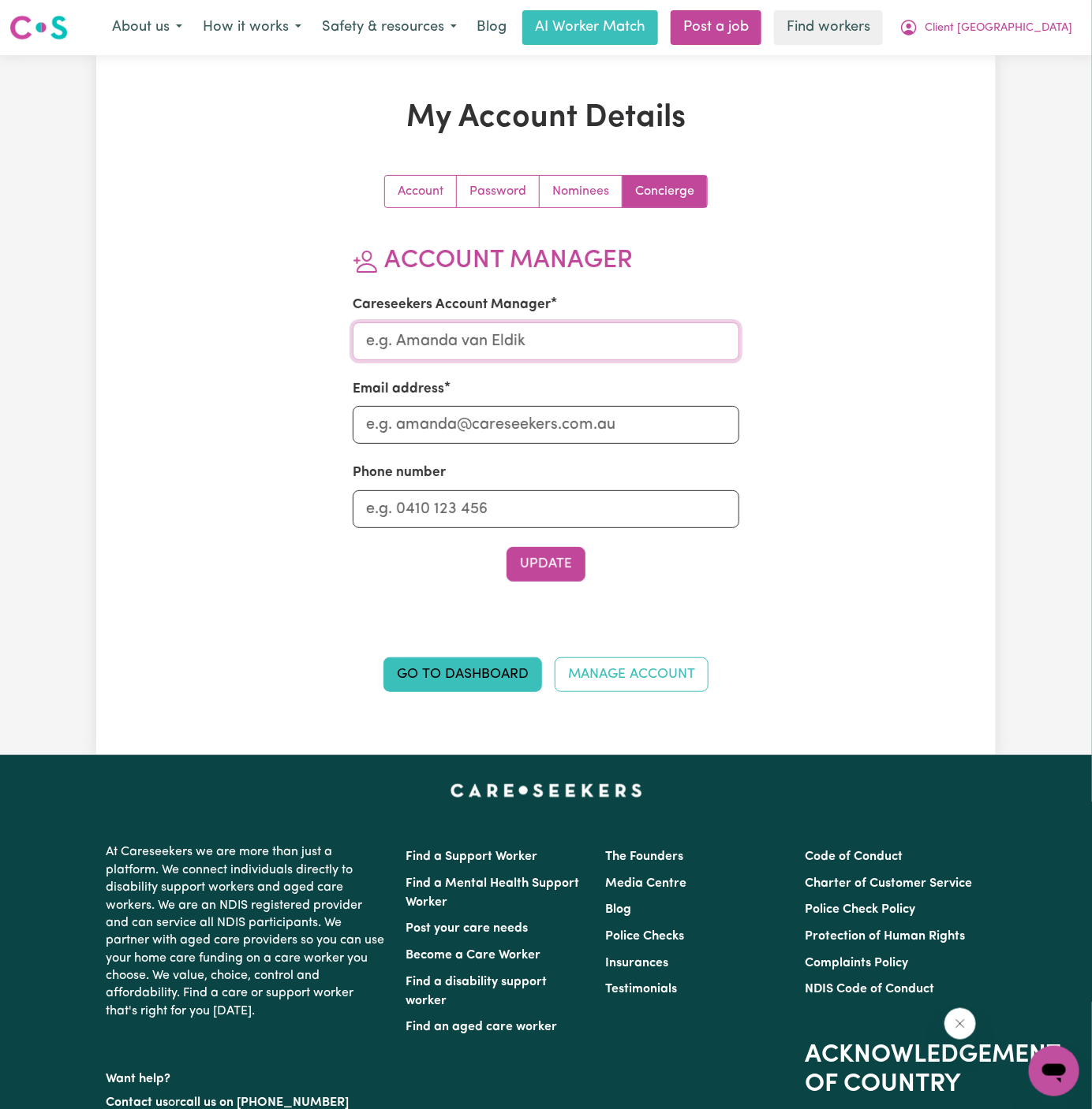
click at [607, 343] on input "Careseekers Account Manager" at bounding box center [546, 341] width 388 height 38
type input "Annie"
click at [599, 434] on input "Email address" at bounding box center [546, 424] width 388 height 38
type input "annie@careseekers.com.au"
click at [566, 508] on input "Phone number" at bounding box center [546, 509] width 388 height 38
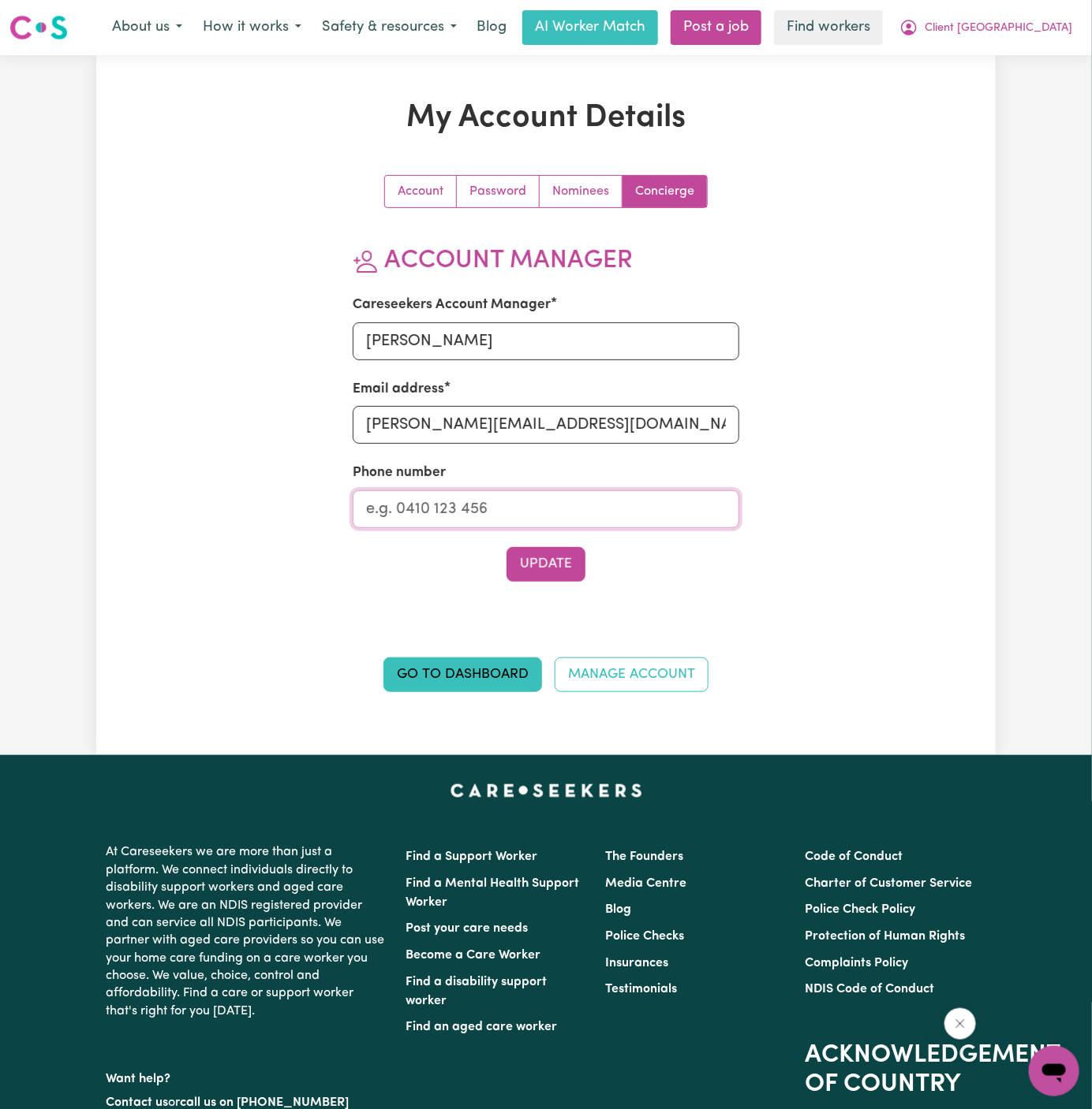
type input "1300765465"
click at [555, 555] on button "Update" at bounding box center [546, 565] width 79 height 35
click at [992, 28] on span "Client [GEOGRAPHIC_DATA]" at bounding box center [998, 28] width 147 height 17
click at [992, 51] on link "My Dashboard" at bounding box center [1019, 61] width 125 height 30
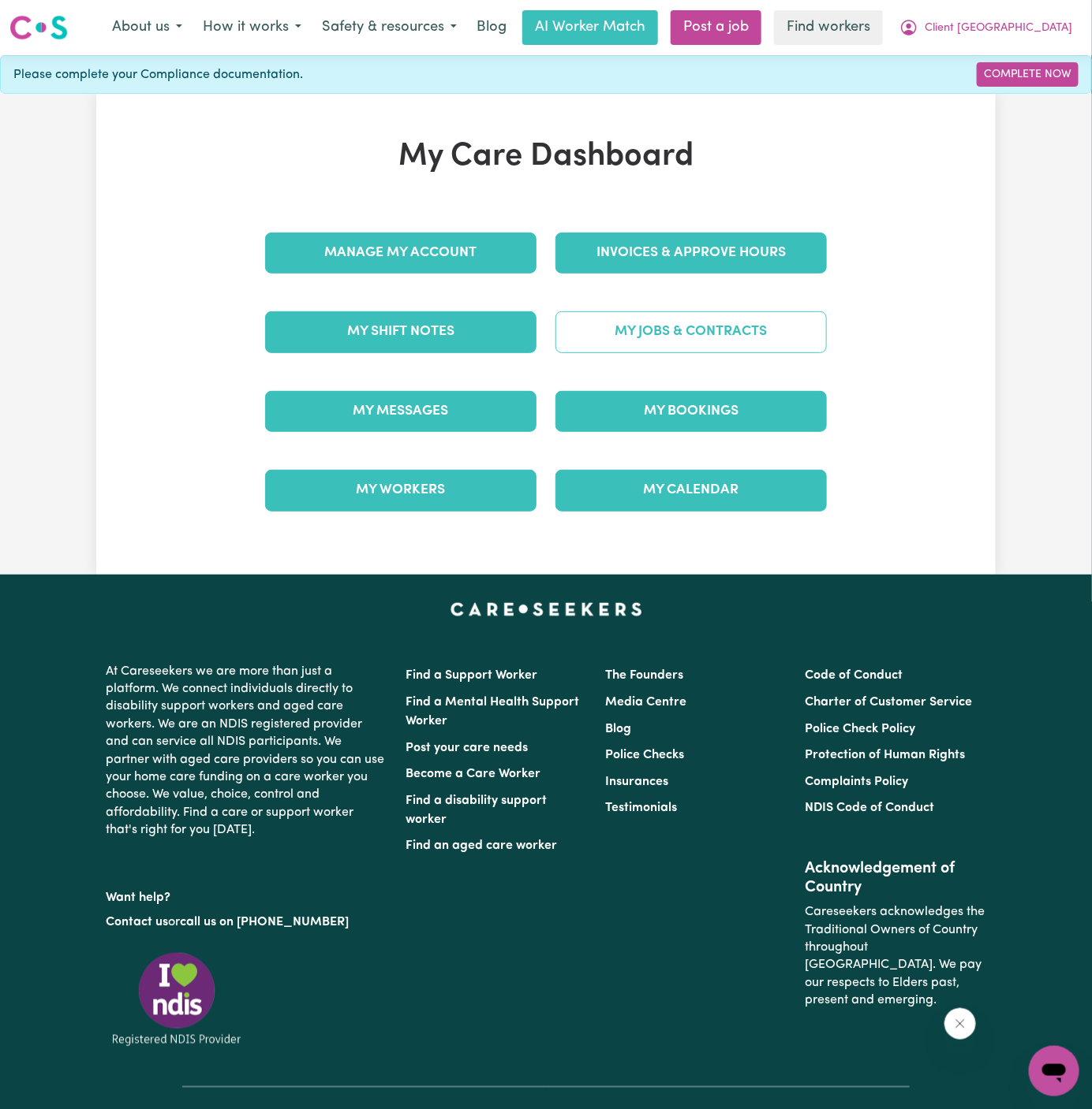
click at [737, 343] on link "My Jobs & Contracts" at bounding box center [691, 332] width 271 height 41
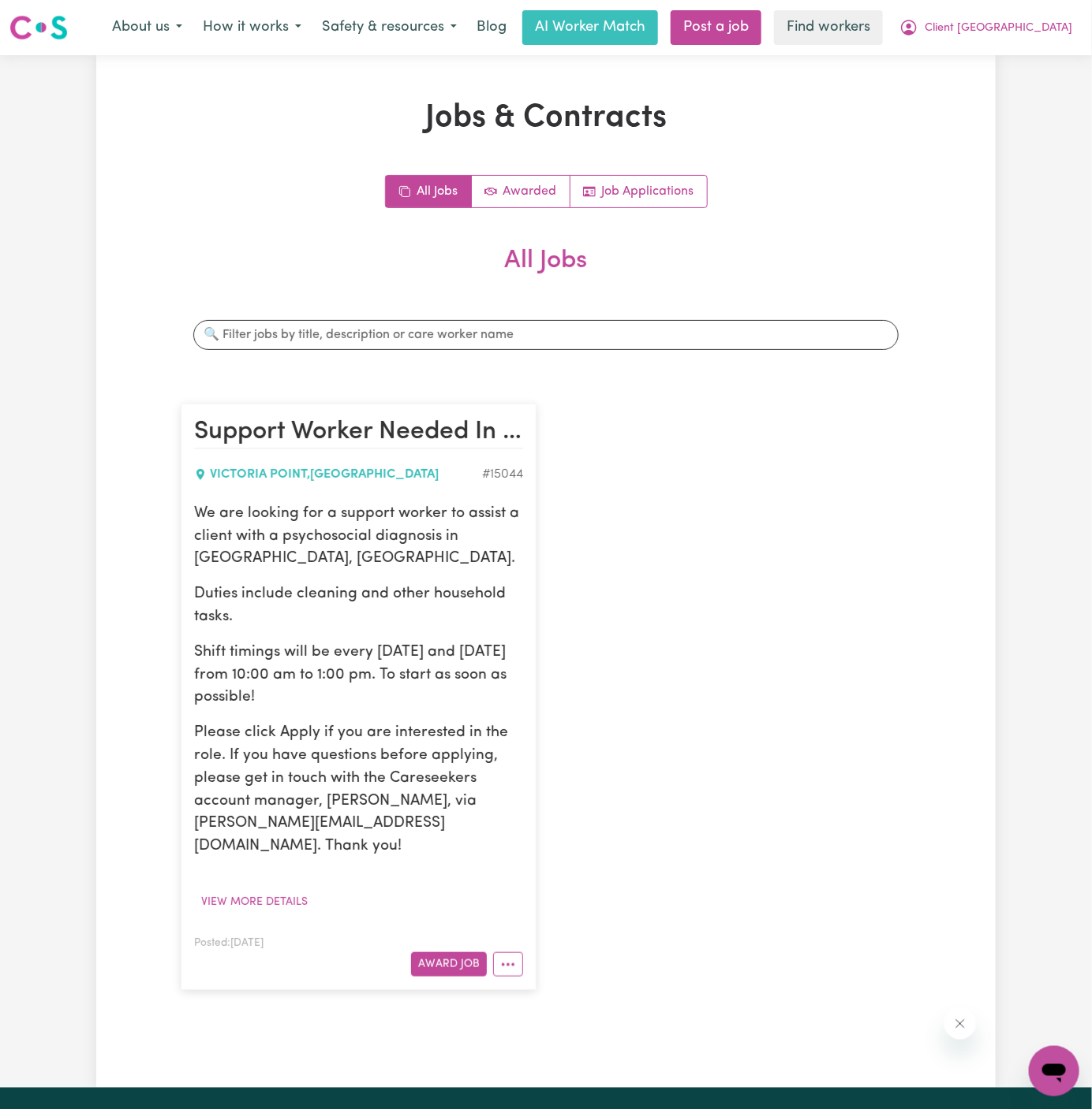
click at [279, 525] on p "We are looking for a support worker to assist a client with a psychosocial diag…" at bounding box center [358, 537] width 329 height 68
drag, startPoint x: 200, startPoint y: 508, endPoint x: 292, endPoint y: 703, distance: 215.6
click at [292, 703] on div "We are looking for a support worker to assist a client with a psychosocial diag…" at bounding box center [358, 680] width 329 height 355
copy div "We are looking for a support worker to assist a client with a psychosocial diag…"
click at [353, 662] on p "Shift timings will be every Tuesday and Friday from 10:00 am to 1:00 pm. To sta…" at bounding box center [358, 676] width 329 height 68
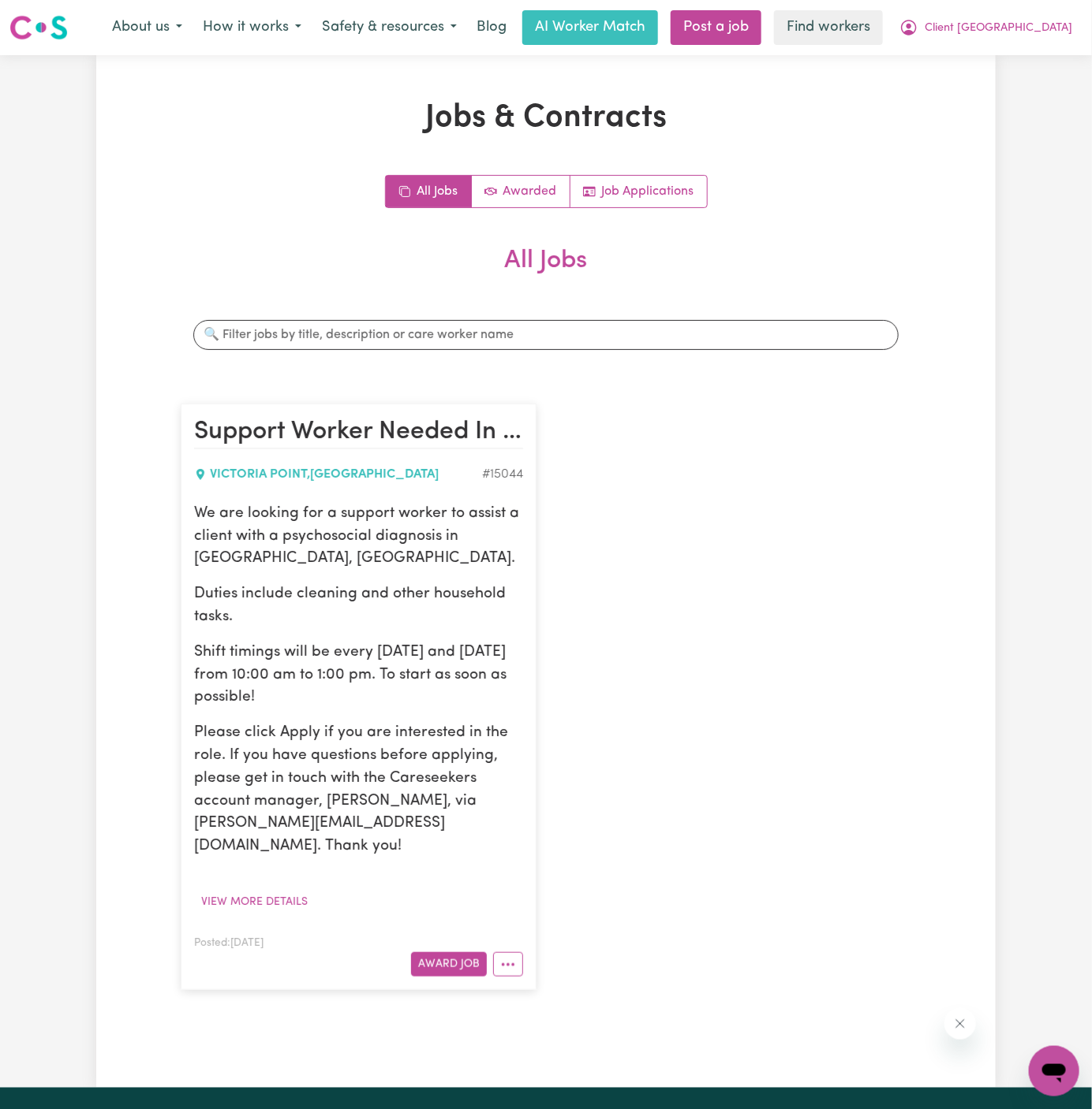
drag, startPoint x: 289, startPoint y: 692, endPoint x: 193, endPoint y: 520, distance: 197.0
click at [194, 520] on div "We are looking for a support worker to assist a client with a psychosocial diag…" at bounding box center [358, 680] width 329 height 355
copy div "We are looking for a support worker to assist a client with a psychosocial diag…"
click at [1040, 35] on span "Client [GEOGRAPHIC_DATA]" at bounding box center [998, 28] width 147 height 17
click at [1015, 82] on link "Logout" at bounding box center [1019, 91] width 125 height 30
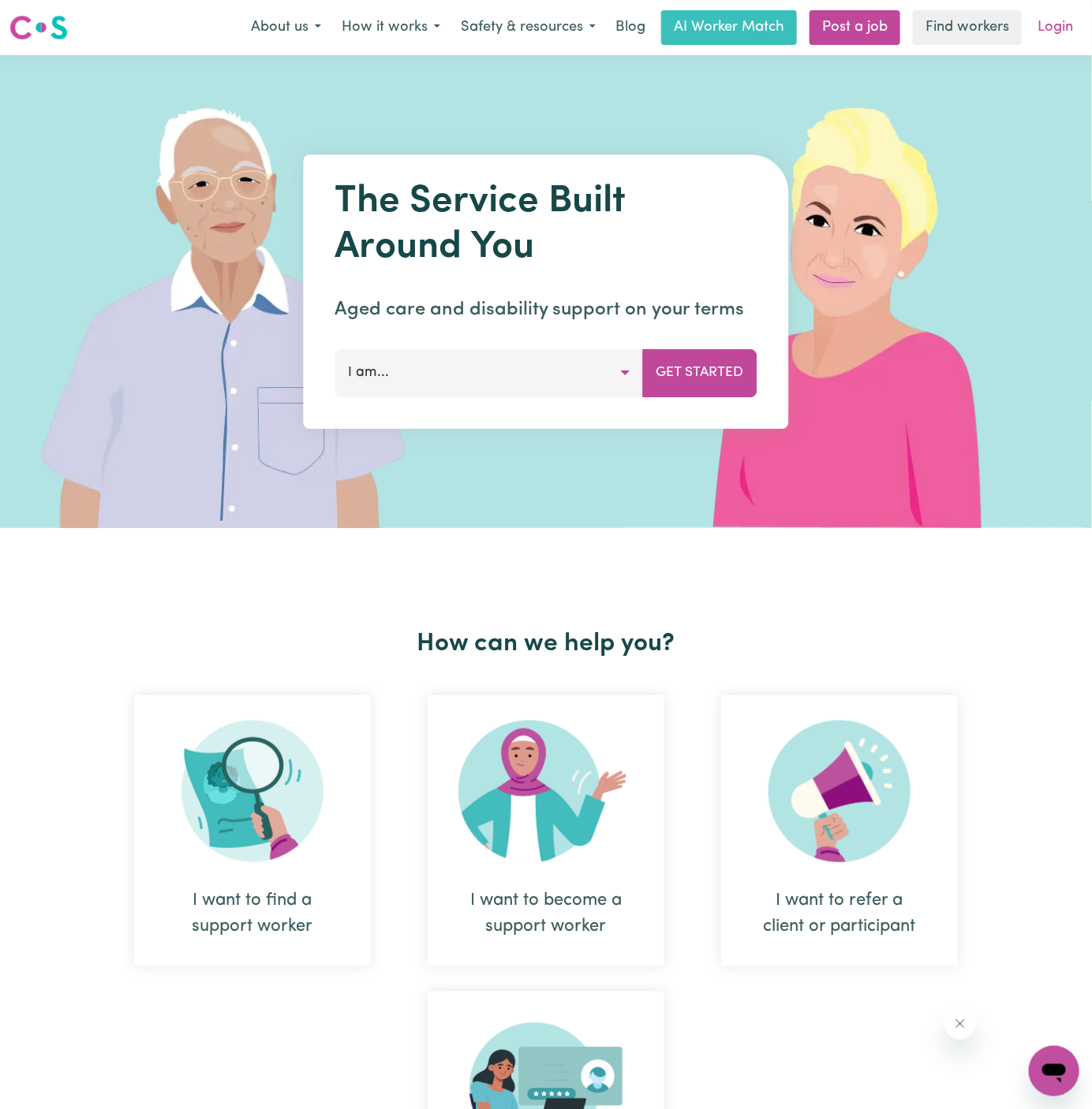
click at [1043, 36] on link "Login" at bounding box center [1054, 27] width 54 height 35
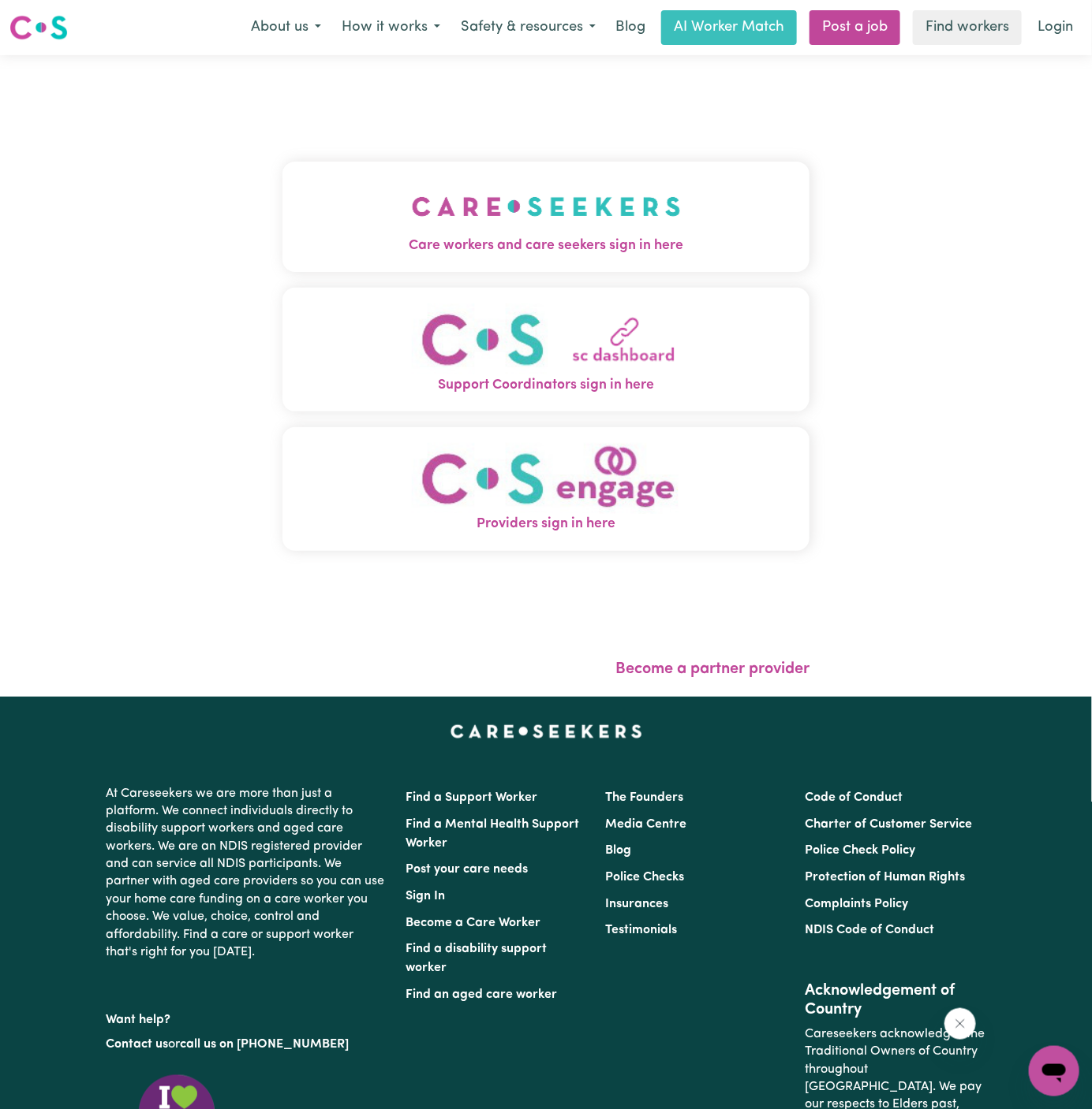
click at [615, 194] on img "Care workers and care seekers sign in here" at bounding box center [546, 207] width 269 height 59
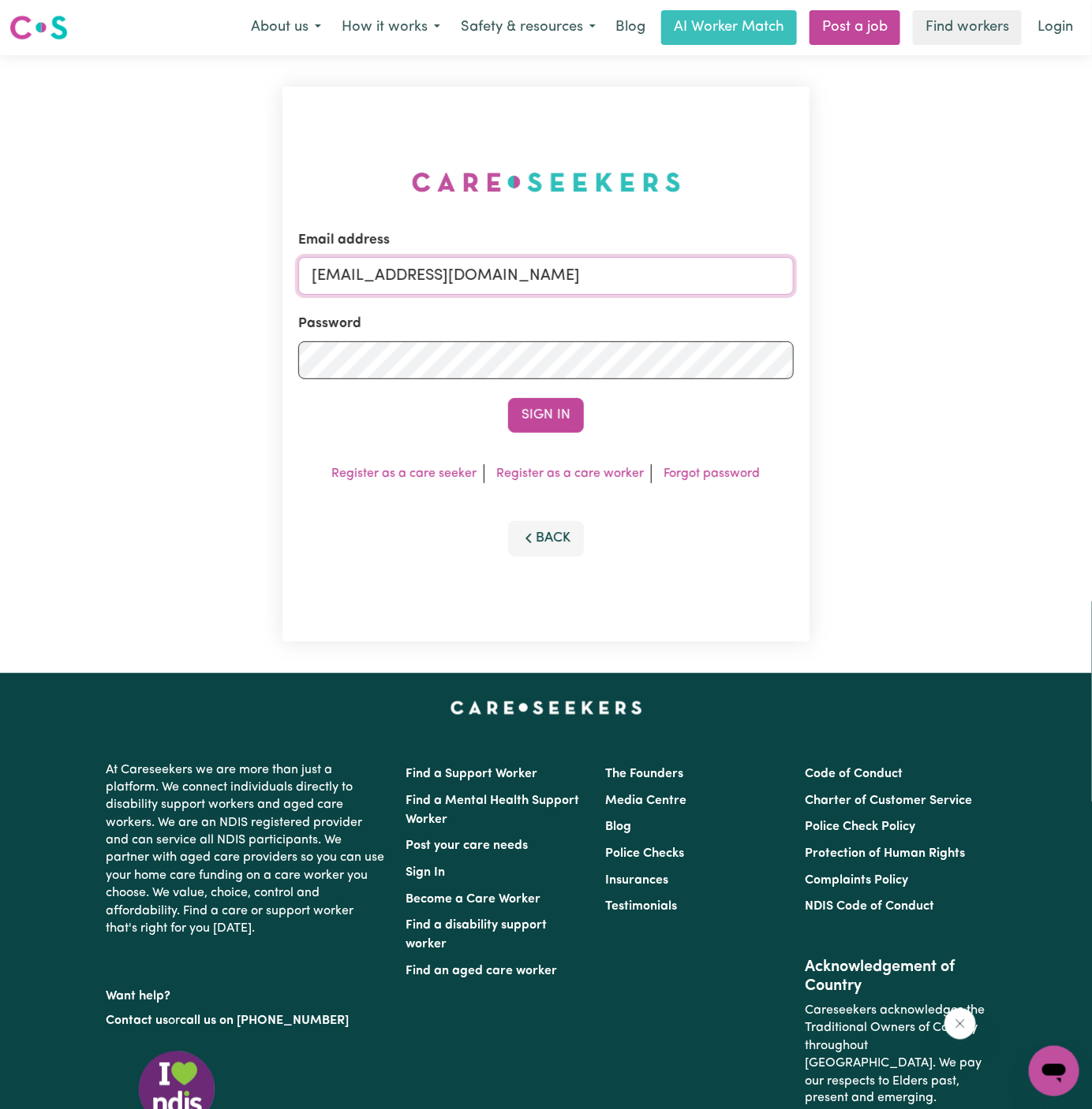
drag, startPoint x: 392, startPoint y: 279, endPoint x: 808, endPoint y: 273, distance: 416.0
click at [808, 273] on div "Email address superuser~KarynPenderESS@careseekers.com.au Password Sign In Regi…" at bounding box center [545, 364] width 527 height 555
click at [719, 235] on div "Email address superuser~KarynPenderESS@careseekers.com.au" at bounding box center [545, 262] width 496 height 65
click at [428, 274] on input "superuser~KarynPenderESS@careseekers.com.au" at bounding box center [545, 276] width 496 height 38
drag, startPoint x: 391, startPoint y: 280, endPoint x: 922, endPoint y: 279, distance: 531.0
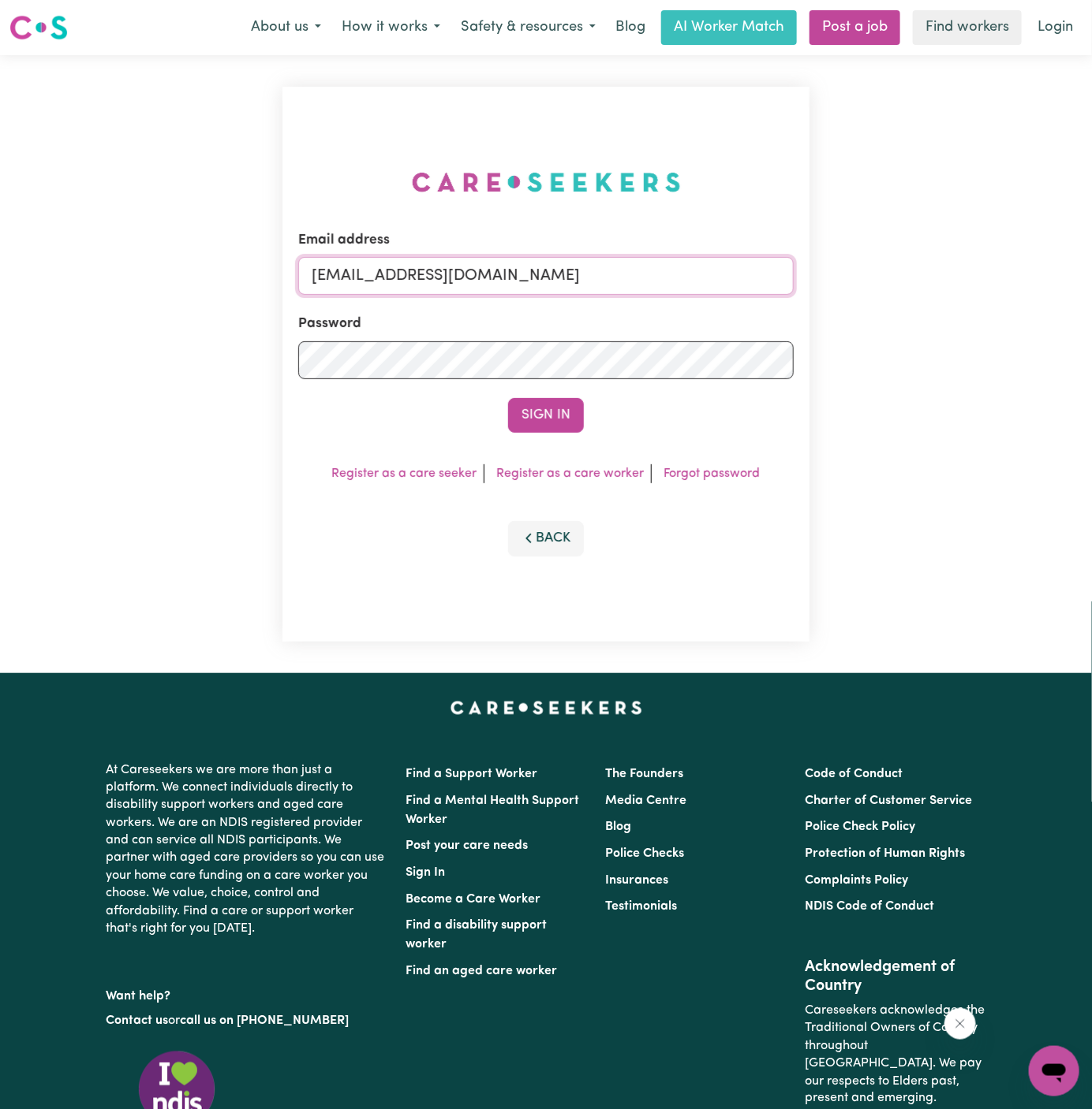
click at [922, 279] on div "Email address superuser~KarynPenderESS@careseekers.com.au Password Sign In Regi…" at bounding box center [546, 364] width 1092 height 618
paste input "ClientVictoriaPointCF"
type input "superuser~ClientVictoriaPointCF@careseekers.com.au"
click at [541, 421] on button "Sign In" at bounding box center [545, 416] width 76 height 35
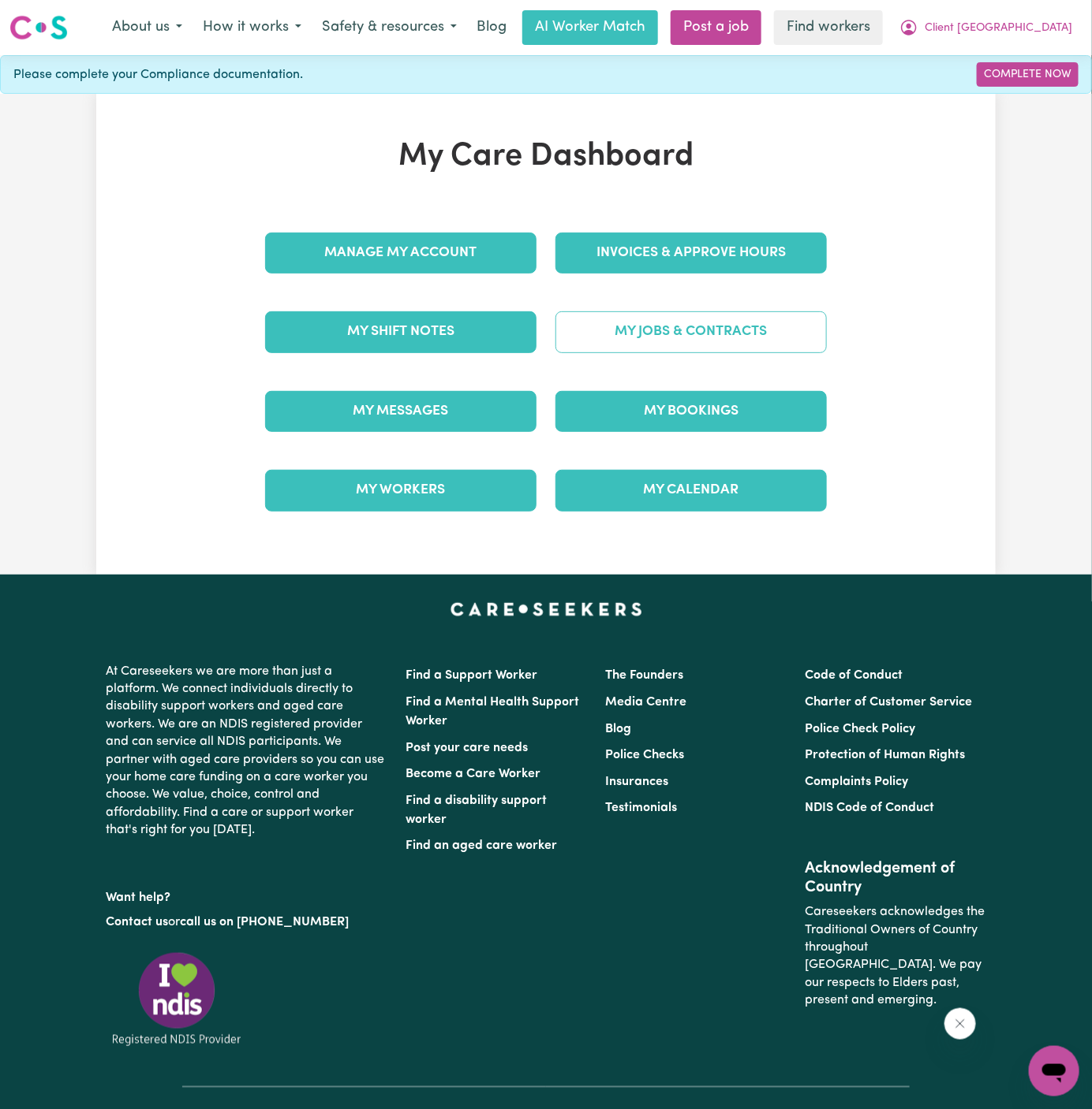
click at [748, 311] on link "My Jobs & Contracts" at bounding box center [691, 332] width 271 height 41
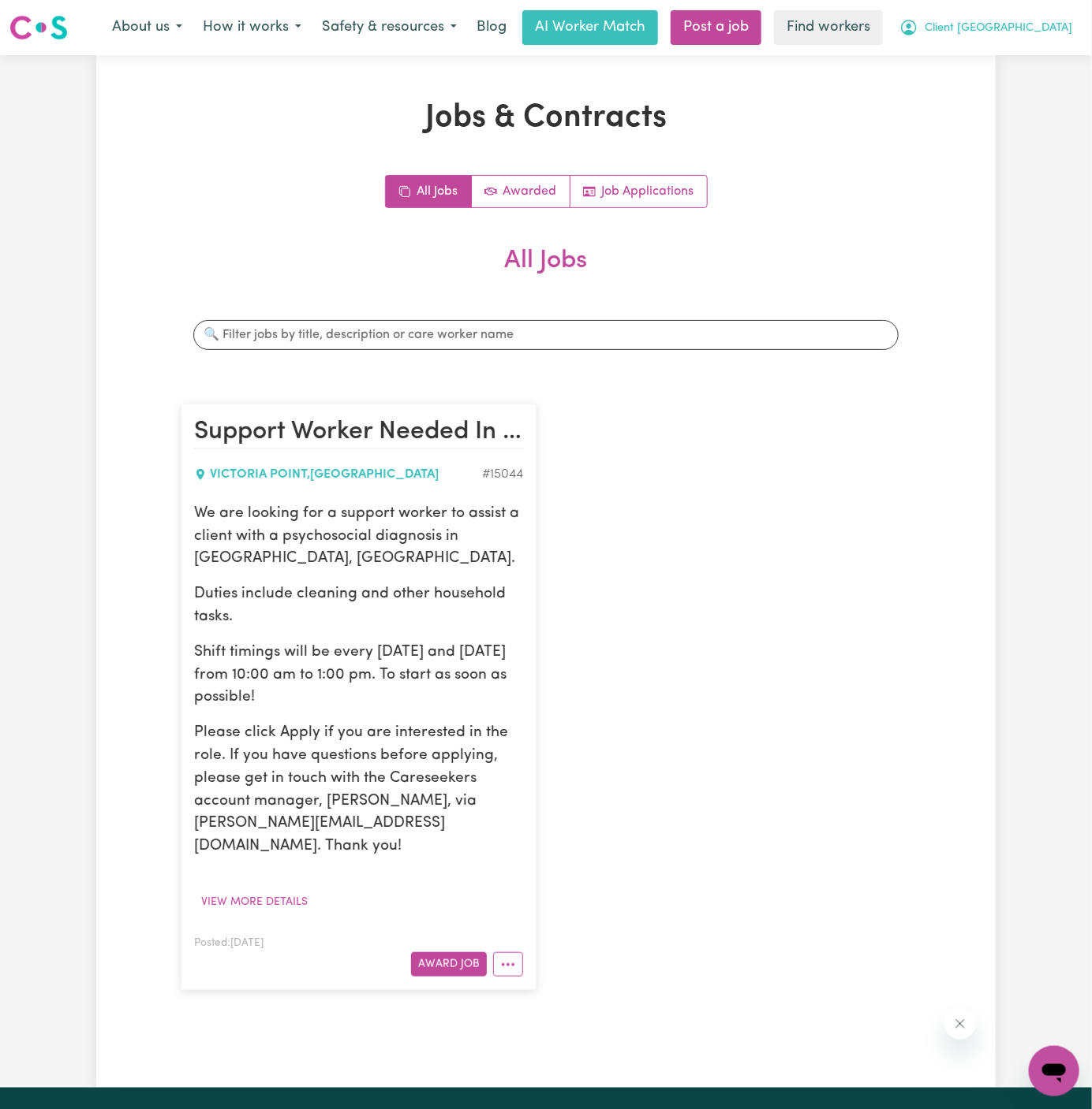
click at [1005, 32] on span "Client [GEOGRAPHIC_DATA]" at bounding box center [998, 28] width 147 height 17
click at [1004, 51] on link "My Dashboard" at bounding box center [1019, 61] width 125 height 30
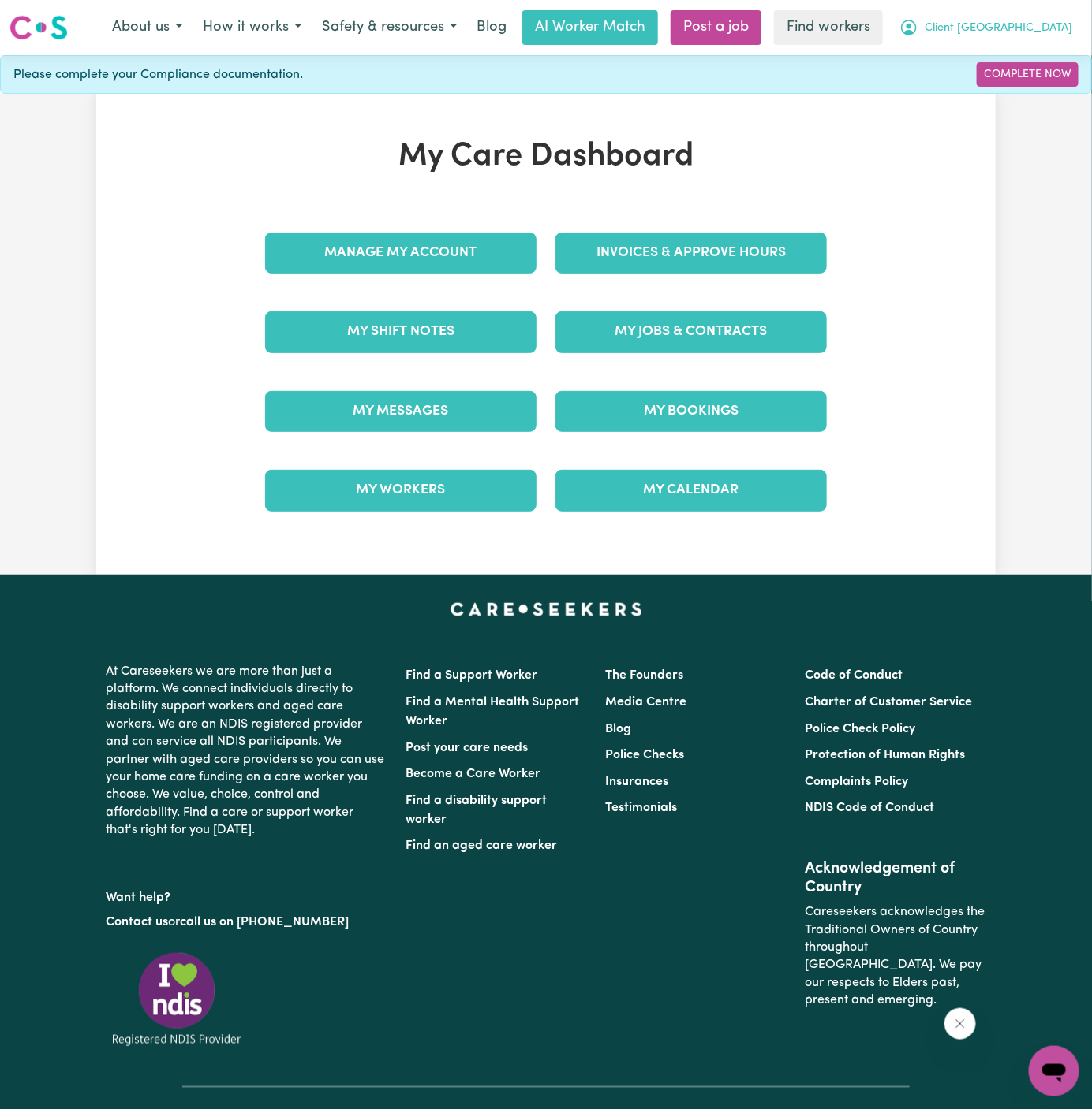
click at [1016, 35] on span "Client [GEOGRAPHIC_DATA]" at bounding box center [998, 28] width 147 height 17
click at [1016, 85] on link "Logout" at bounding box center [1019, 91] width 125 height 30
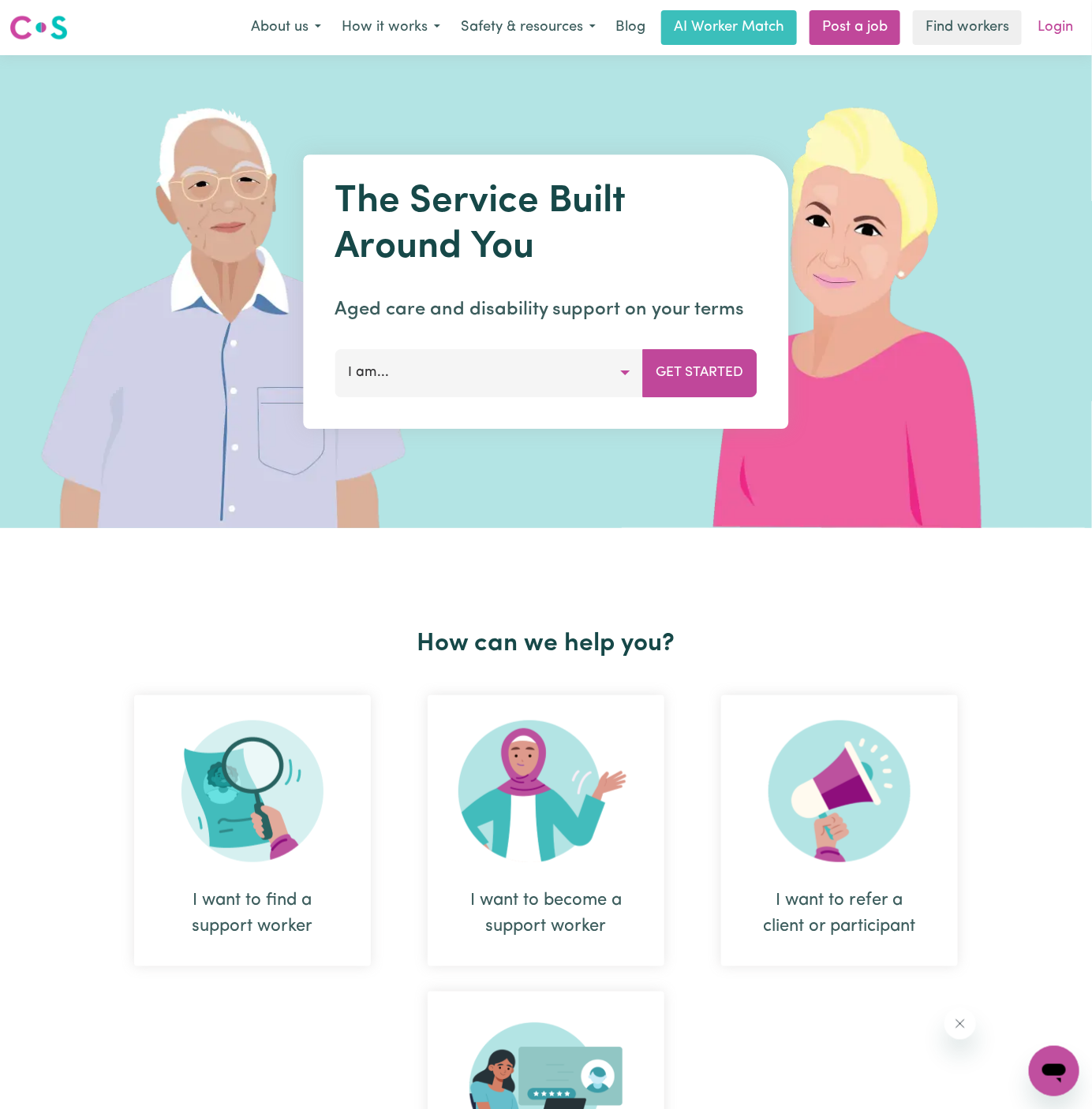
click at [1033, 21] on link "Login" at bounding box center [1054, 27] width 54 height 35
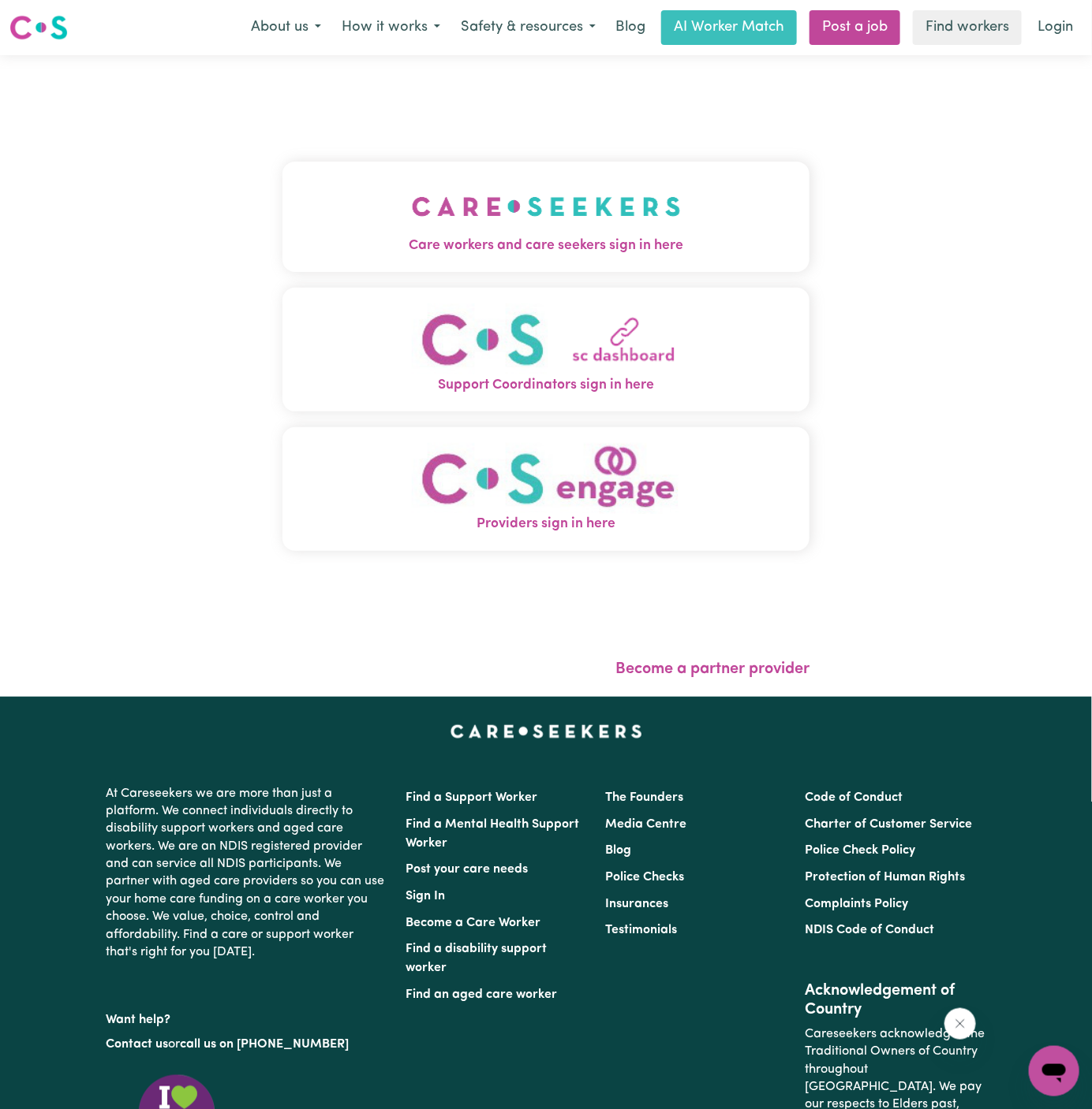
click at [575, 234] on img "Care workers and care seekers sign in here" at bounding box center [546, 207] width 269 height 59
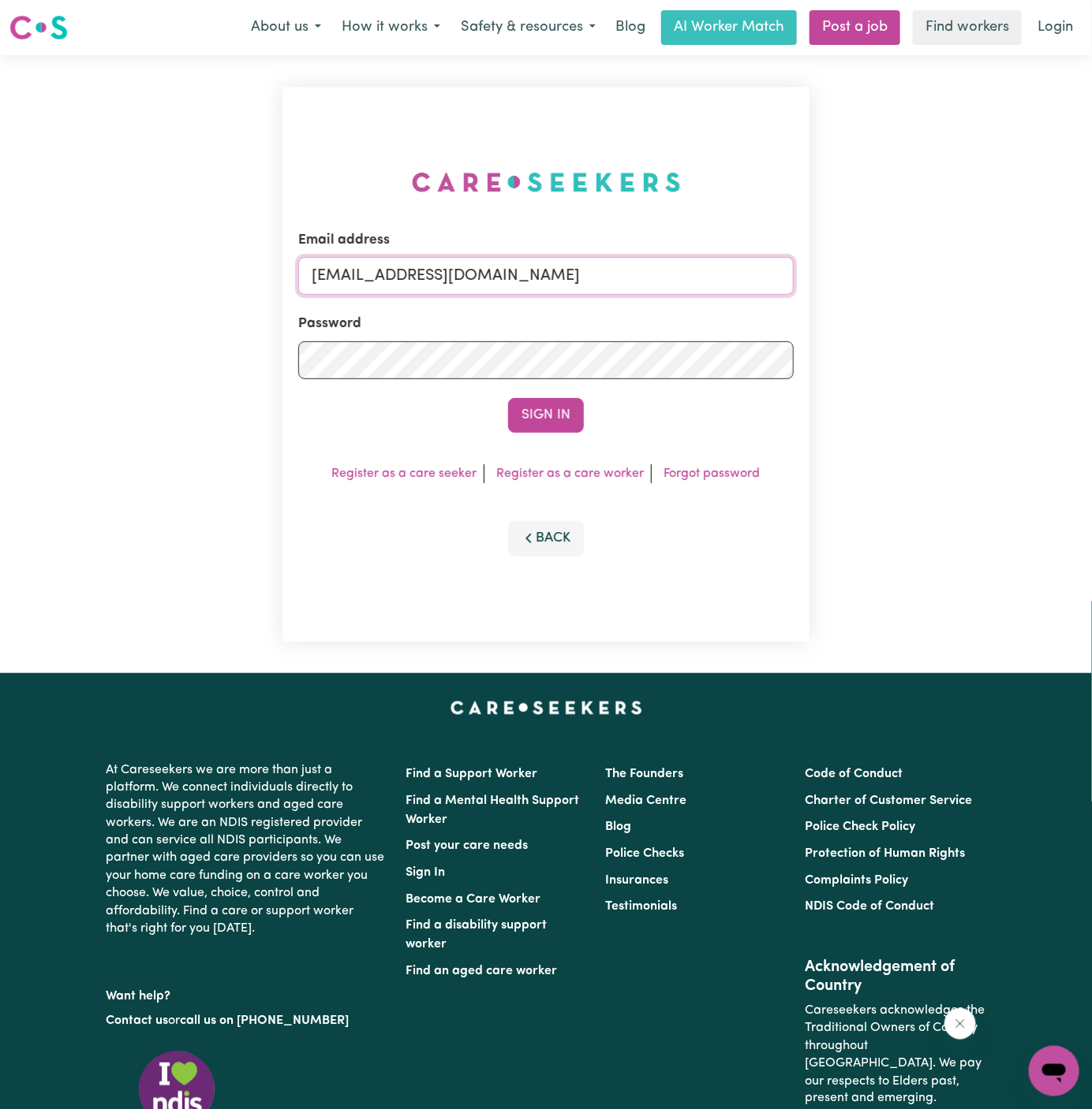
drag, startPoint x: 394, startPoint y: 281, endPoint x: 902, endPoint y: 280, distance: 508.0
click at [902, 280] on div "Email address superuser~KarynPenderESS@careseekers.com.au Password Sign In Regi…" at bounding box center [546, 364] width 1092 height 618
paste input "StellaPetalasPAWA"
type input "superuser~StellaPetalasPAWA@careseekers.com.au"
click at [508, 398] on button "Sign In" at bounding box center [545, 416] width 76 height 35
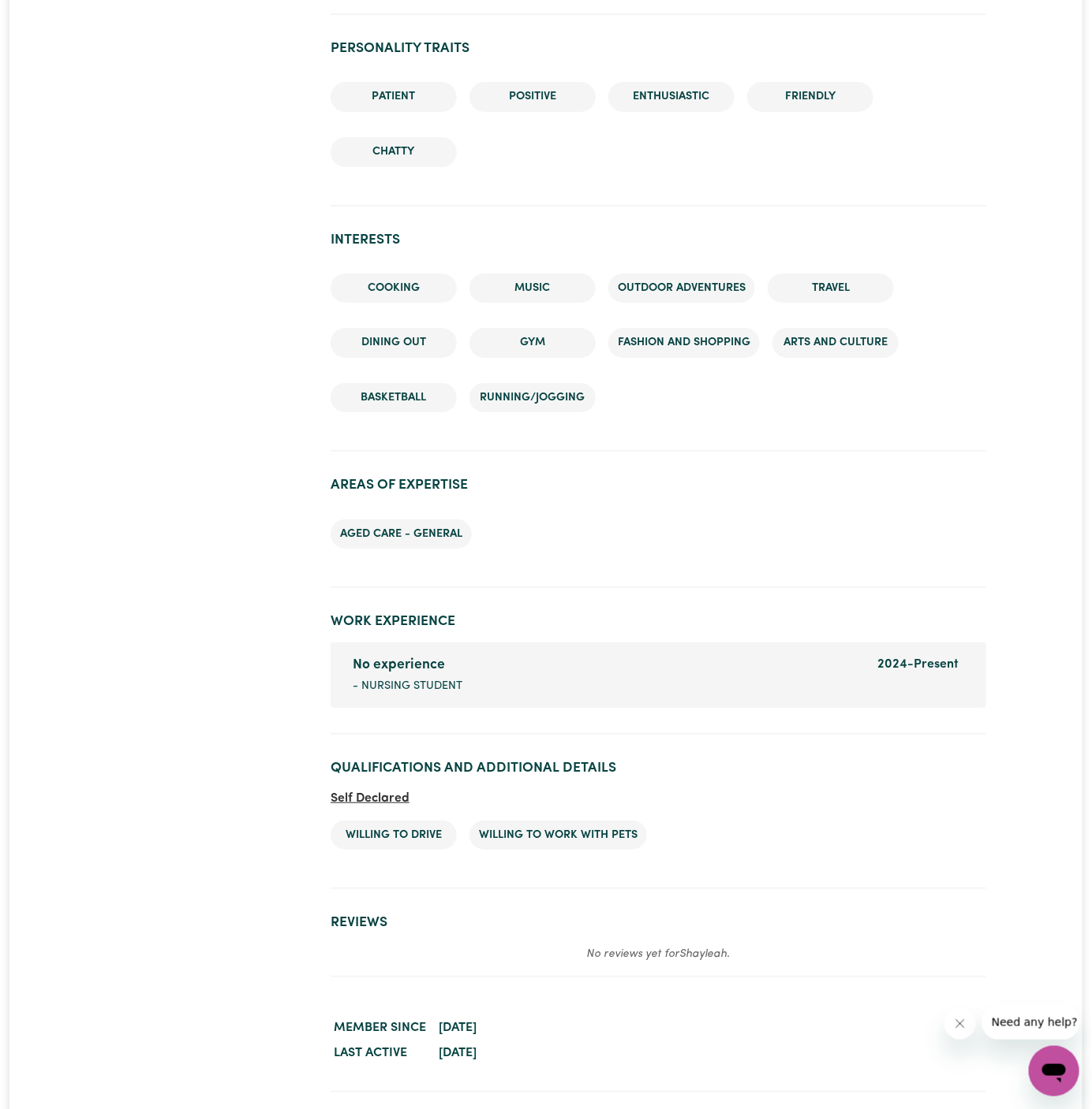
scroll to position [1959, 0]
